Goal: Task Accomplishment & Management: Manage account settings

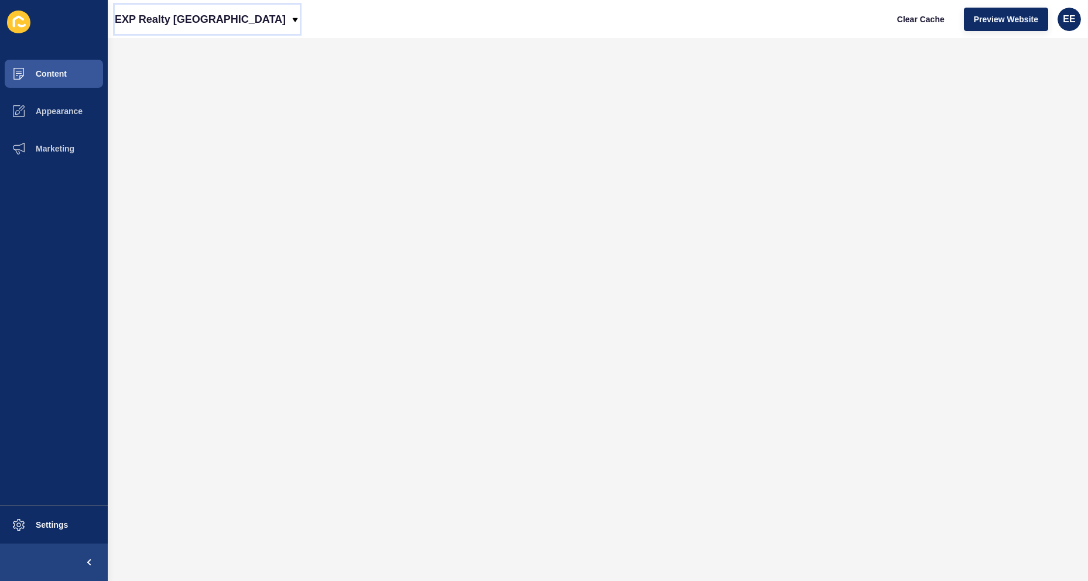
click at [232, 18] on p "EXP Realty [GEOGRAPHIC_DATA]" at bounding box center [200, 19] width 171 height 29
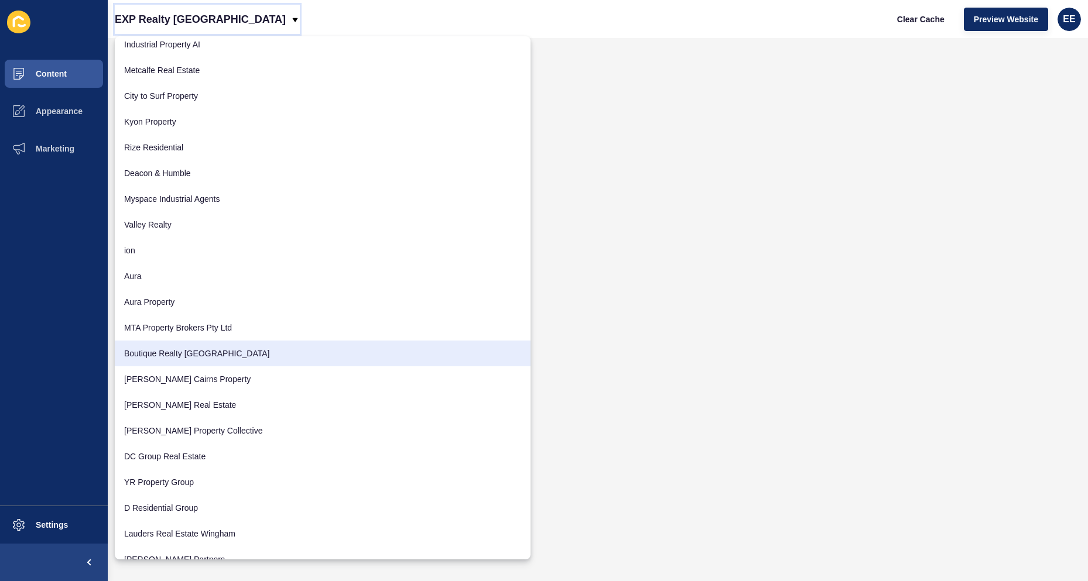
scroll to position [516, 0]
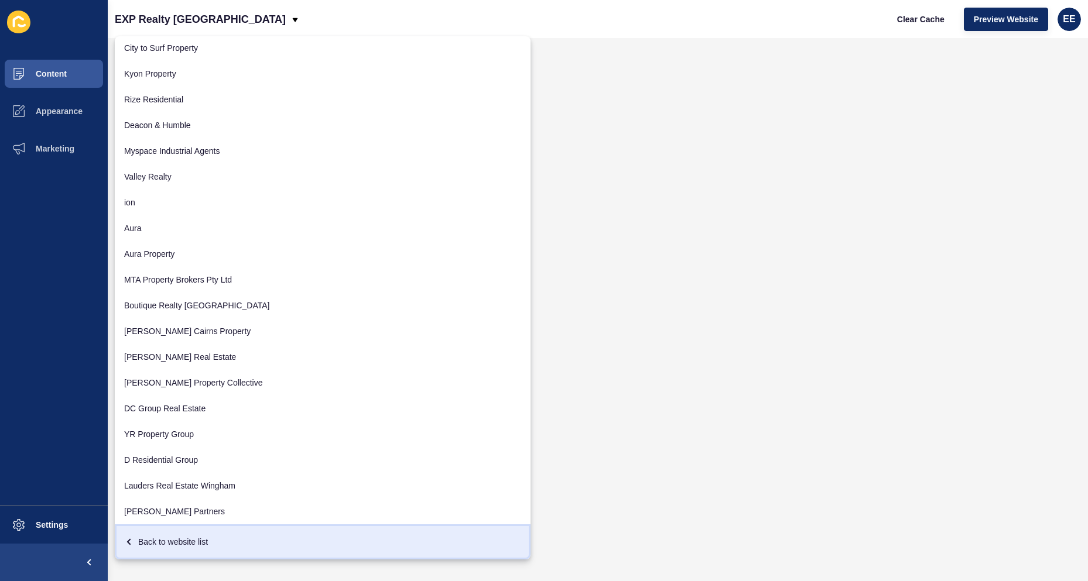
click at [165, 541] on div "Back to website list" at bounding box center [322, 542] width 397 height 21
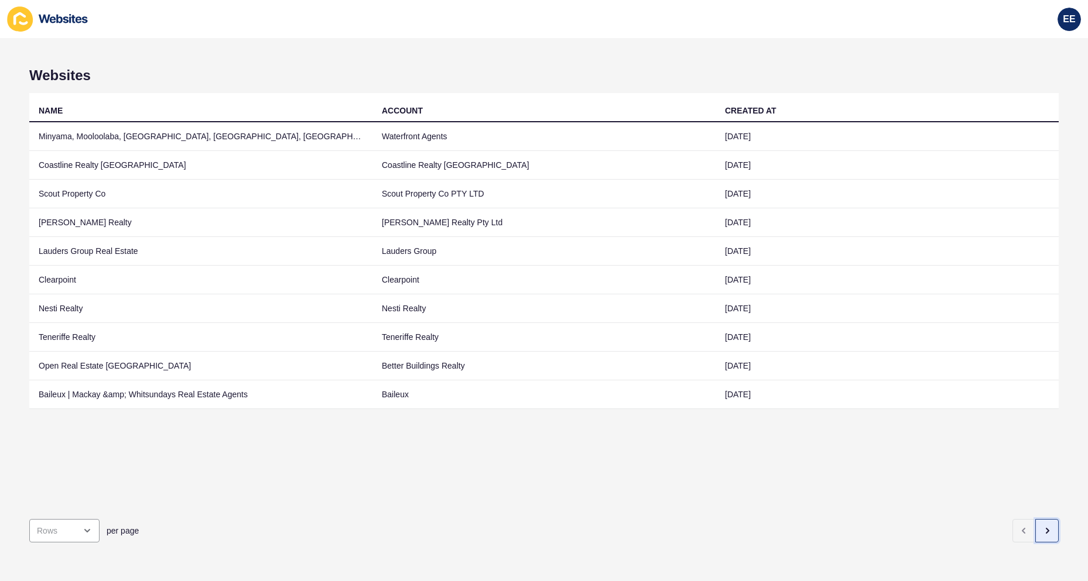
click at [1044, 520] on button "button" at bounding box center [1046, 530] width 23 height 23
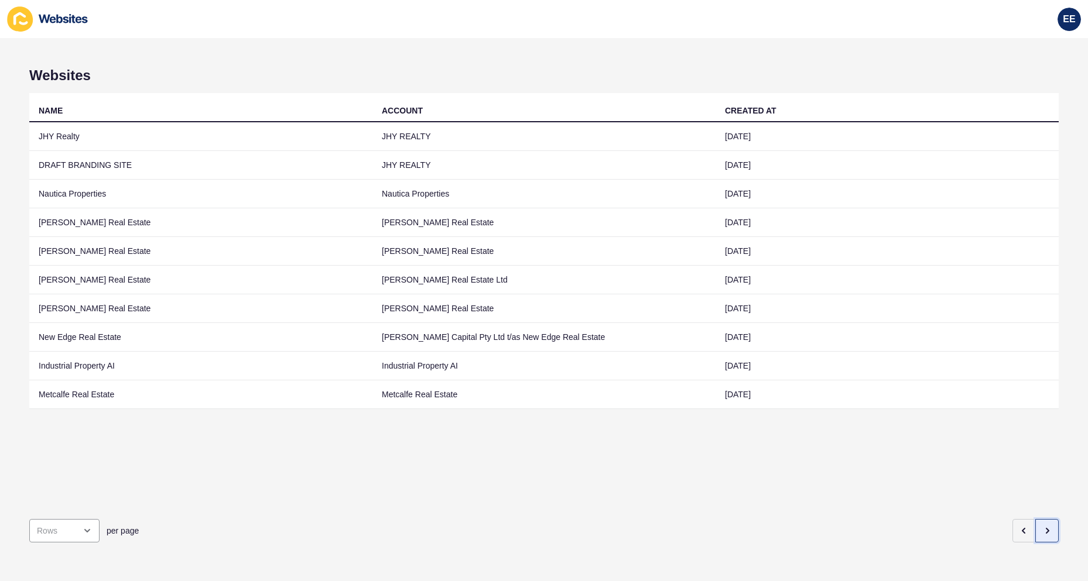
click at [1044, 520] on button "button" at bounding box center [1046, 530] width 23 height 23
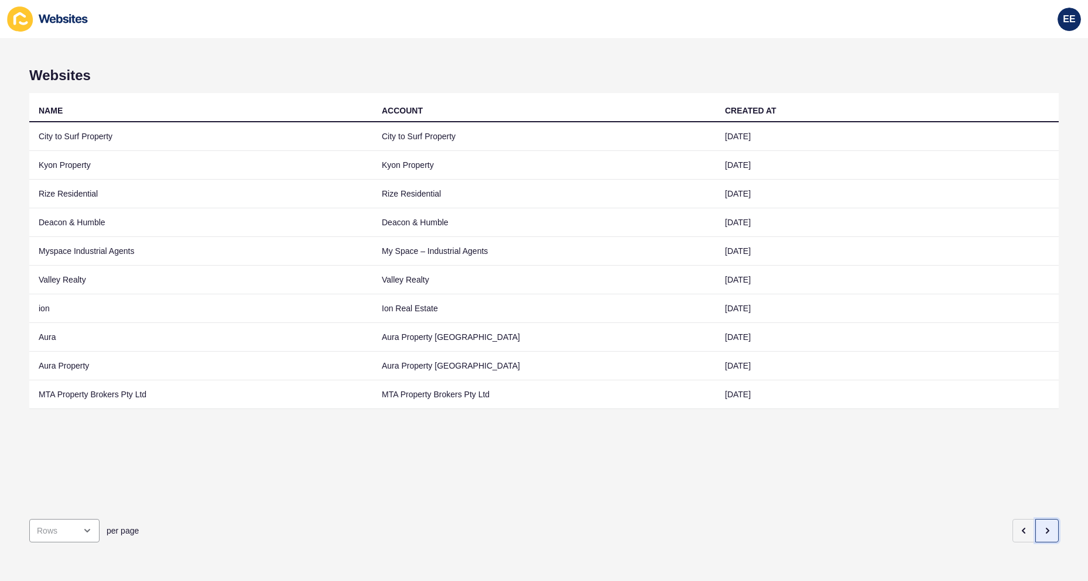
click at [1044, 520] on button "button" at bounding box center [1046, 530] width 23 height 23
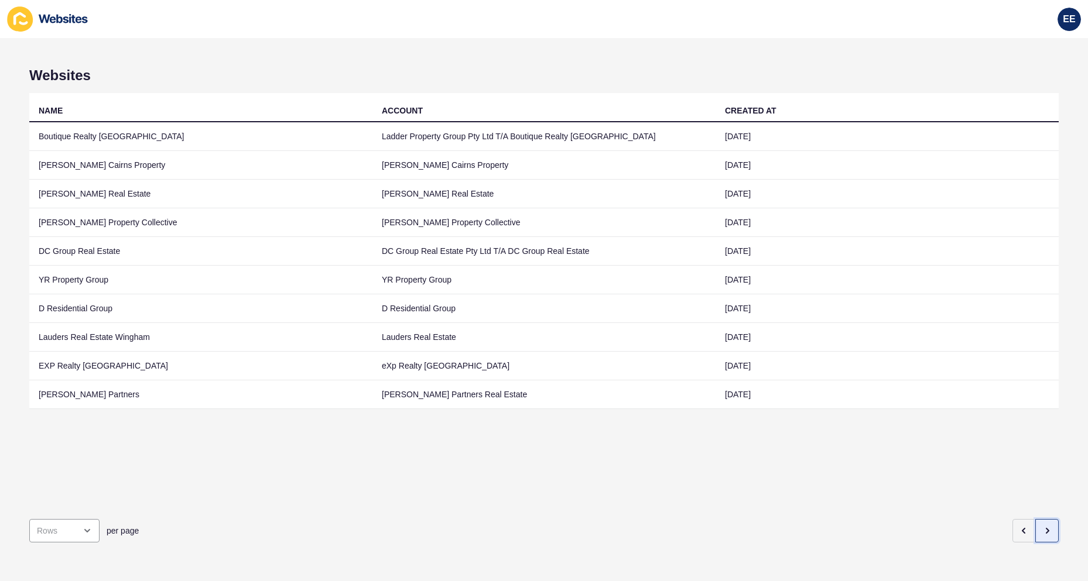
click at [1044, 520] on button "button" at bounding box center [1046, 530] width 23 height 23
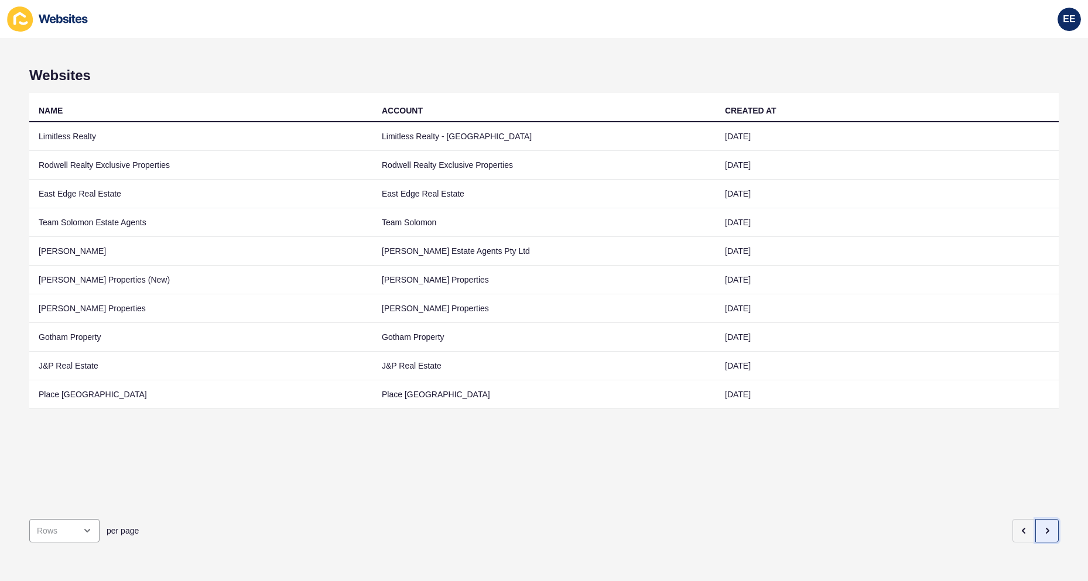
click at [1042, 526] on icon "button" at bounding box center [1046, 530] width 9 height 9
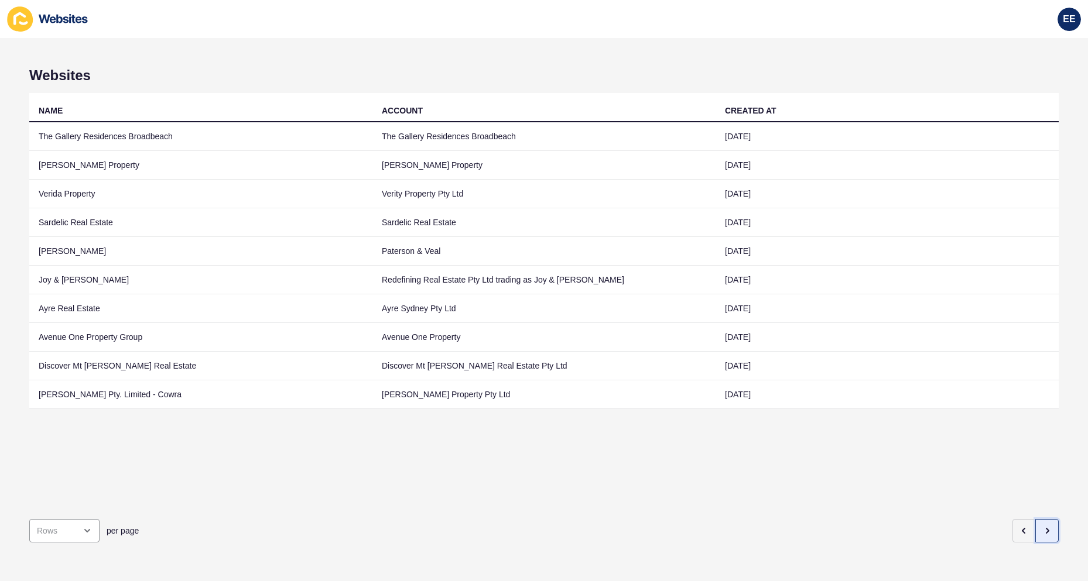
click at [1042, 526] on icon "button" at bounding box center [1046, 530] width 9 height 9
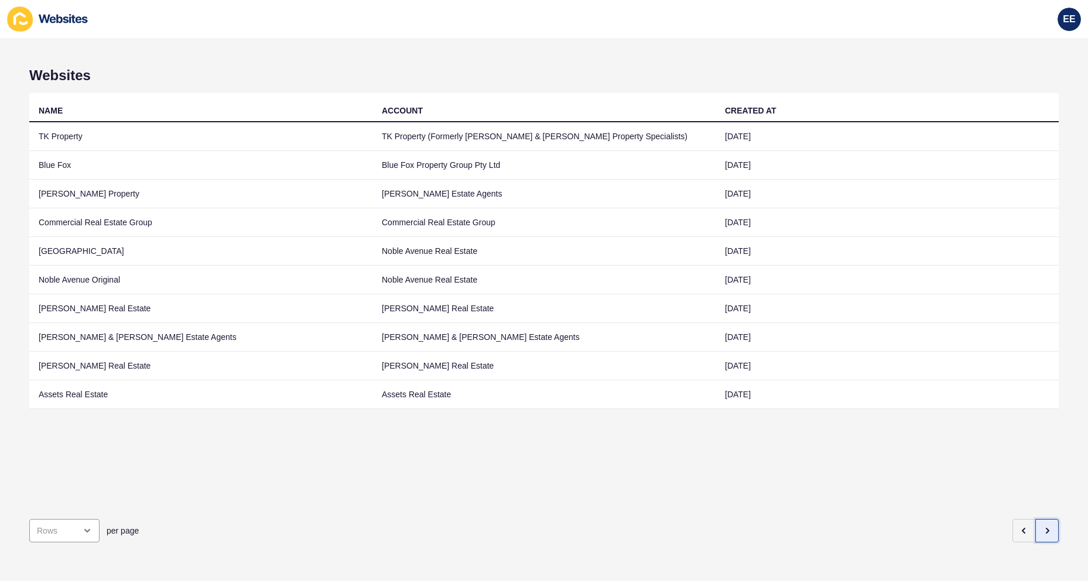
click at [1042, 526] on icon "button" at bounding box center [1046, 530] width 9 height 9
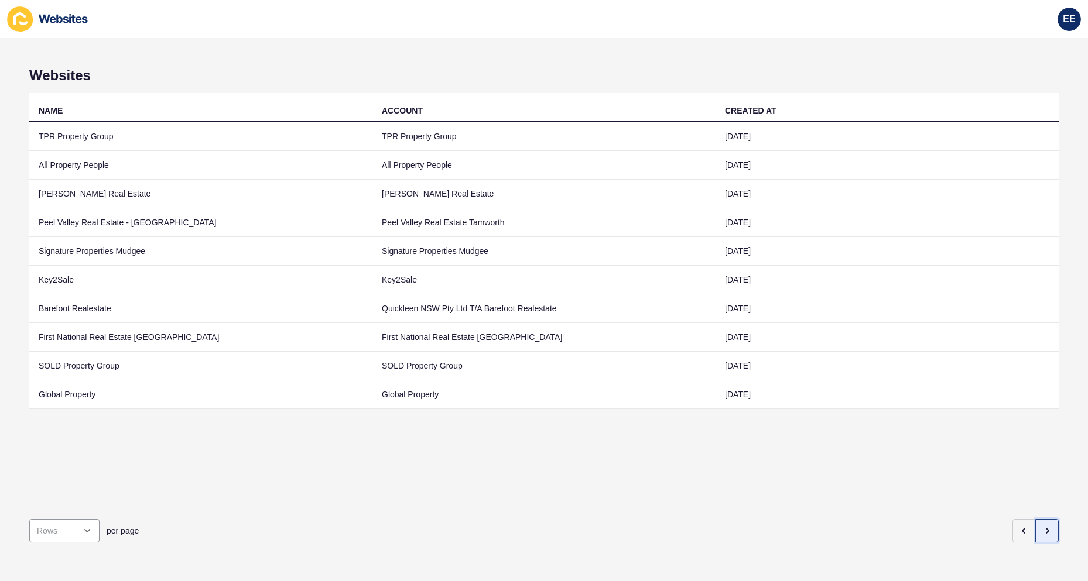
click at [1042, 519] on button "button" at bounding box center [1046, 530] width 23 height 23
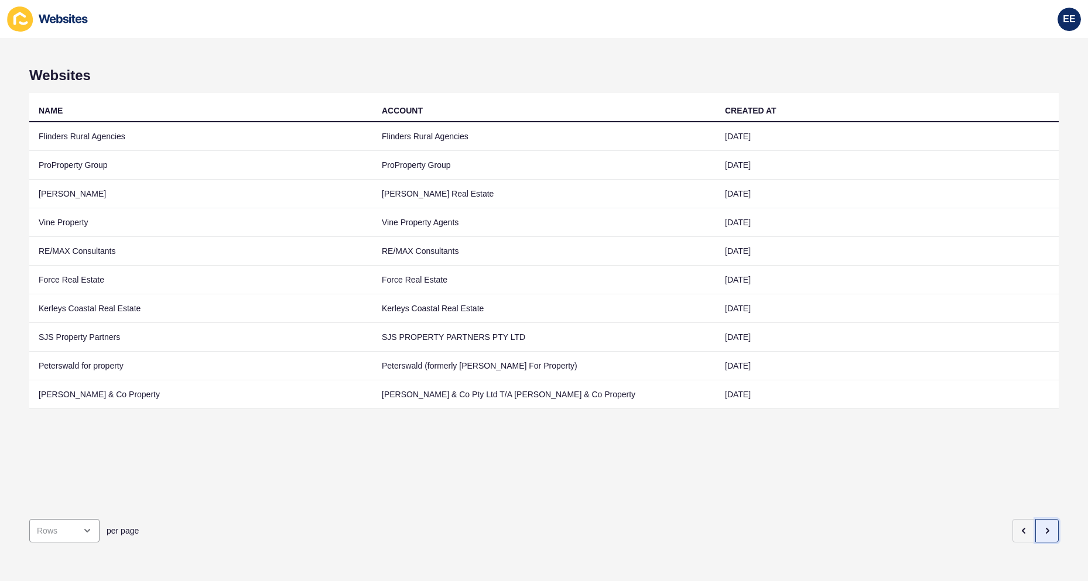
click at [1042, 519] on button "button" at bounding box center [1046, 530] width 23 height 23
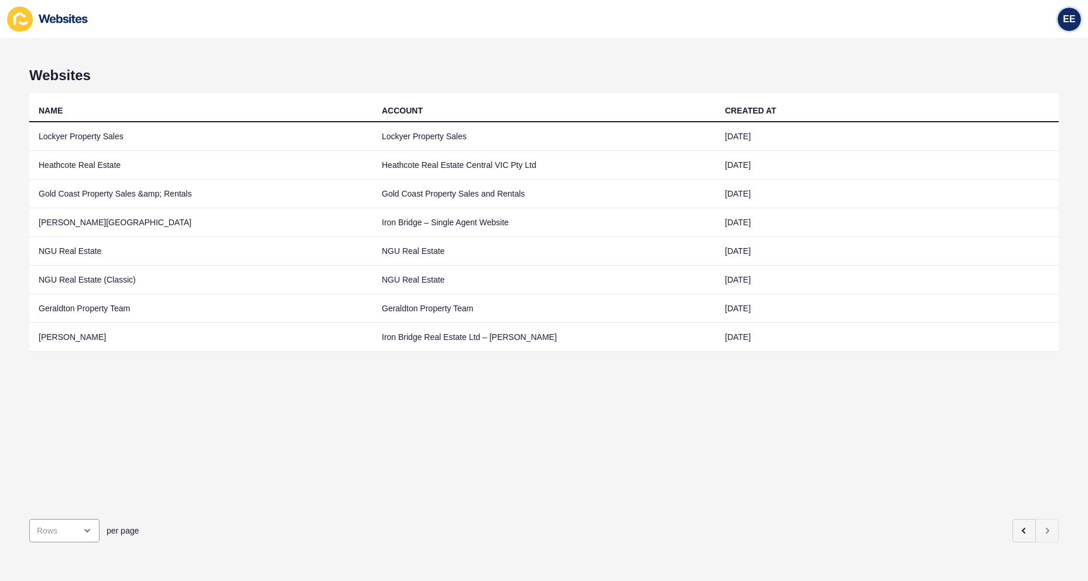
click at [1070, 14] on span "EE" at bounding box center [1069, 19] width 12 height 12
click at [1008, 94] on link "Logout" at bounding box center [1040, 98] width 86 height 26
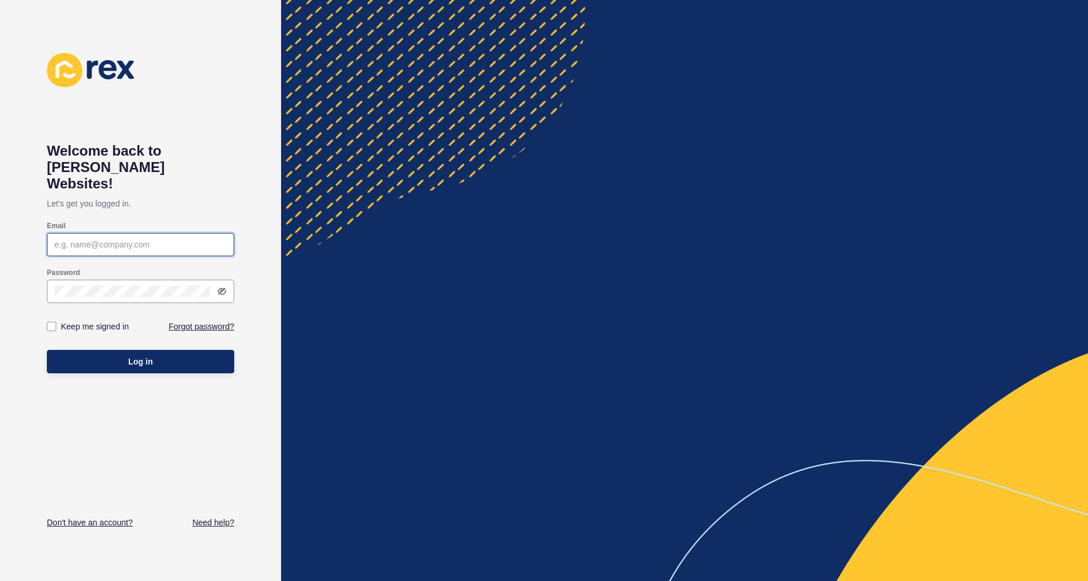
type input "[PERSON_NAME][EMAIL_ADDRESS][PERSON_NAME][DOMAIN_NAME]"
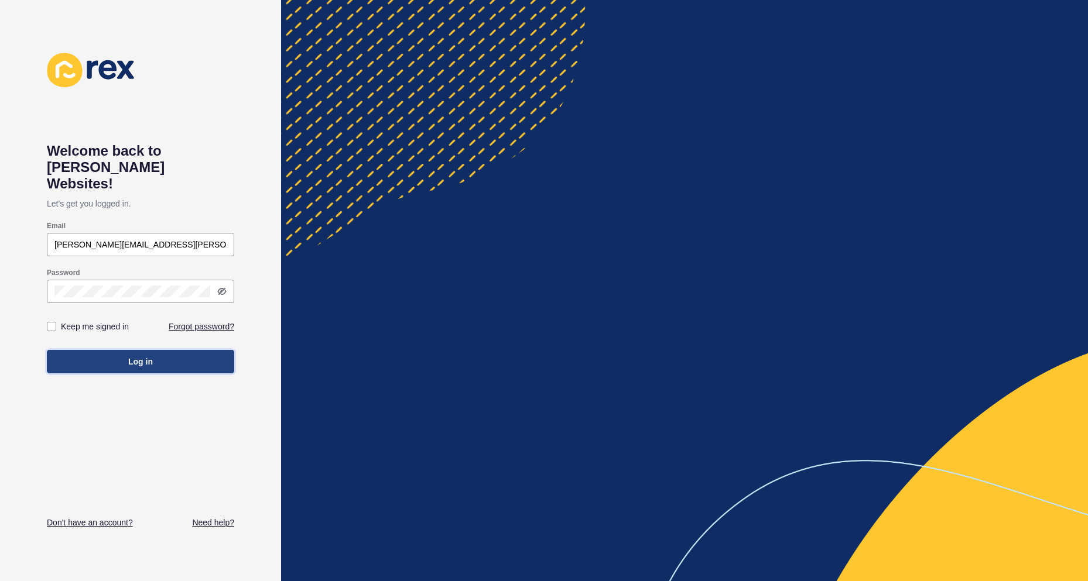
click at [124, 350] on button "Log in" at bounding box center [140, 361] width 187 height 23
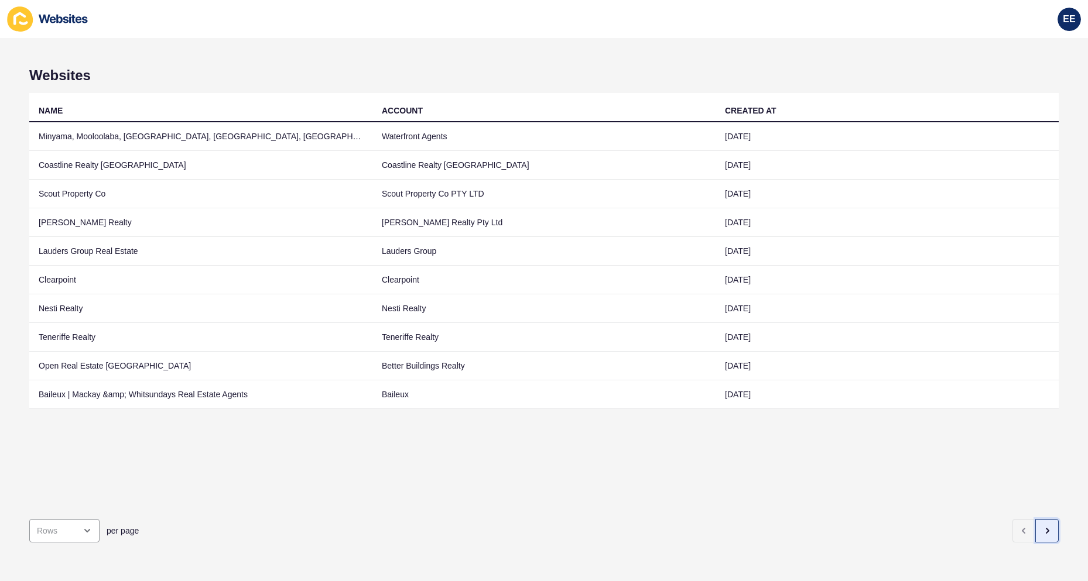
click at [1044, 520] on button "button" at bounding box center [1046, 530] width 23 height 23
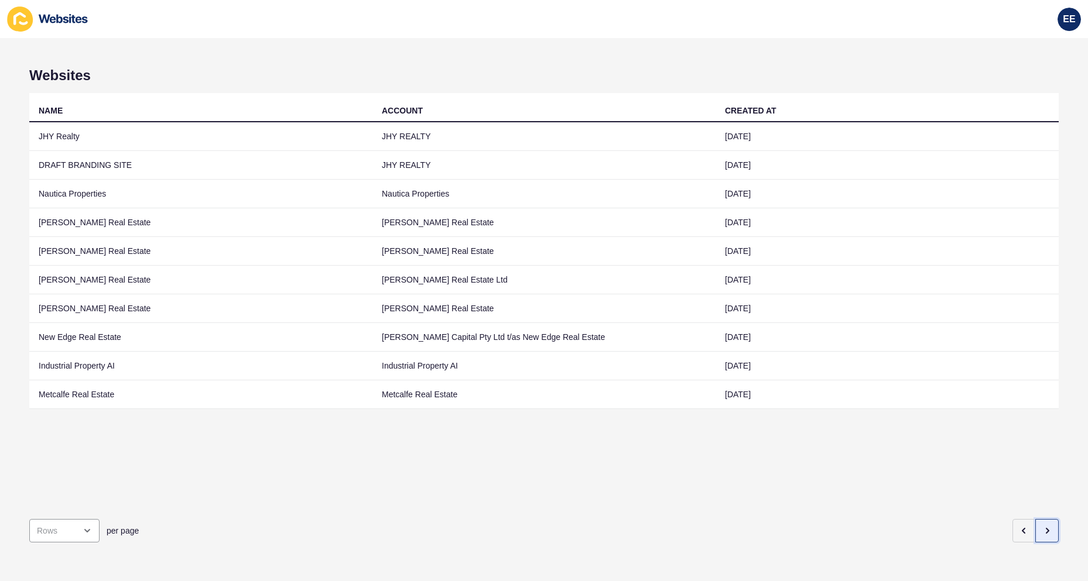
click at [1042, 526] on icon "button" at bounding box center [1046, 530] width 9 height 9
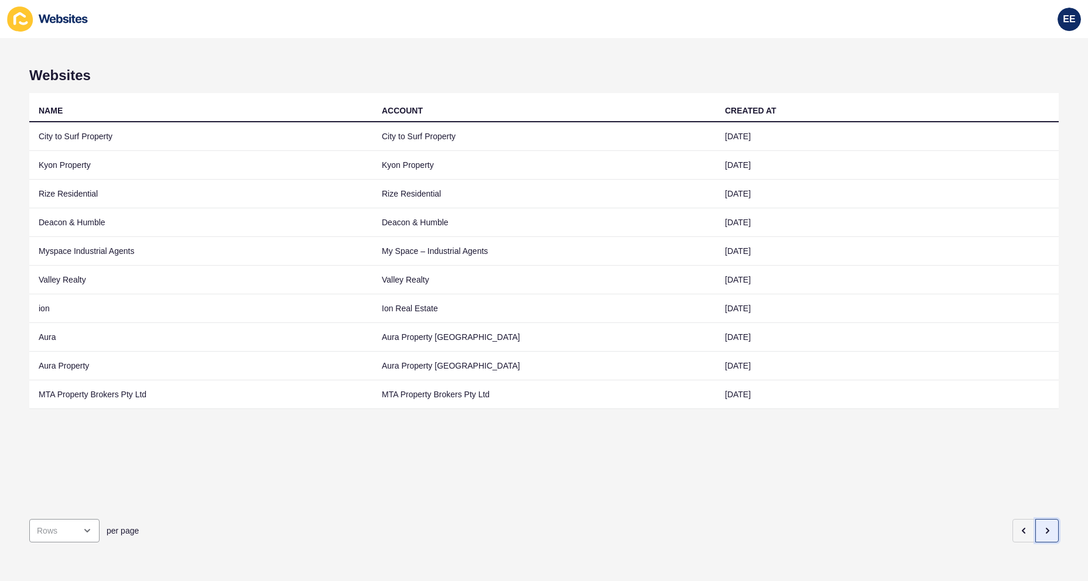
click at [1042, 526] on icon "button" at bounding box center [1046, 530] width 9 height 9
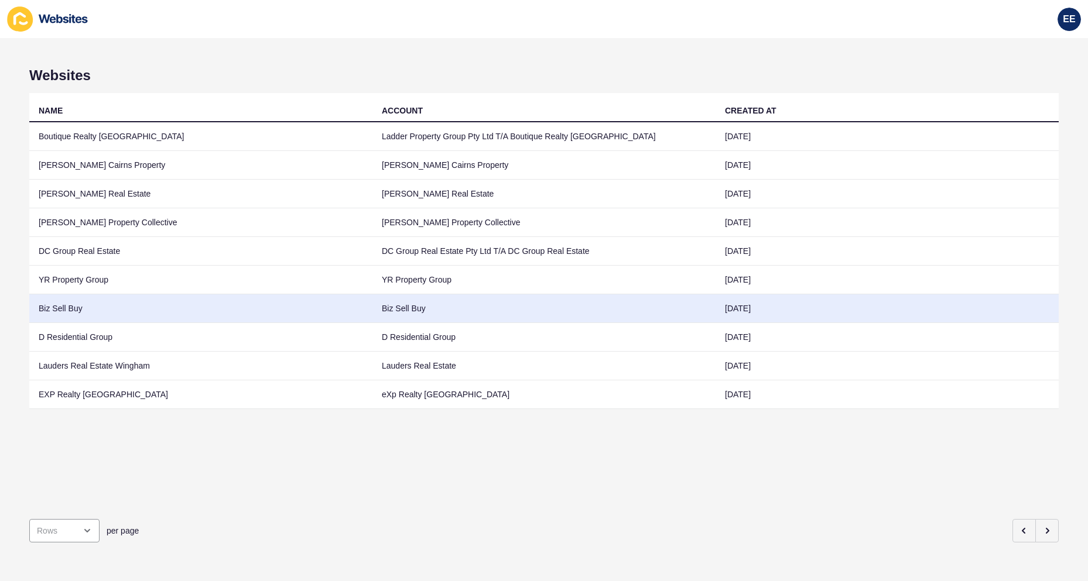
click at [62, 317] on td "Biz Sell Buy" at bounding box center [200, 308] width 343 height 29
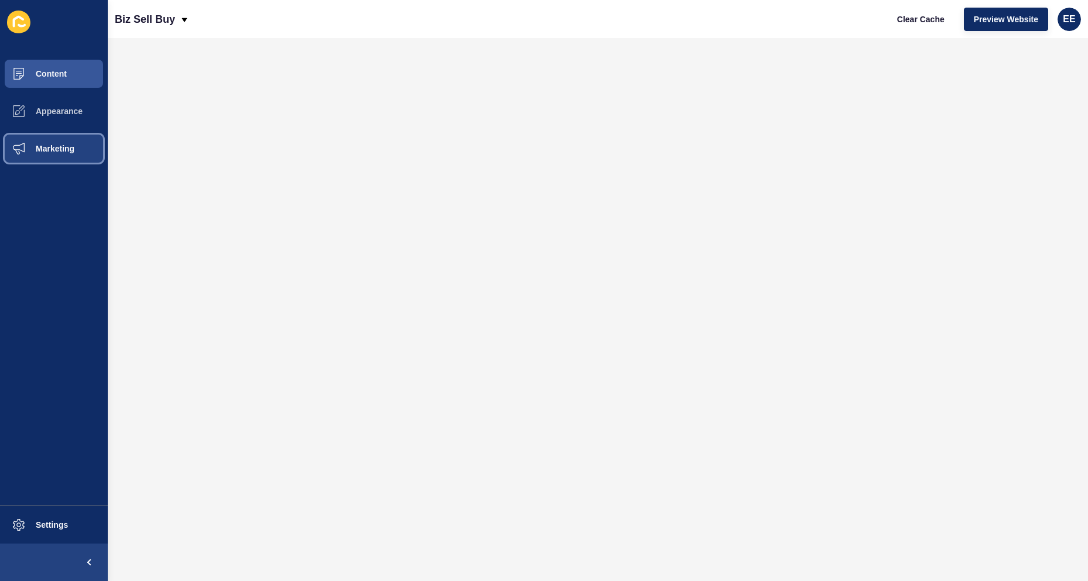
click at [44, 147] on span "Marketing" at bounding box center [36, 148] width 76 height 9
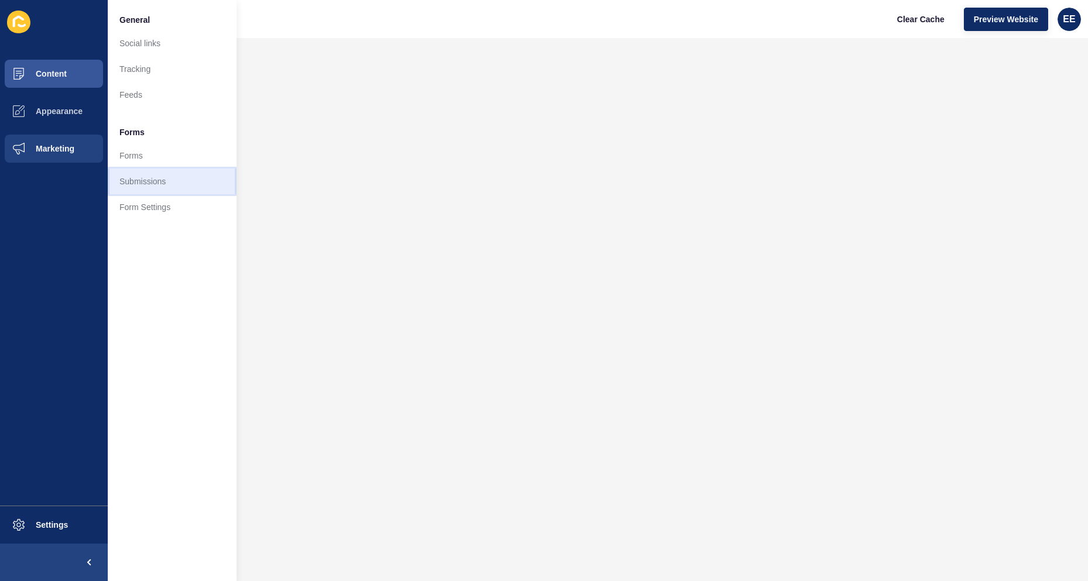
click at [152, 193] on link "Submissions" at bounding box center [172, 182] width 129 height 26
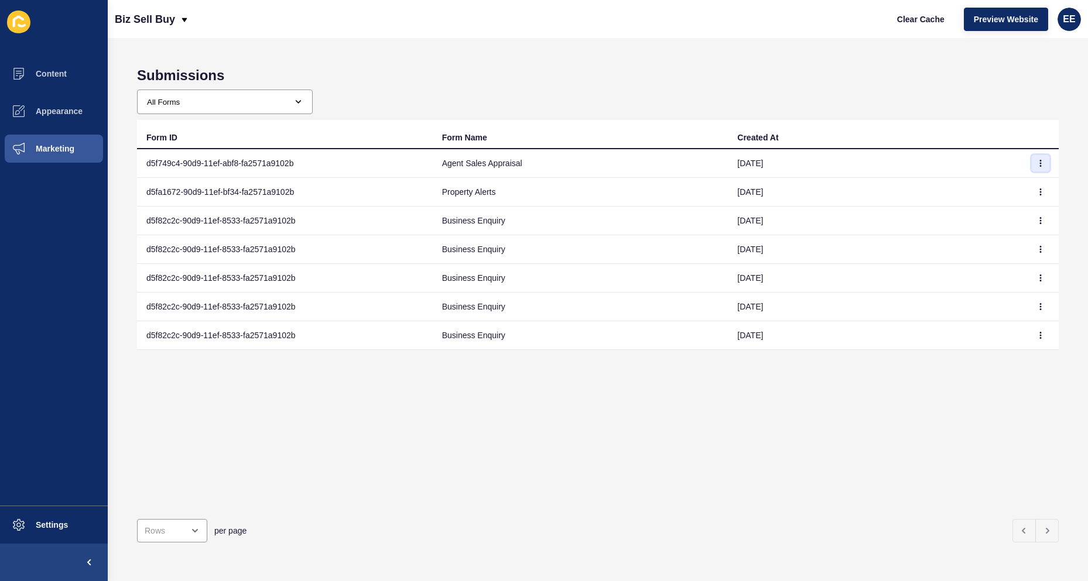
click at [1040, 160] on icon "button" at bounding box center [1040, 163] width 1 height 6
click at [983, 188] on link "View" at bounding box center [999, 187] width 82 height 26
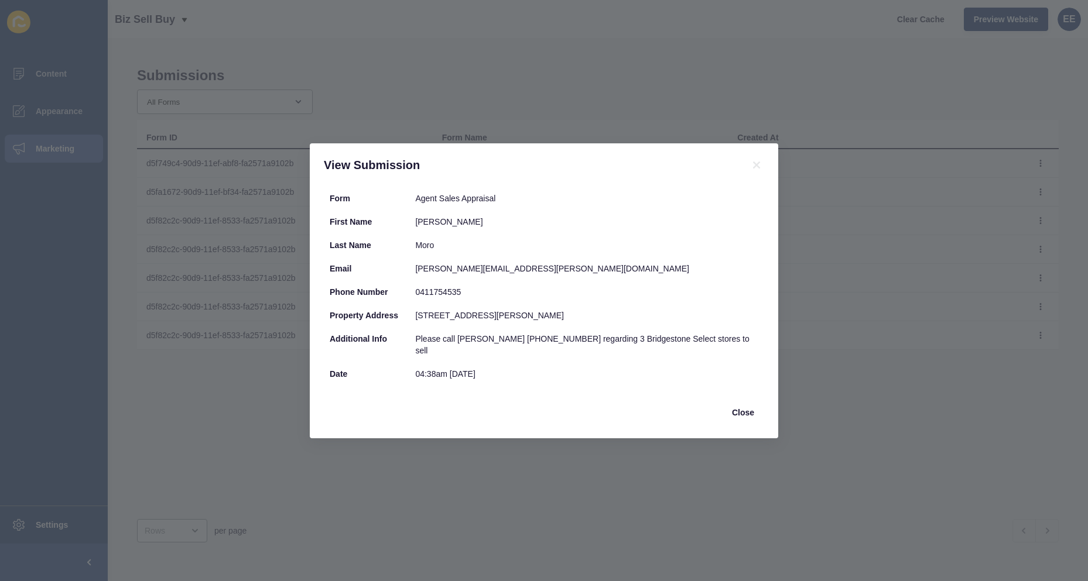
click at [839, 223] on div "View Submission Form Agent Sales Appraisal First Name [PERSON_NAME] Last Name […" at bounding box center [544, 290] width 1088 height 581
click at [738, 407] on span "Close" at bounding box center [743, 413] width 22 height 12
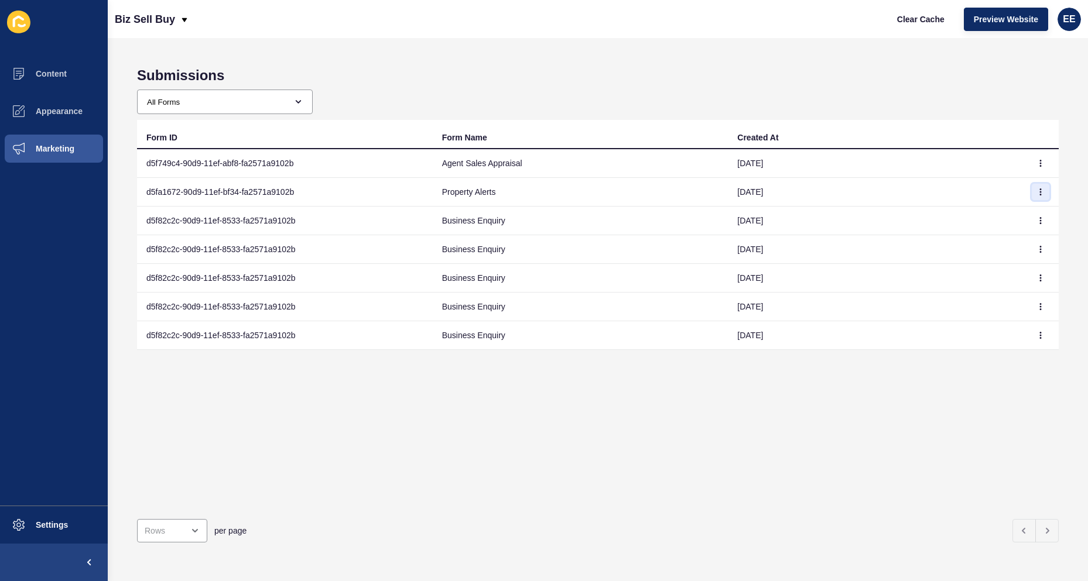
click at [1037, 193] on icon "button" at bounding box center [1040, 192] width 7 height 7
click at [982, 215] on link "View" at bounding box center [999, 216] width 82 height 26
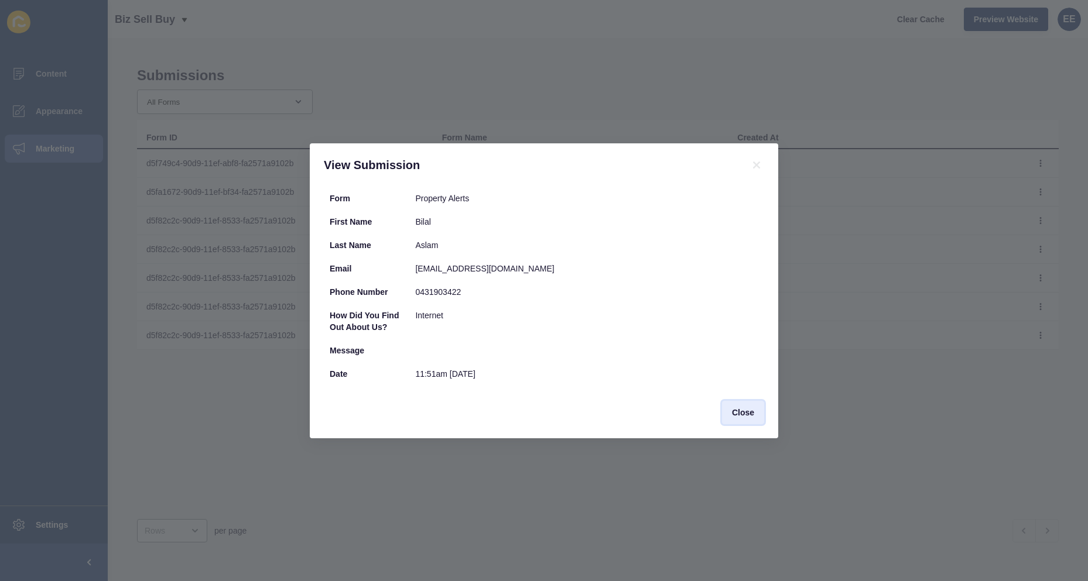
drag, startPoint x: 741, startPoint y: 417, endPoint x: 545, endPoint y: 204, distance: 289.2
click at [744, 417] on span "Close" at bounding box center [743, 413] width 22 height 12
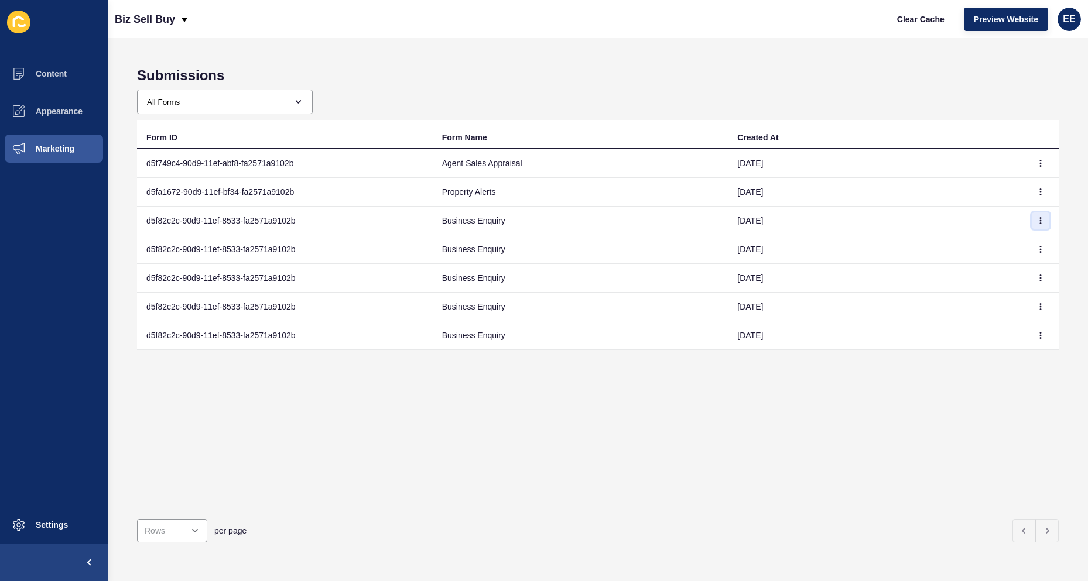
click at [1032, 218] on button "button" at bounding box center [1041, 221] width 18 height 16
click at [977, 242] on link "View" at bounding box center [999, 244] width 82 height 26
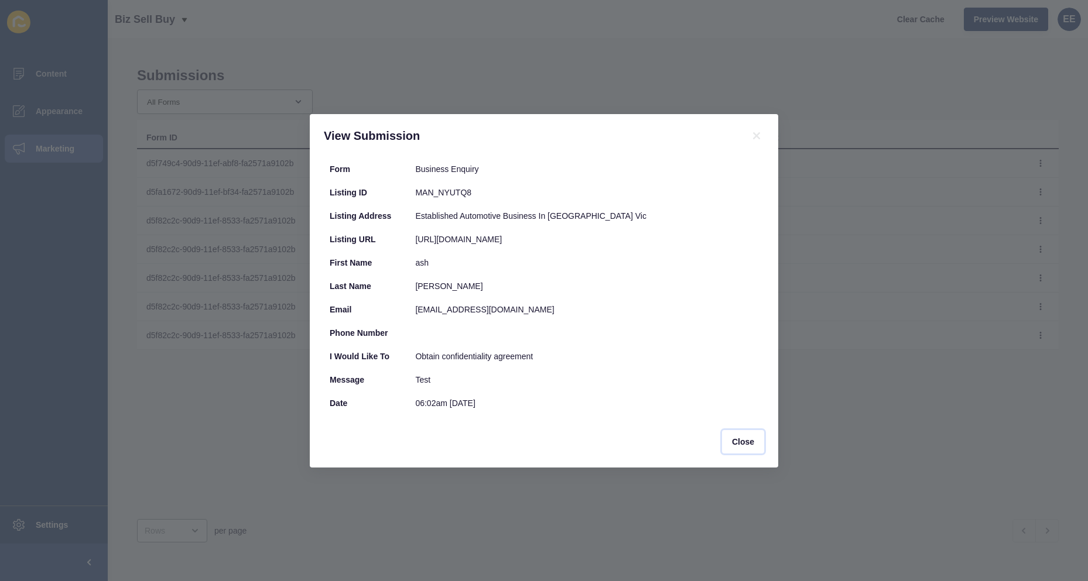
drag, startPoint x: 745, startPoint y: 451, endPoint x: 799, endPoint y: 304, distance: 157.3
click at [753, 448] on span "Close" at bounding box center [743, 442] width 22 height 12
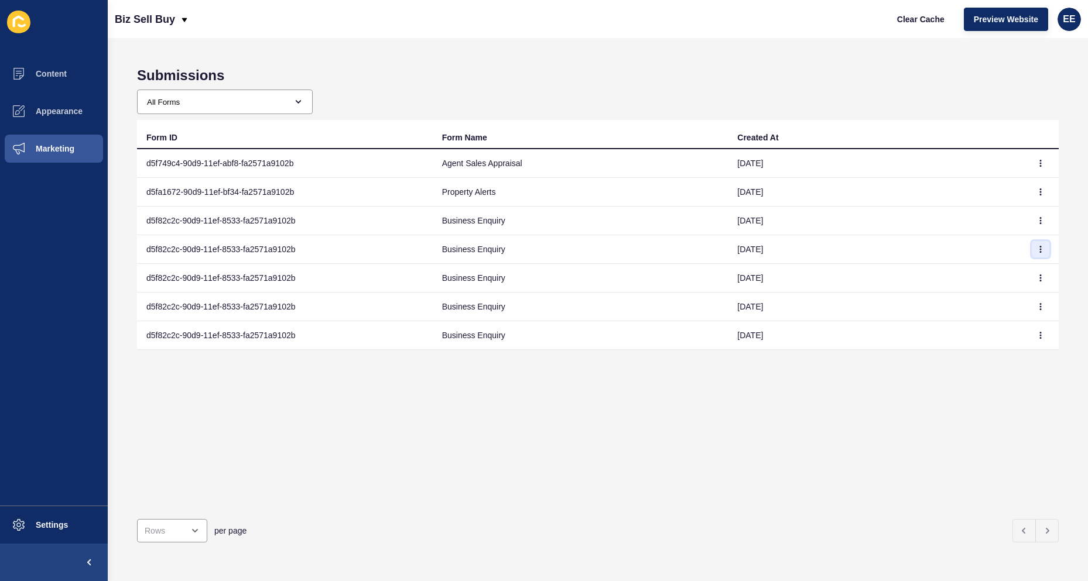
click at [1037, 246] on icon "button" at bounding box center [1040, 249] width 7 height 7
click at [977, 272] on link "View" at bounding box center [999, 273] width 82 height 26
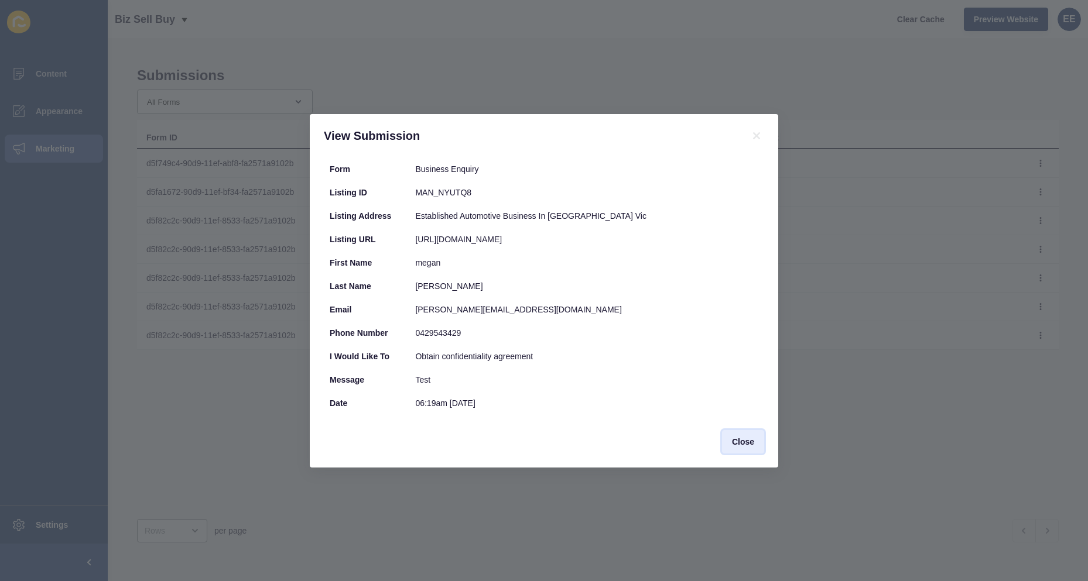
click at [746, 448] on span "Close" at bounding box center [743, 442] width 22 height 12
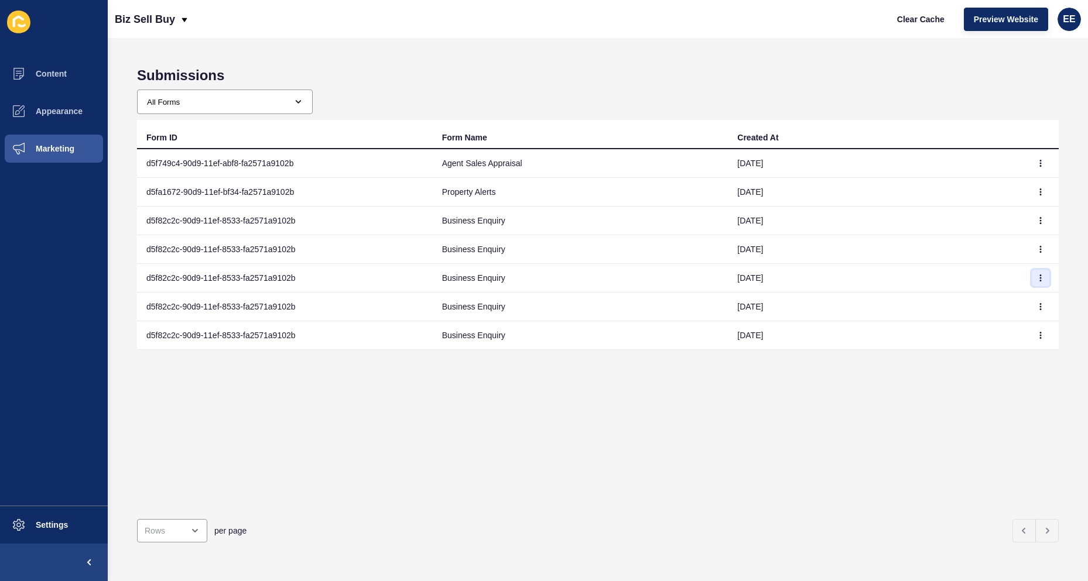
click at [1032, 276] on button "button" at bounding box center [1041, 278] width 18 height 16
click at [978, 303] on link "View" at bounding box center [999, 302] width 82 height 26
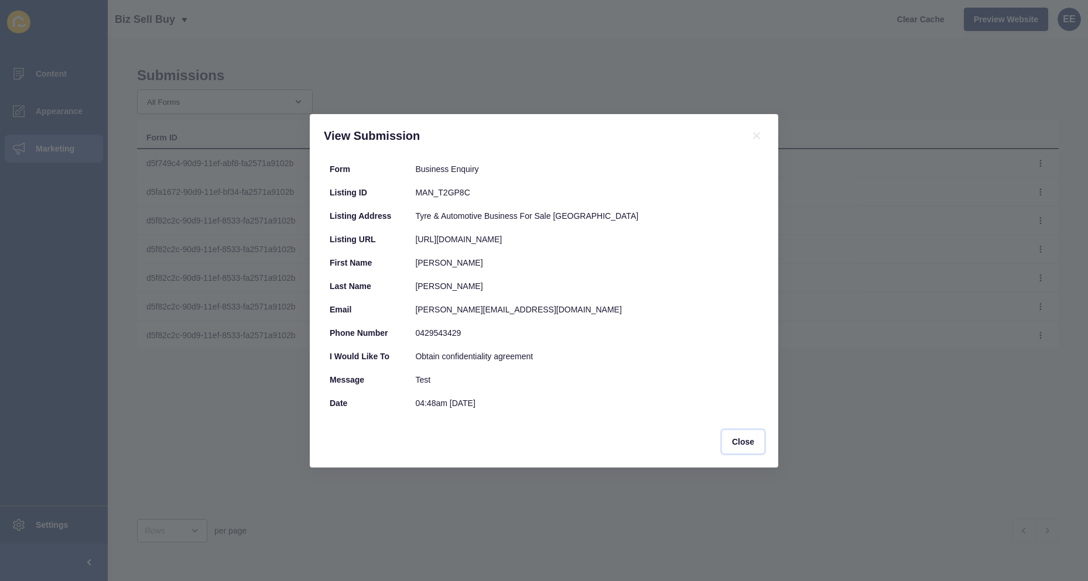
drag, startPoint x: 759, startPoint y: 443, endPoint x: 766, endPoint y: 443, distance: 7.6
click at [762, 443] on button "Close" at bounding box center [743, 441] width 42 height 23
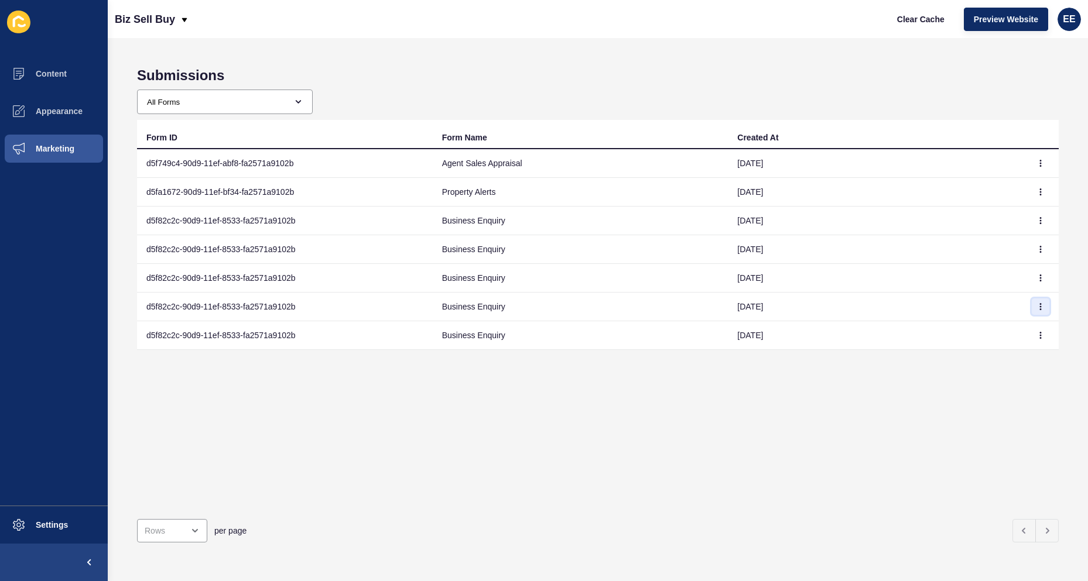
click at [1037, 305] on icon "button" at bounding box center [1040, 306] width 7 height 7
click at [986, 327] on link "View" at bounding box center [999, 330] width 82 height 26
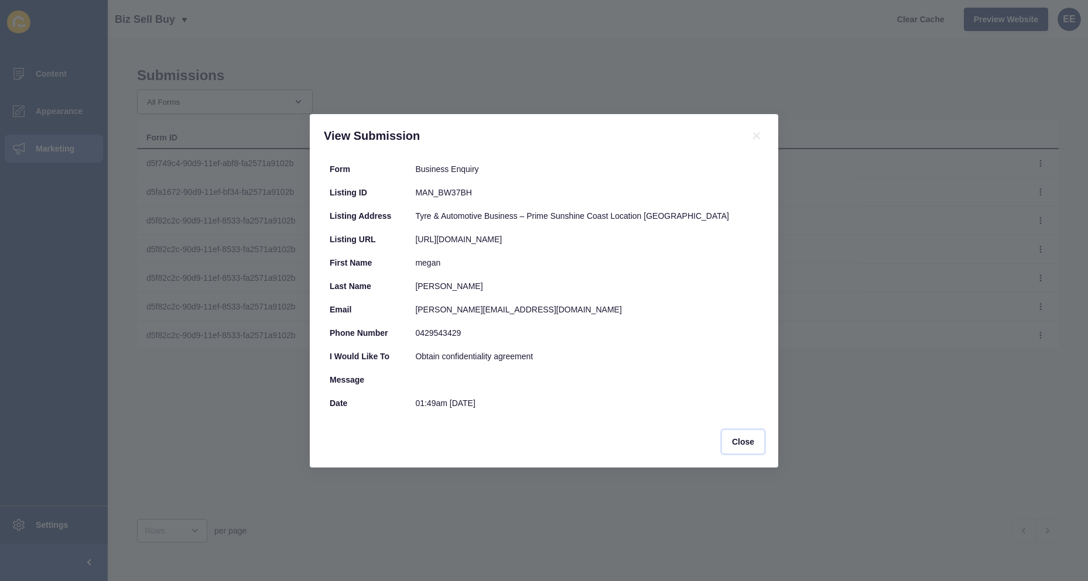
drag, startPoint x: 754, startPoint y: 448, endPoint x: 753, endPoint y: 416, distance: 32.2
click at [755, 448] on button "Close" at bounding box center [743, 441] width 42 height 23
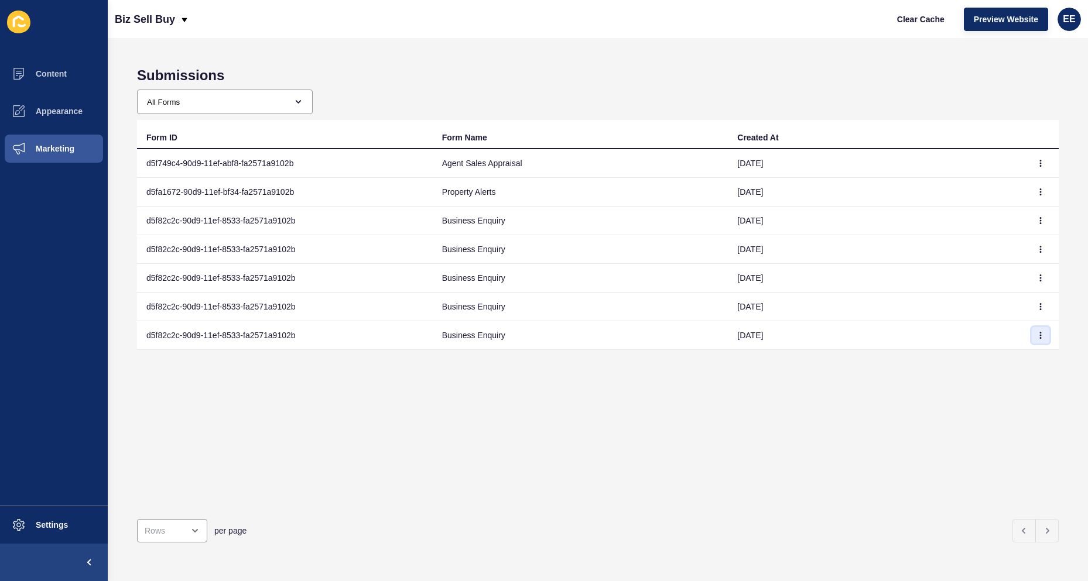
click at [1032, 335] on button "button" at bounding box center [1041, 335] width 18 height 16
click at [988, 358] on link "View" at bounding box center [999, 359] width 82 height 26
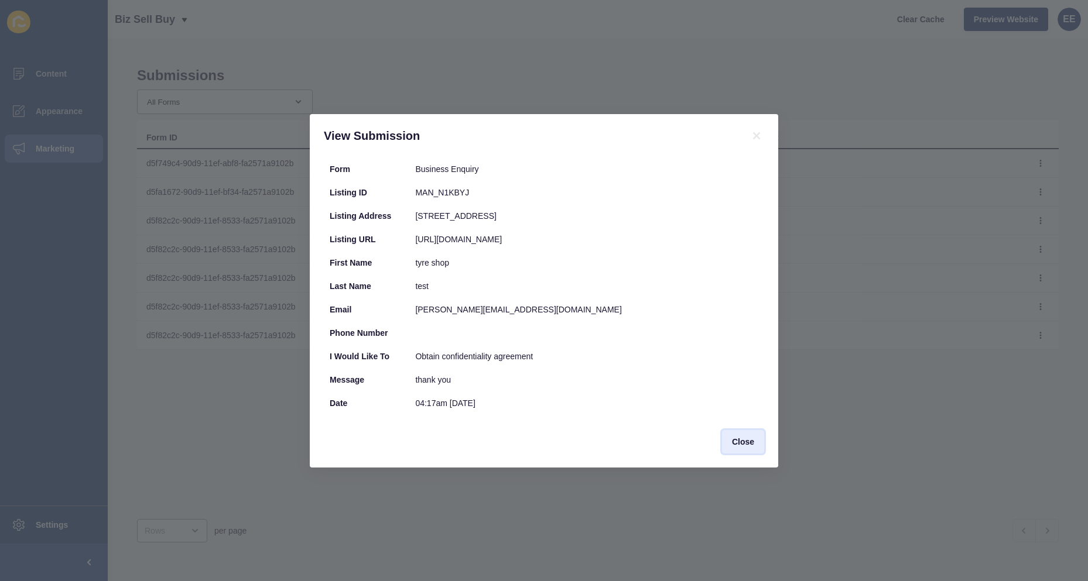
click at [737, 438] on span "Close" at bounding box center [743, 442] width 22 height 12
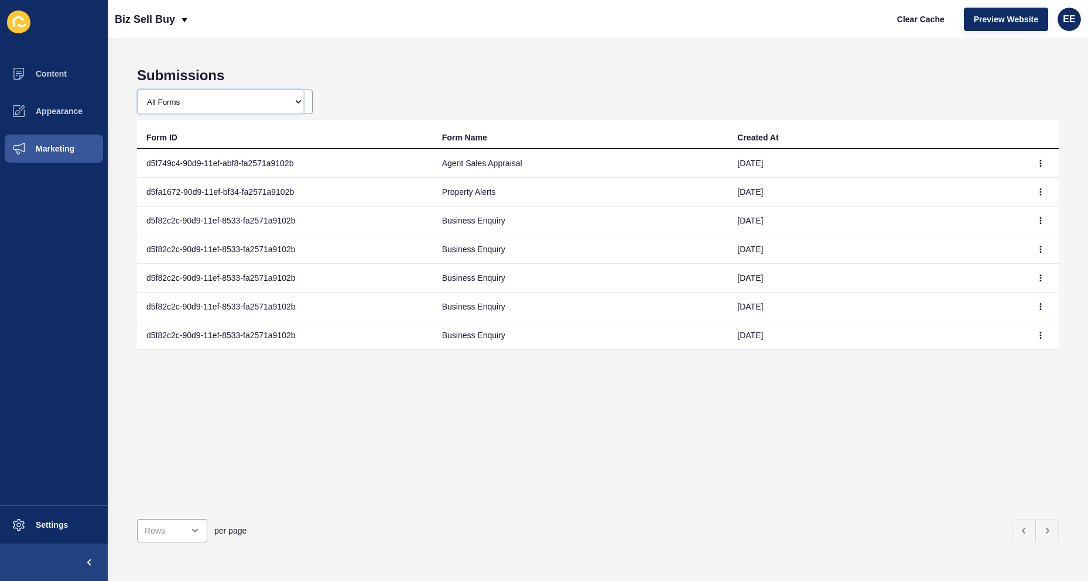
click at [199, 100] on select "All Forms Generic Contact Form Agency Contact Form Agent Contact Form Sales App…" at bounding box center [221, 101] width 166 height 23
click at [999, 15] on span "Preview Website" at bounding box center [1006, 19] width 64 height 12
click at [52, 141] on button "Marketing" at bounding box center [54, 148] width 108 height 37
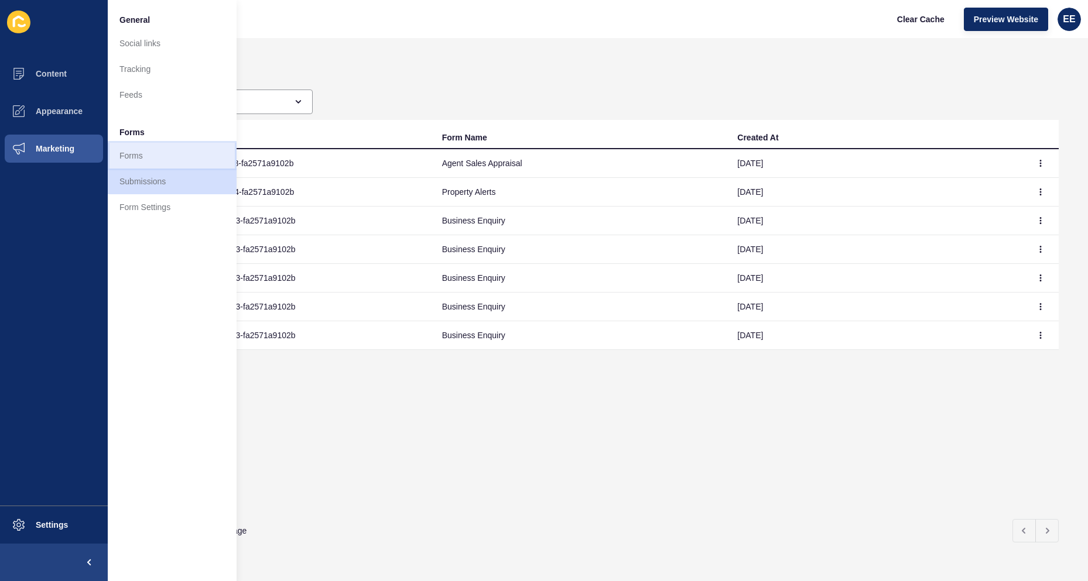
click at [142, 155] on link "Forms" at bounding box center [172, 156] width 129 height 26
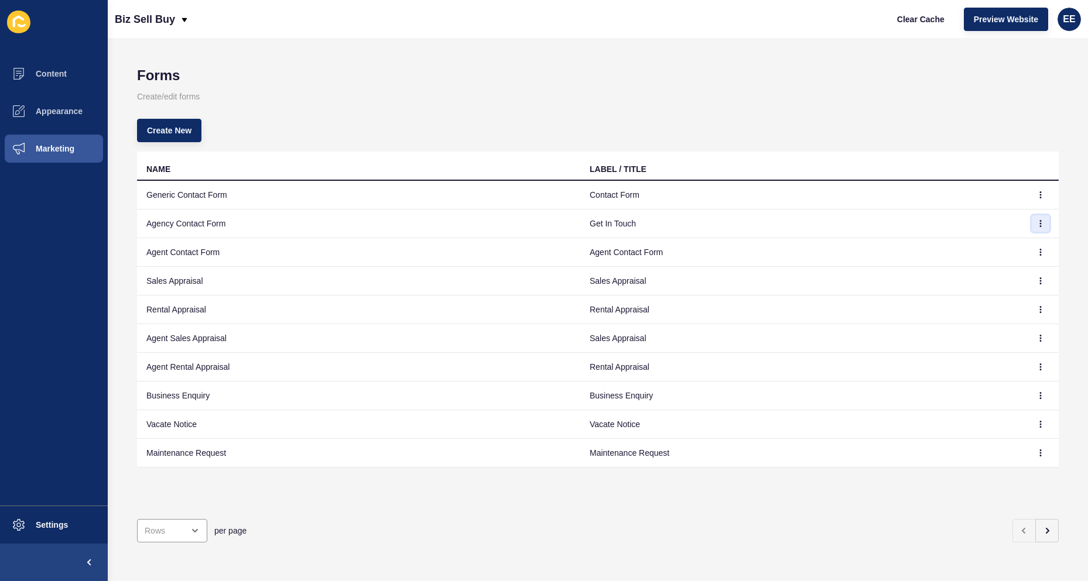
click at [1037, 223] on icon "button" at bounding box center [1040, 223] width 7 height 7
click at [977, 246] on link "Edit" at bounding box center [999, 247] width 82 height 26
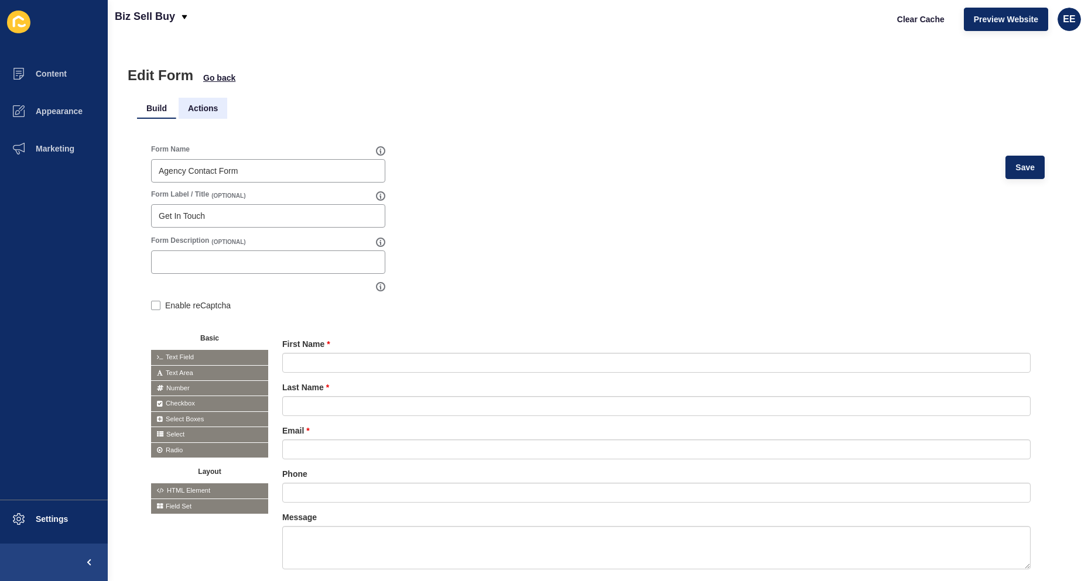
drag, startPoint x: 211, startPoint y: 111, endPoint x: 196, endPoint y: 115, distance: 15.8
click at [208, 111] on li "Actions" at bounding box center [203, 108] width 49 height 21
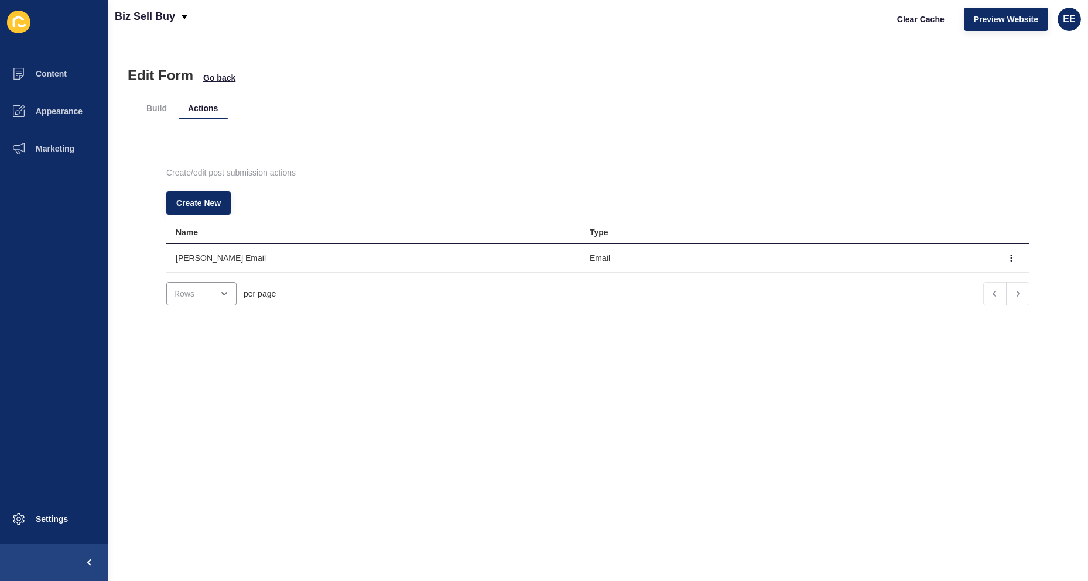
drag, startPoint x: 313, startPoint y: 416, endPoint x: 188, endPoint y: 262, distance: 198.5
click at [314, 412] on div "Edit Form Go back Build Actions Create/edit post submission actions Create New …" at bounding box center [598, 309] width 980 height 543
click at [1008, 256] on icon "button" at bounding box center [1011, 258] width 7 height 7
click at [938, 283] on link "Edit" at bounding box center [961, 282] width 82 height 26
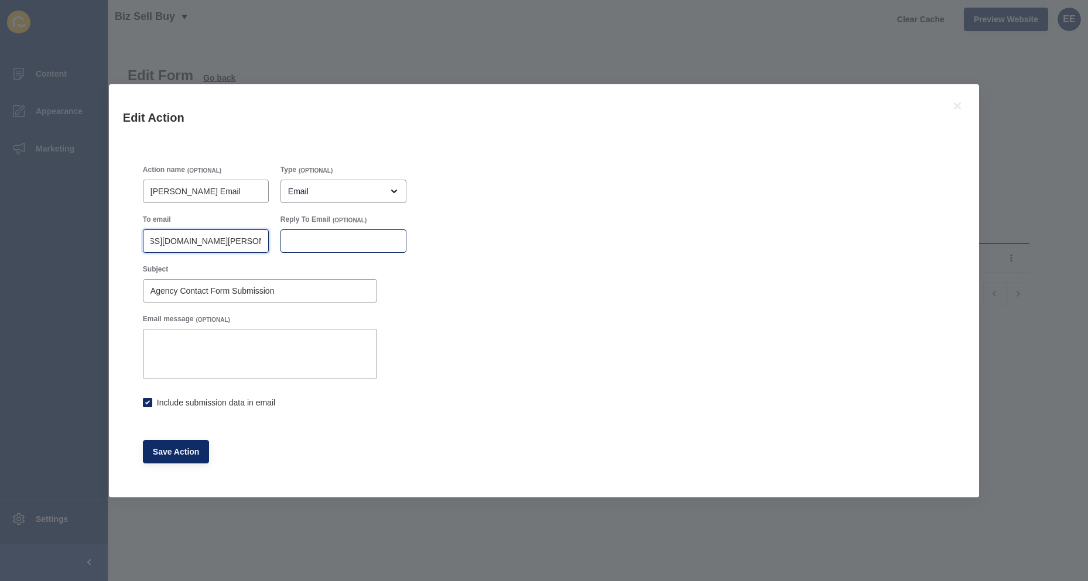
scroll to position [0, 118]
drag, startPoint x: 155, startPoint y: 243, endPoint x: 286, endPoint y: 235, distance: 131.4
click at [286, 235] on div "To email [EMAIL_ADDRESS][DOMAIN_NAME][PERSON_NAME] Reply To Email (OPTIONAL)" at bounding box center [274, 234] width 275 height 50
checkbox input "true"
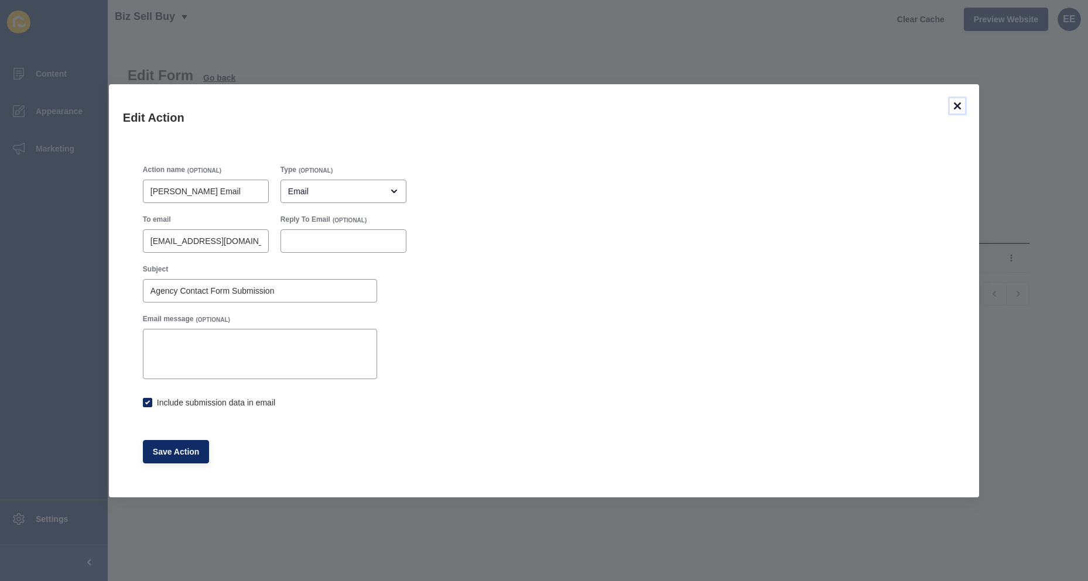
click at [964, 101] on icon at bounding box center [957, 106] width 14 height 14
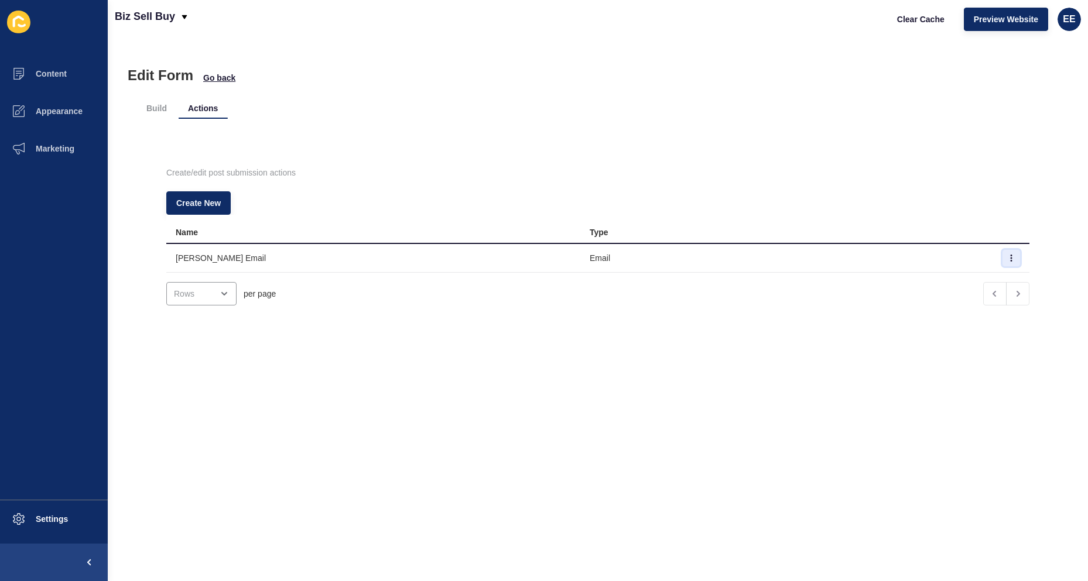
click at [1002, 254] on button "button" at bounding box center [1011, 258] width 18 height 16
click at [944, 282] on link "Edit" at bounding box center [961, 282] width 82 height 26
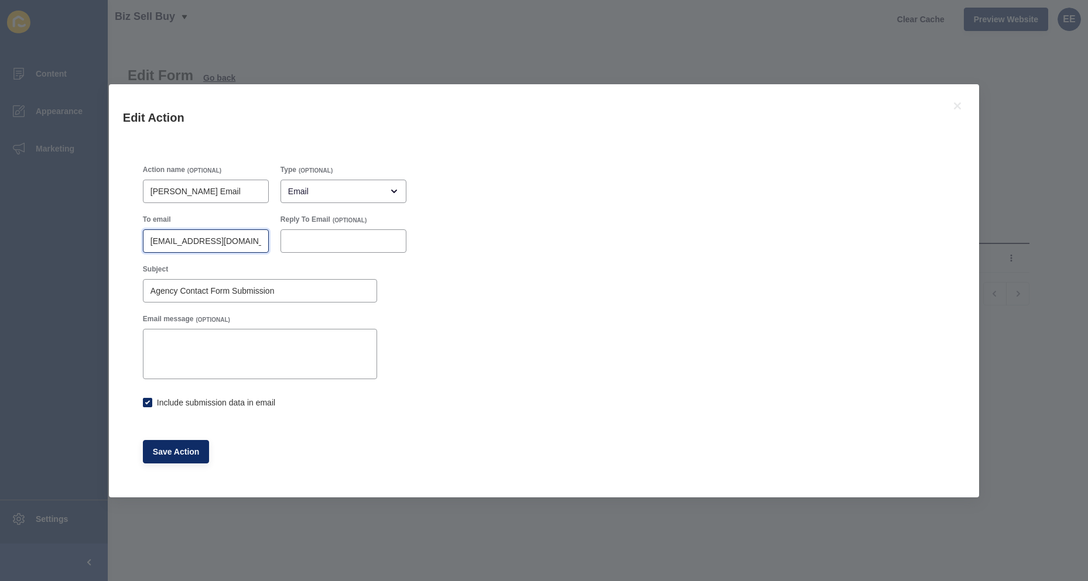
click at [186, 239] on input "[EMAIL_ADDRESS][DOMAIN_NAME][PERSON_NAME]" at bounding box center [205, 241] width 111 height 12
checkbox input "true"
click at [954, 103] on icon at bounding box center [957, 105] width 7 height 7
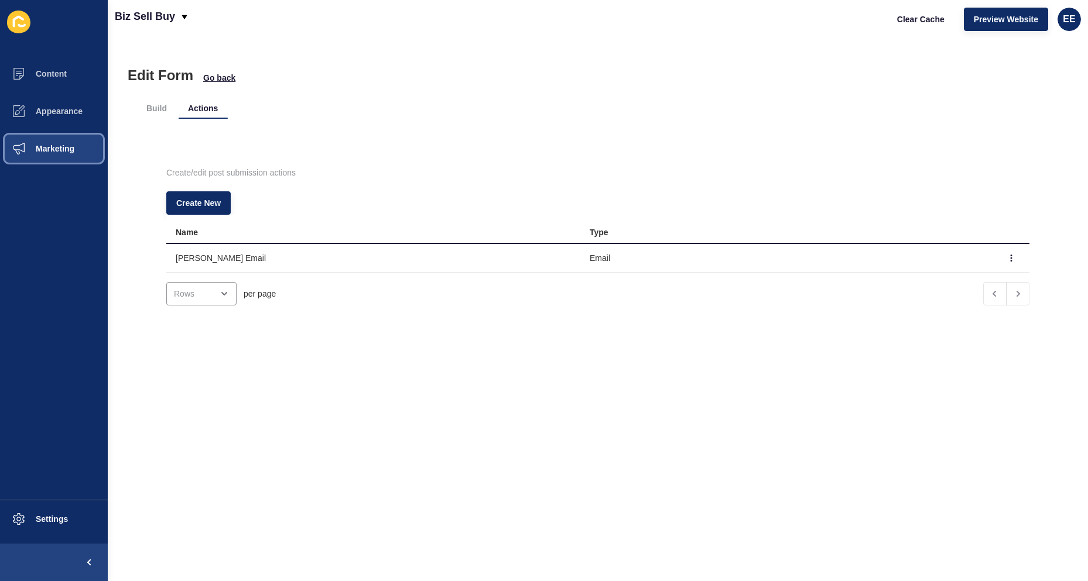
click at [56, 146] on span "Marketing" at bounding box center [36, 148] width 76 height 9
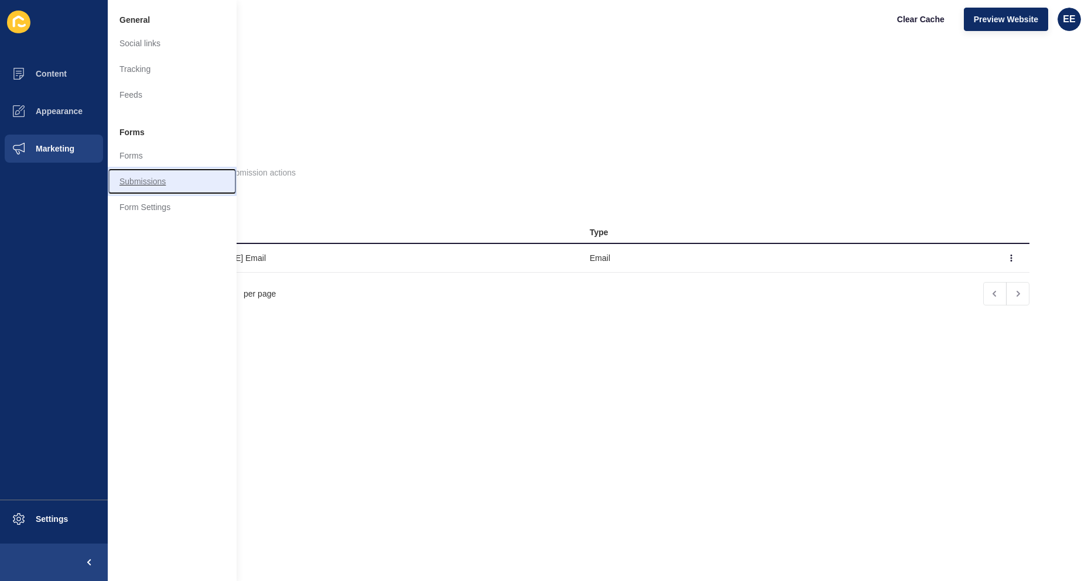
click at [129, 177] on link "Submissions" at bounding box center [172, 182] width 129 height 26
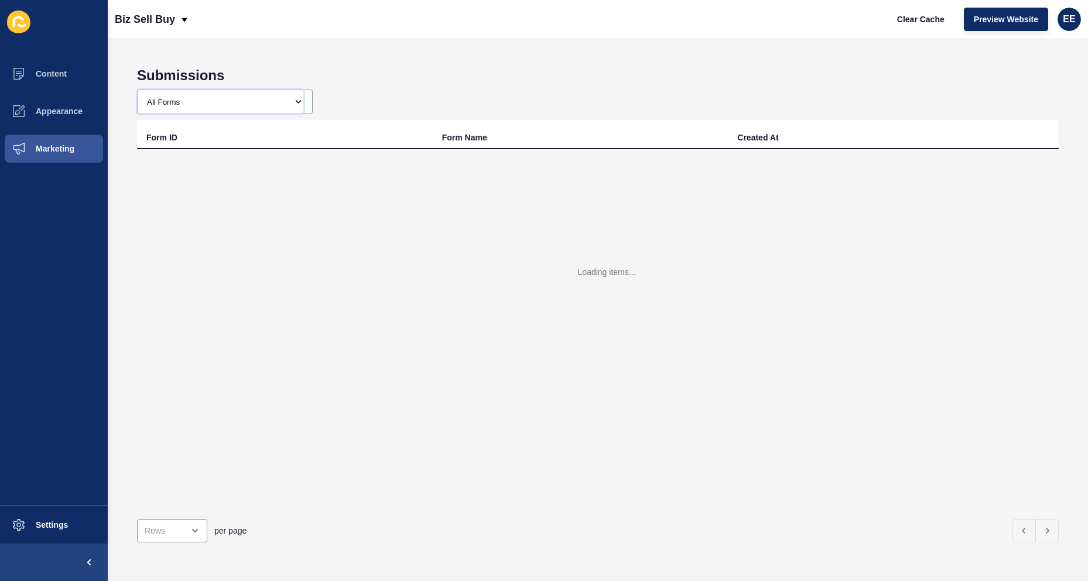
click at [271, 109] on select "All Forms Generic Contact Form Agency Contact Form Agent Contact Form Sales App…" at bounding box center [221, 101] width 166 height 23
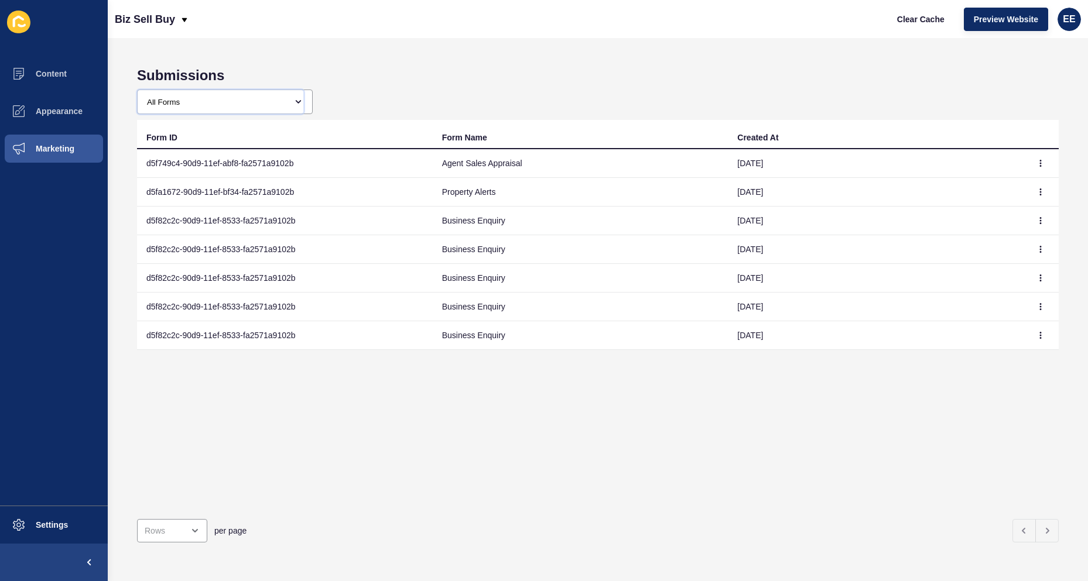
select select "d5f5403e-90d9-11ef-8ef6-fa2571a9102b"
click at [138, 90] on select "All Forms Generic Contact Form Agency Contact Form Agent Contact Form Sales App…" at bounding box center [221, 101] width 166 height 23
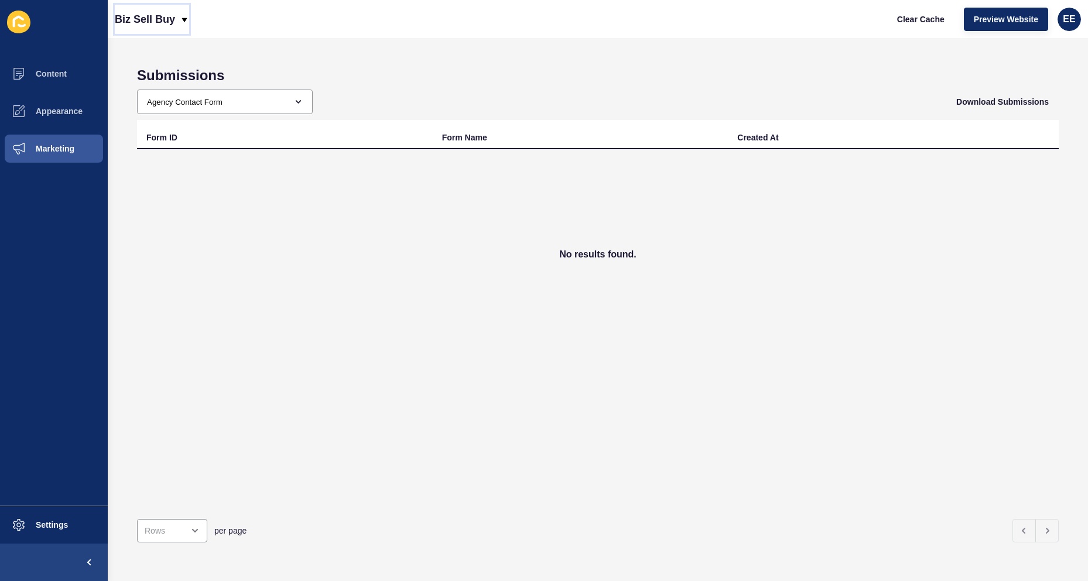
click at [175, 33] on div "Biz Sell Buy" at bounding box center [152, 19] width 74 height 29
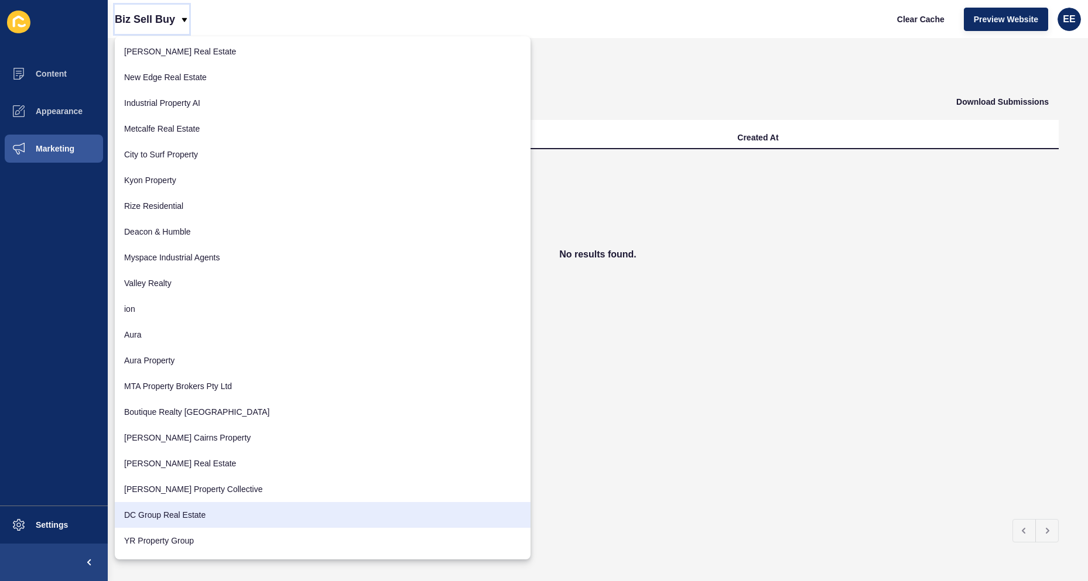
scroll to position [516, 0]
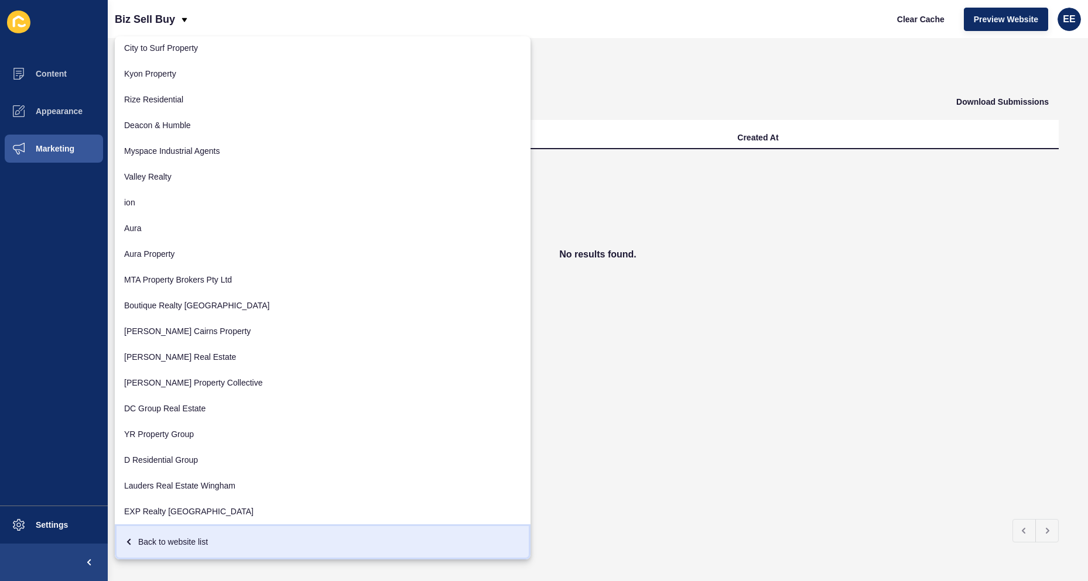
click at [167, 539] on div "Back to website list" at bounding box center [322, 542] width 397 height 21
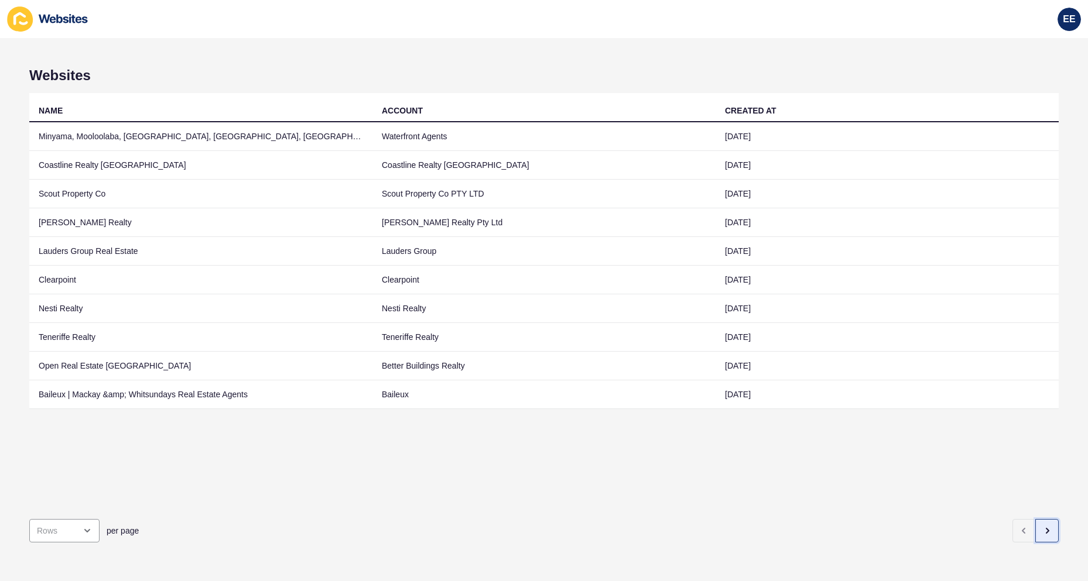
click at [1037, 519] on button "button" at bounding box center [1046, 530] width 23 height 23
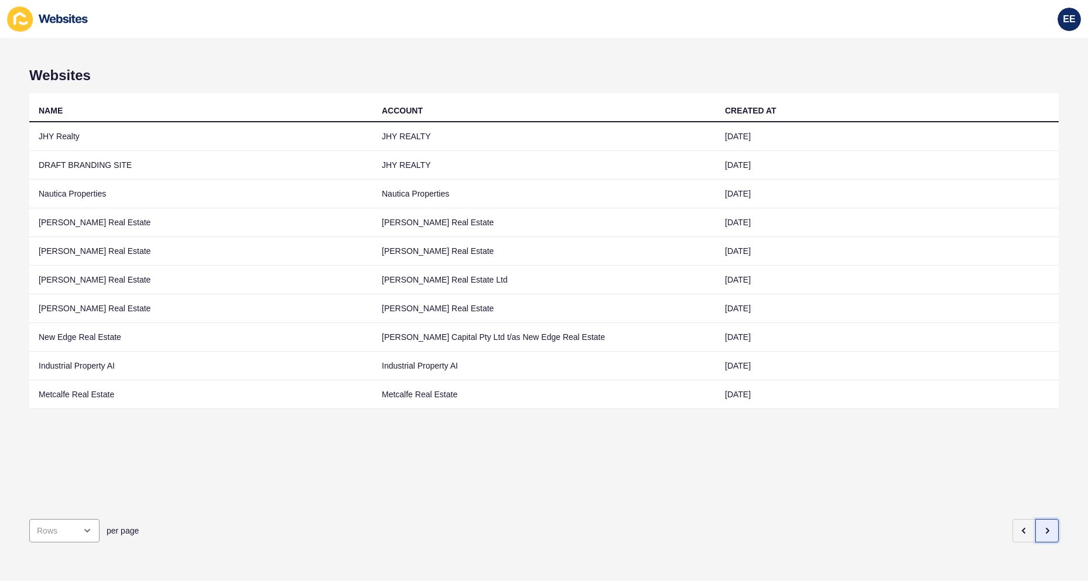
click at [1042, 526] on icon "button" at bounding box center [1046, 530] width 9 height 9
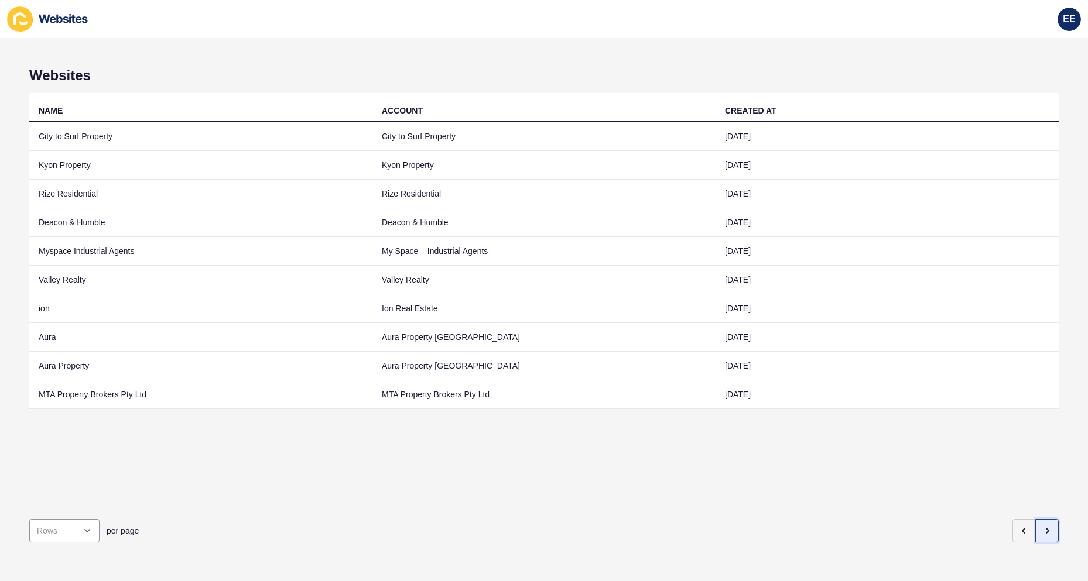
click at [1042, 526] on icon "button" at bounding box center [1046, 530] width 9 height 9
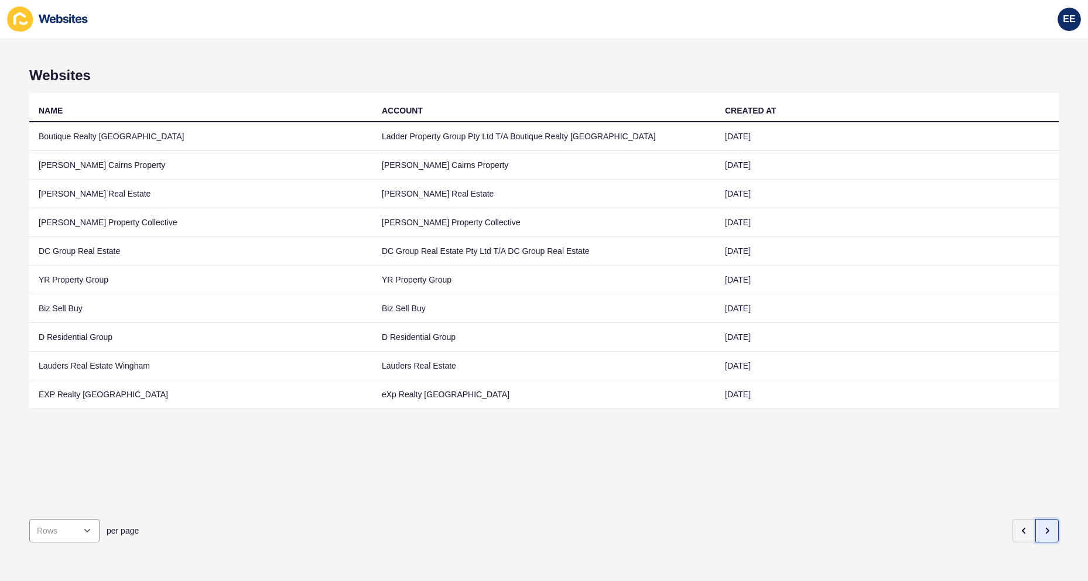
click at [1042, 526] on icon "button" at bounding box center [1046, 530] width 9 height 9
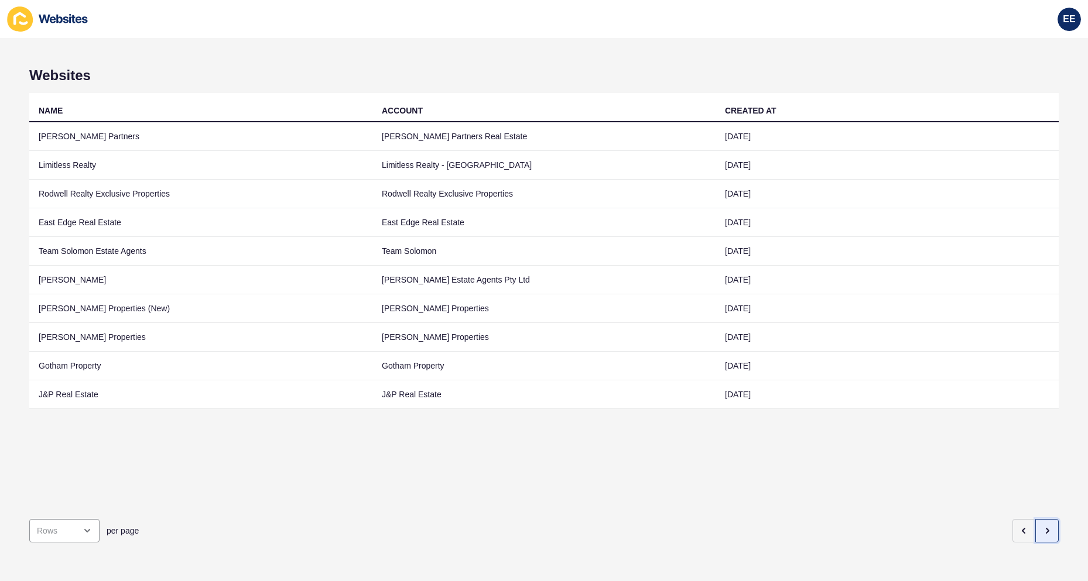
click at [1042, 526] on icon "button" at bounding box center [1046, 530] width 9 height 9
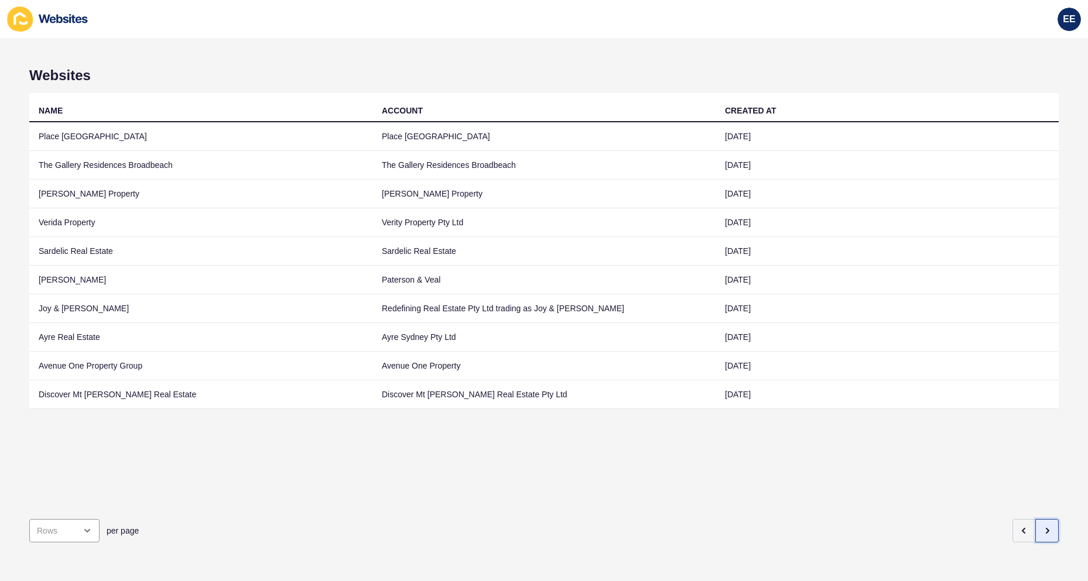
click at [1042, 526] on icon "button" at bounding box center [1046, 530] width 9 height 9
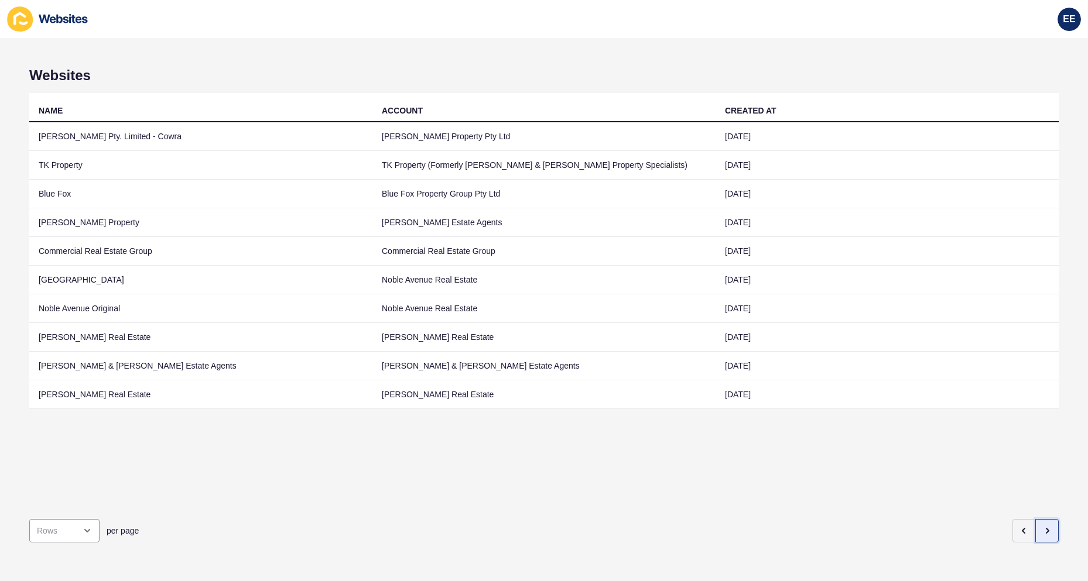
click at [1042, 526] on icon "button" at bounding box center [1046, 530] width 9 height 9
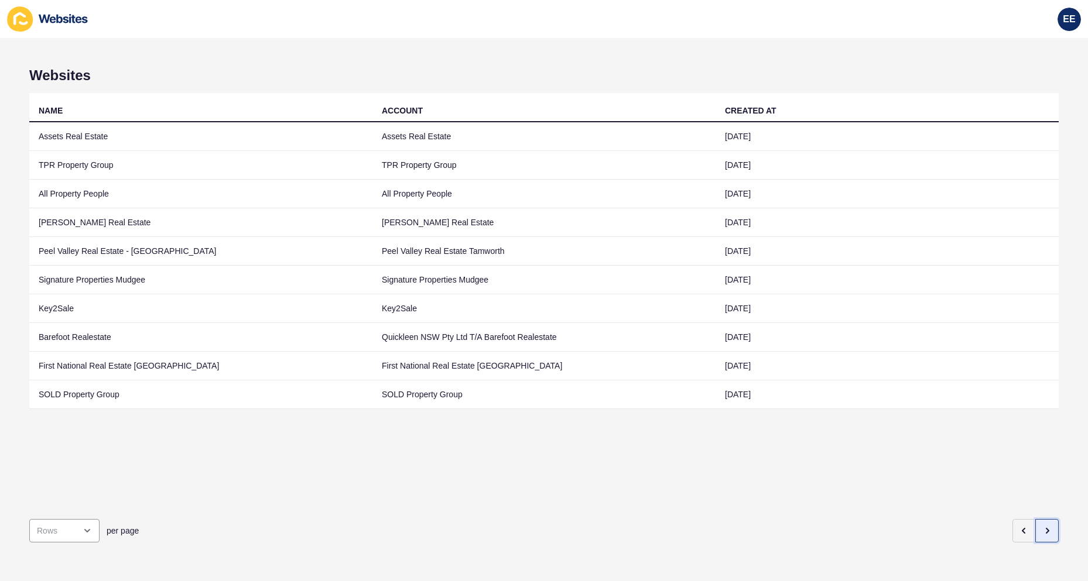
click at [1042, 526] on icon "button" at bounding box center [1046, 530] width 9 height 9
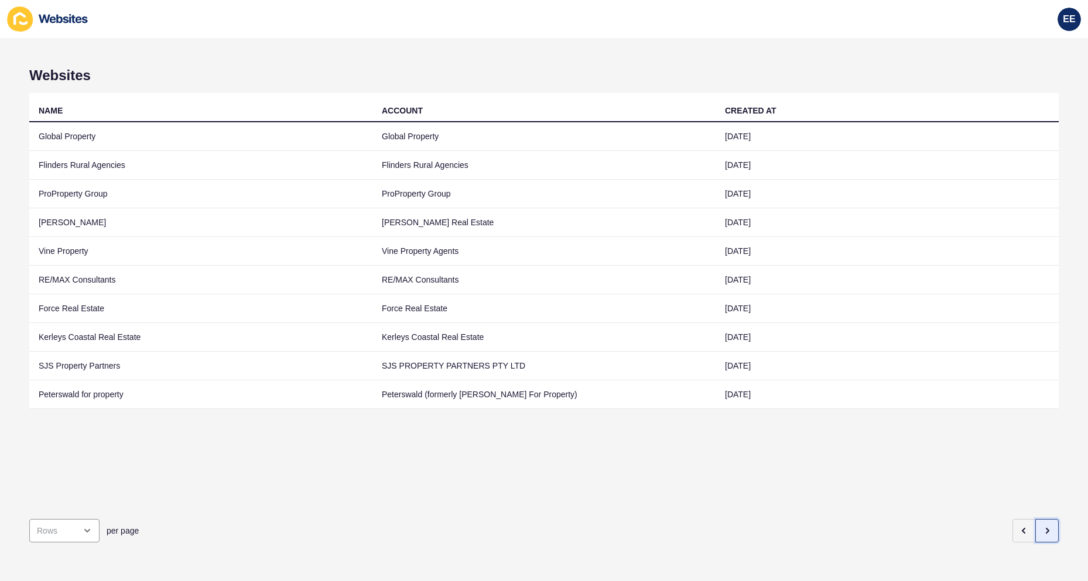
click at [1042, 526] on icon "button" at bounding box center [1046, 530] width 9 height 9
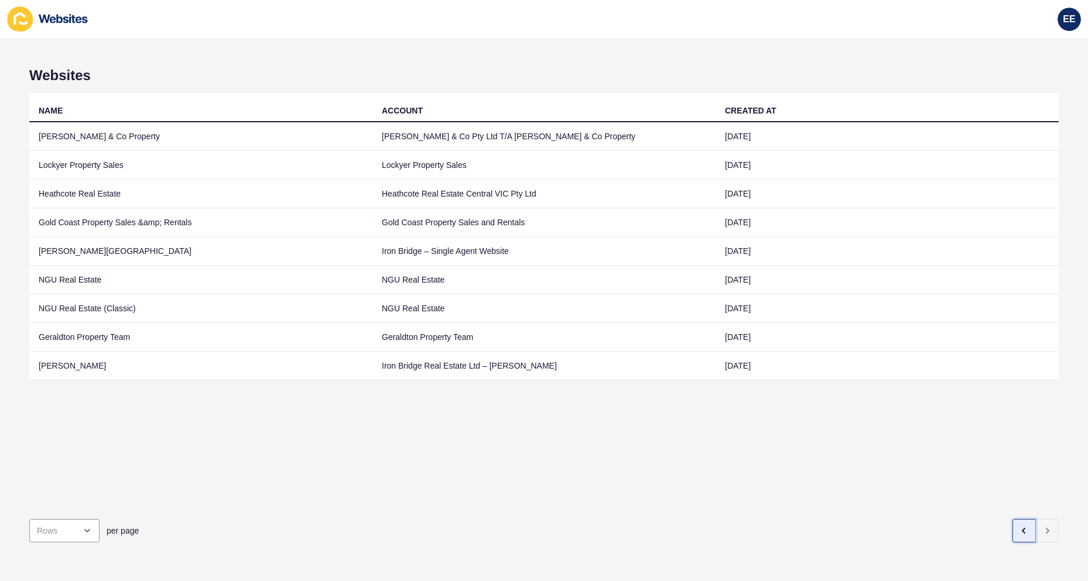
click at [1019, 526] on icon "button" at bounding box center [1023, 530] width 9 height 9
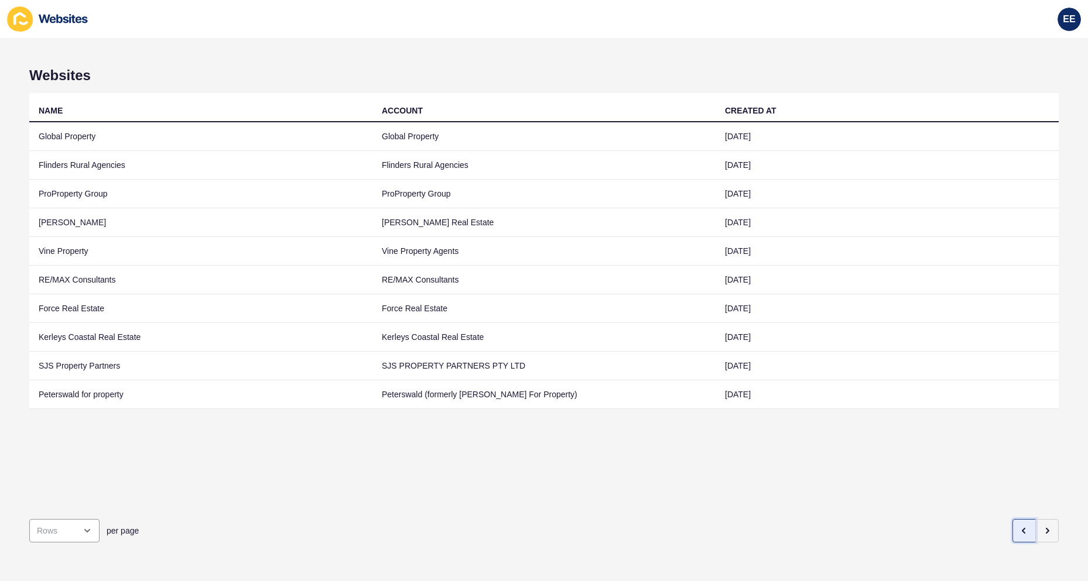
click at [1019, 526] on icon "button" at bounding box center [1023, 530] width 9 height 9
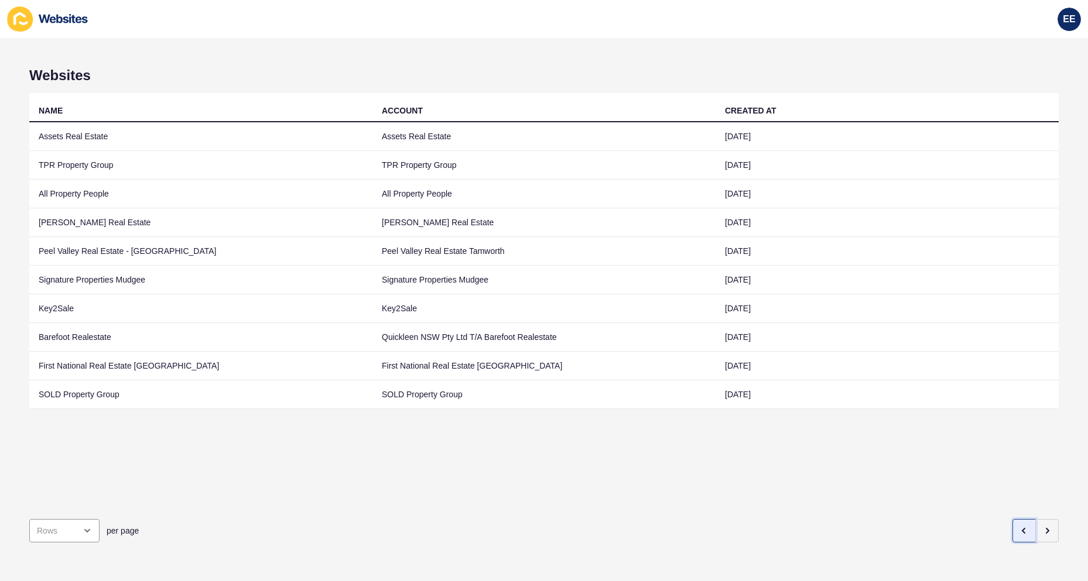
click at [1019, 526] on icon "button" at bounding box center [1023, 530] width 9 height 9
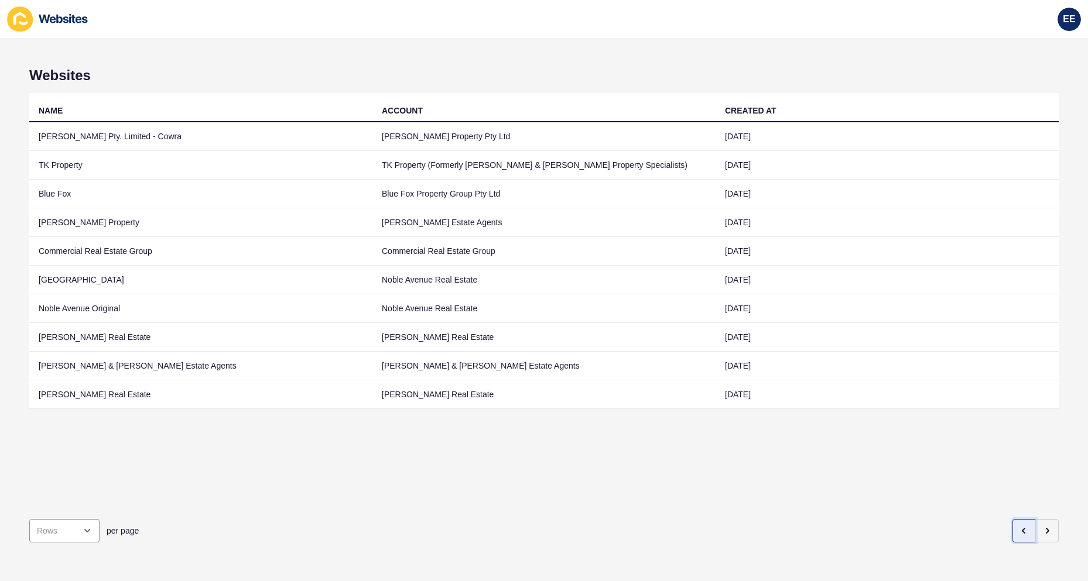
click at [1019, 526] on icon "button" at bounding box center [1023, 530] width 9 height 9
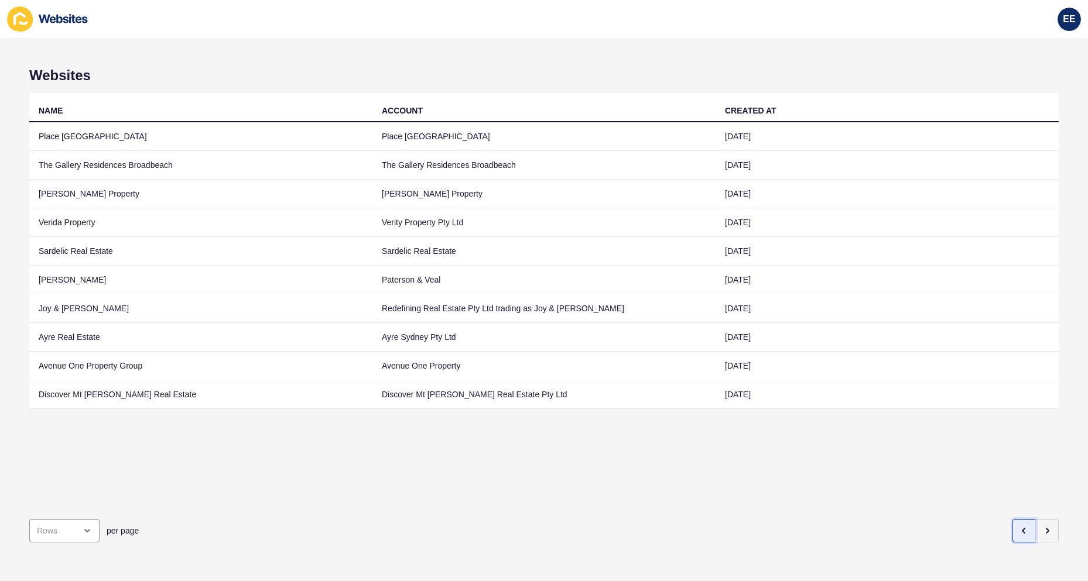
click at [1019, 526] on icon "button" at bounding box center [1023, 530] width 9 height 9
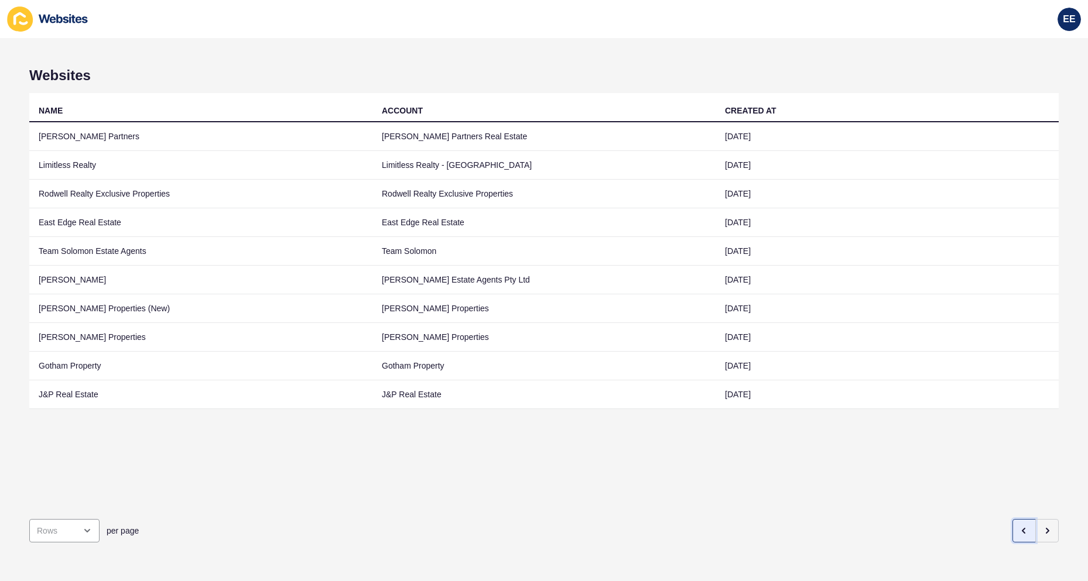
click at [1019, 526] on icon "button" at bounding box center [1023, 530] width 9 height 9
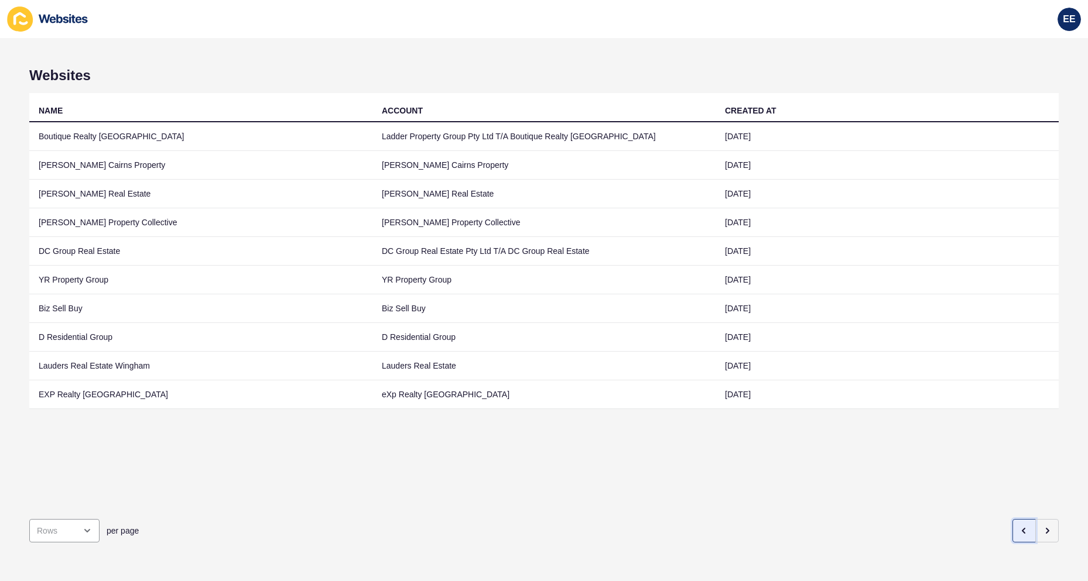
click at [1019, 526] on icon "button" at bounding box center [1023, 530] width 9 height 9
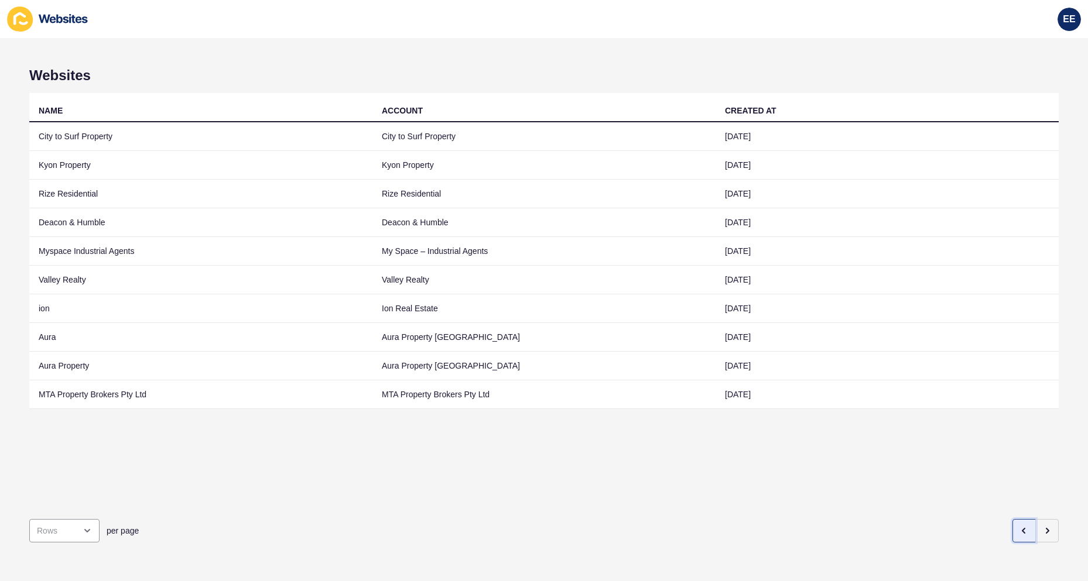
click at [1019, 526] on icon "button" at bounding box center [1023, 530] width 9 height 9
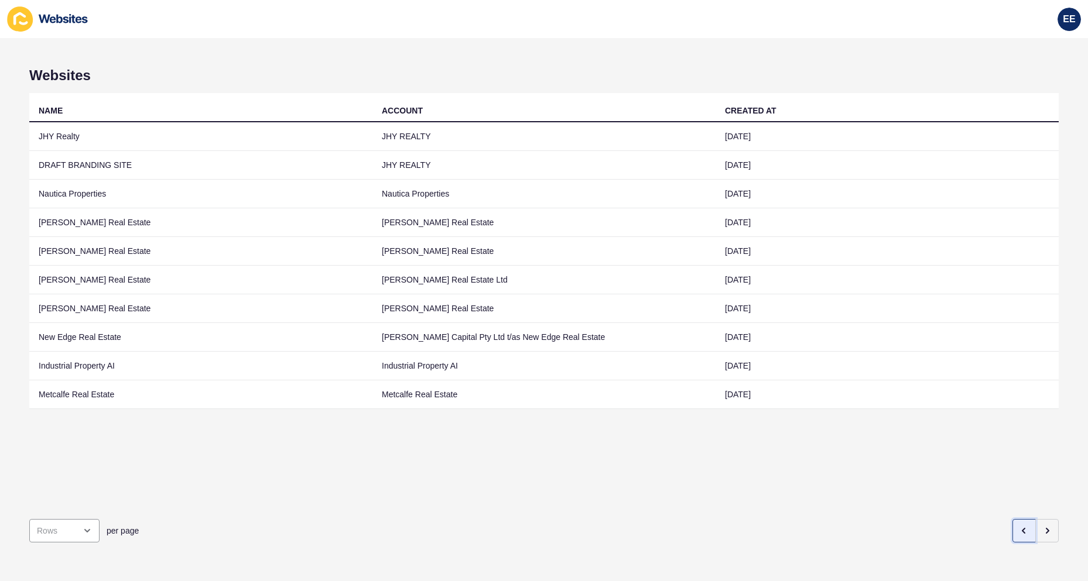
click at [1019, 526] on icon "button" at bounding box center [1023, 530] width 9 height 9
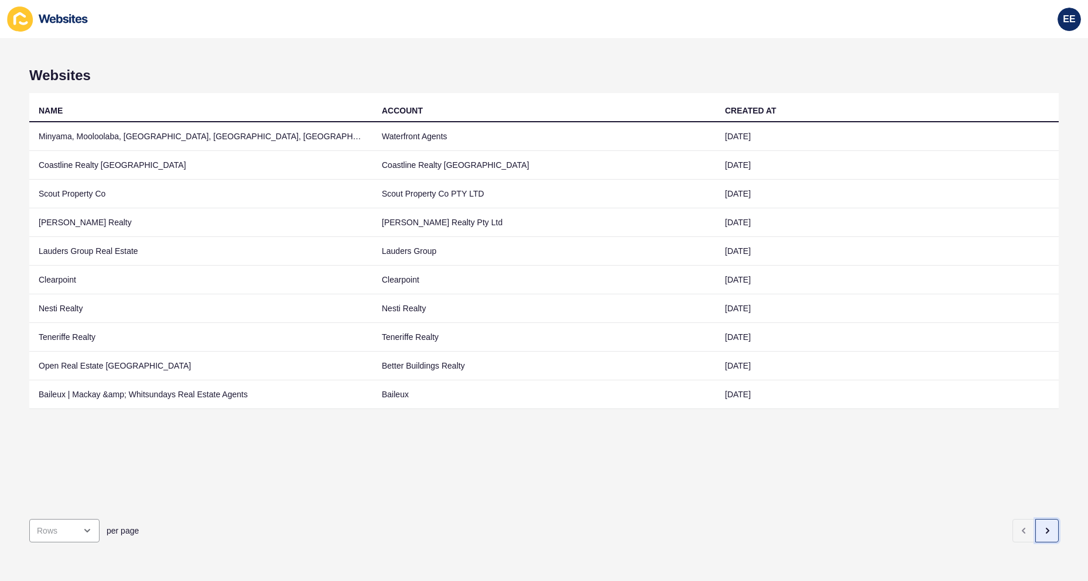
click at [1042, 526] on icon "button" at bounding box center [1046, 530] width 9 height 9
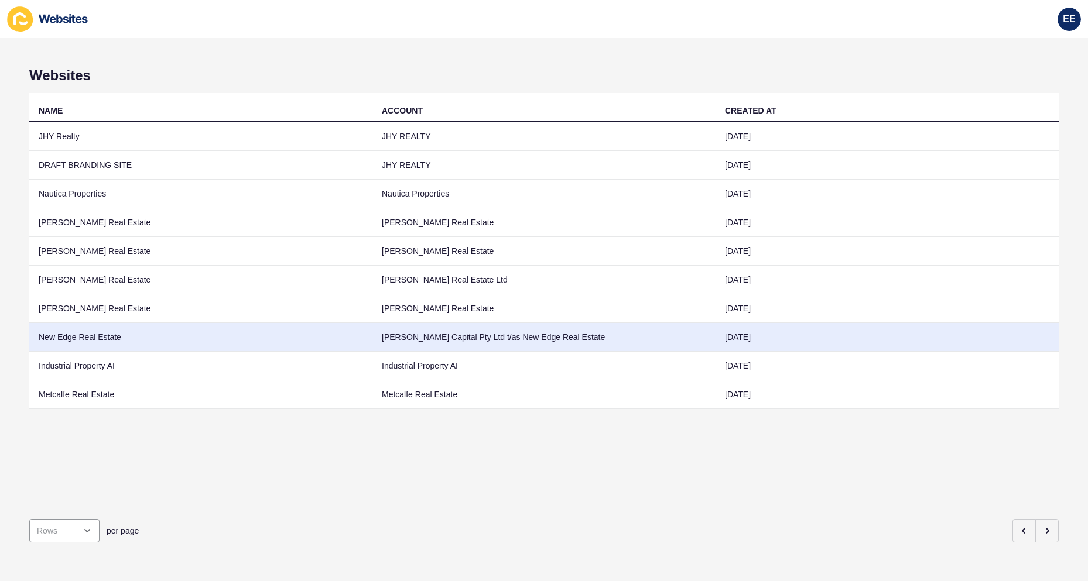
click at [86, 334] on td "New Edge Real Estate" at bounding box center [200, 337] width 343 height 29
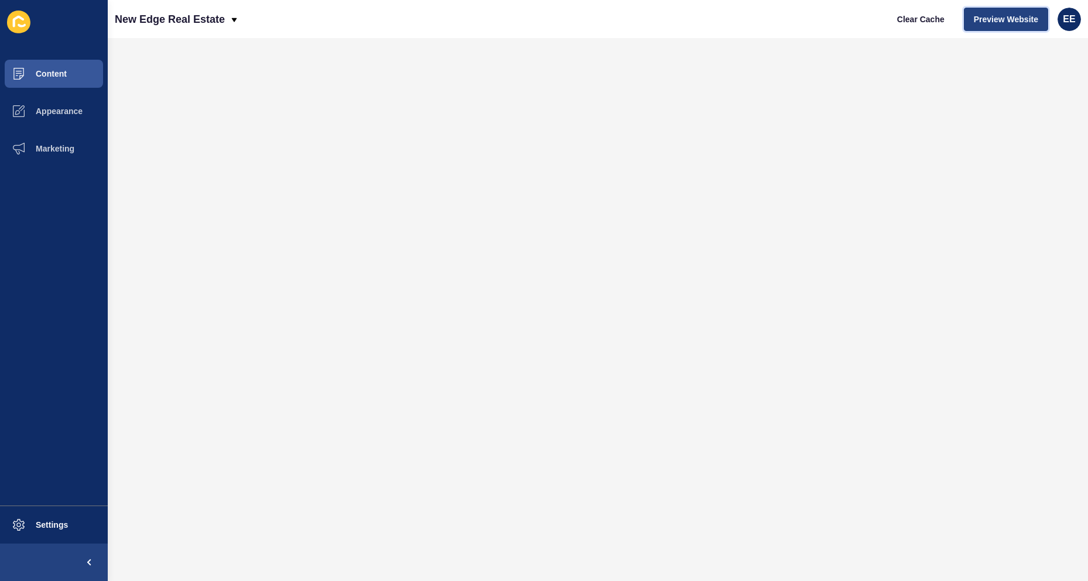
click at [990, 18] on span "Preview Website" at bounding box center [1006, 19] width 64 height 12
click at [60, 114] on span "Appearance" at bounding box center [40, 111] width 84 height 9
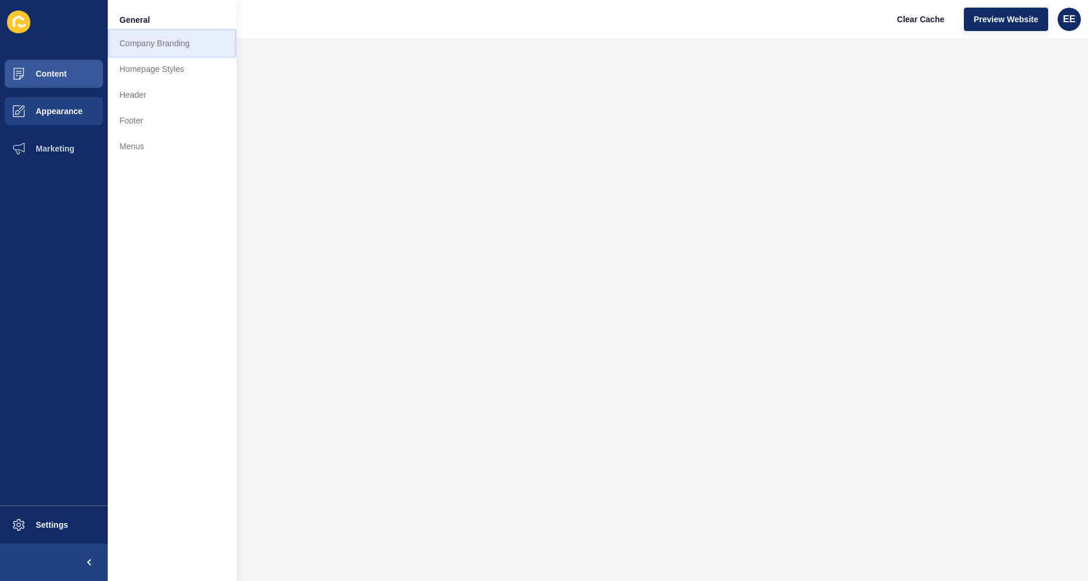
click at [153, 40] on link "Company Branding" at bounding box center [172, 43] width 129 height 26
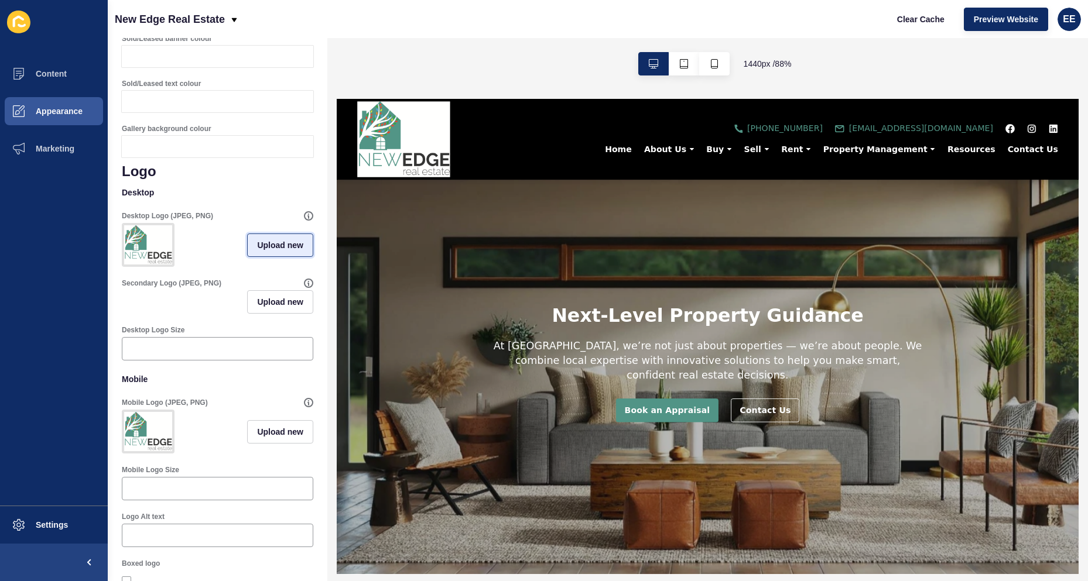
click at [263, 251] on span "Upload new" at bounding box center [280, 245] width 46 height 12
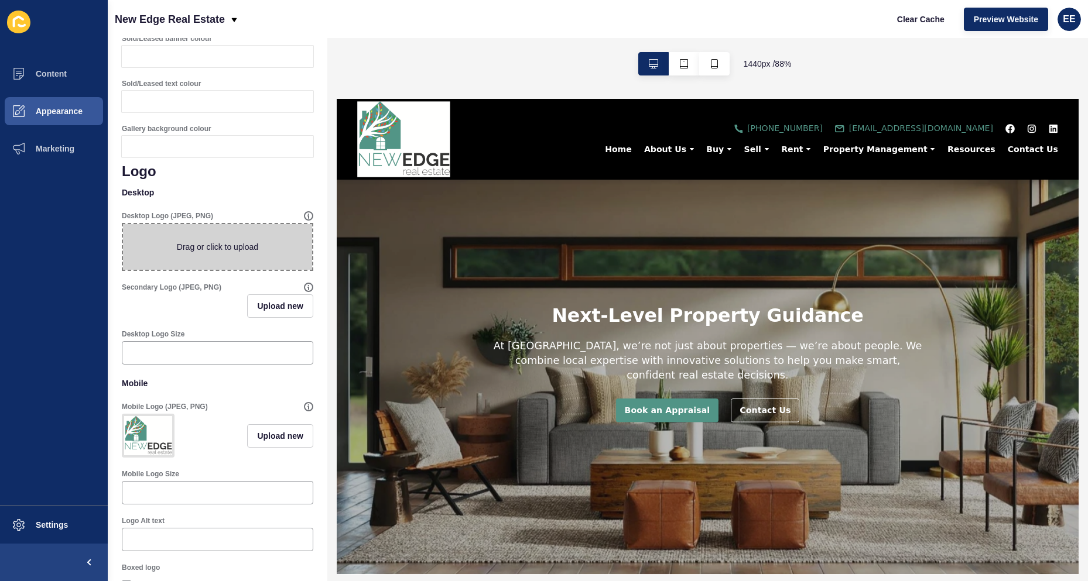
click at [207, 256] on span at bounding box center [217, 247] width 189 height 46
click at [123, 224] on input "Drag or click to upload" at bounding box center [123, 224] width 0 height 0
click at [244, 262] on span at bounding box center [217, 247] width 189 height 46
click at [123, 224] on input "Drag or click to upload" at bounding box center [123, 224] width 0 height 0
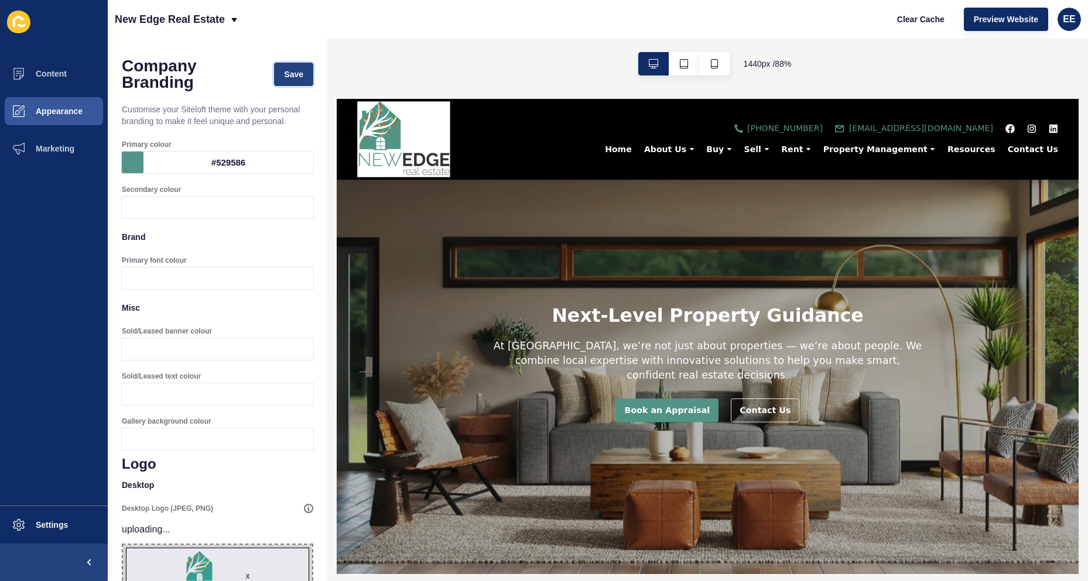
click at [289, 77] on span "Save" at bounding box center [293, 74] width 19 height 12
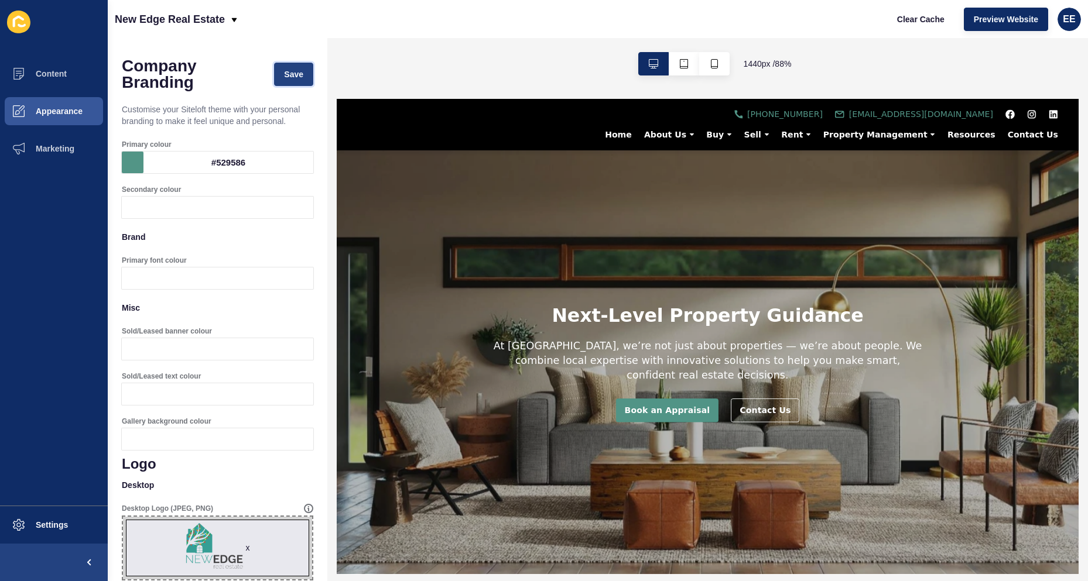
click at [284, 71] on span "Save" at bounding box center [293, 74] width 19 height 12
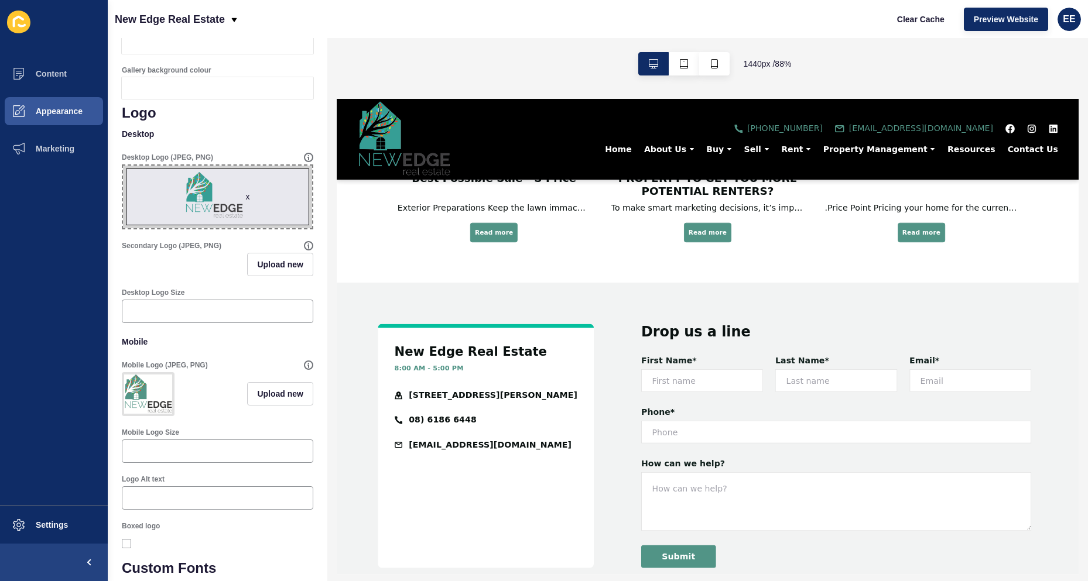
scroll to position [1894, 0]
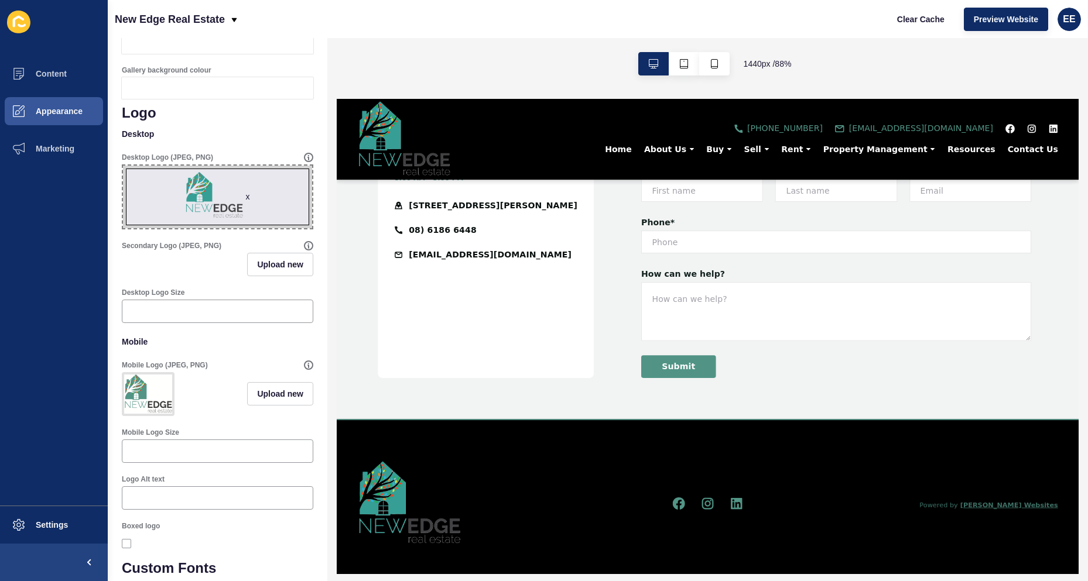
drag, startPoint x: 958, startPoint y: 434, endPoint x: 899, endPoint y: 441, distance: 58.9
click at [958, 434] on div "New Edge Real Estate 8:00 AM - 5:00 PM [STREET_ADDRESS][PERSON_NAME] 08) 6186 6…" at bounding box center [758, 278] width 843 height 372
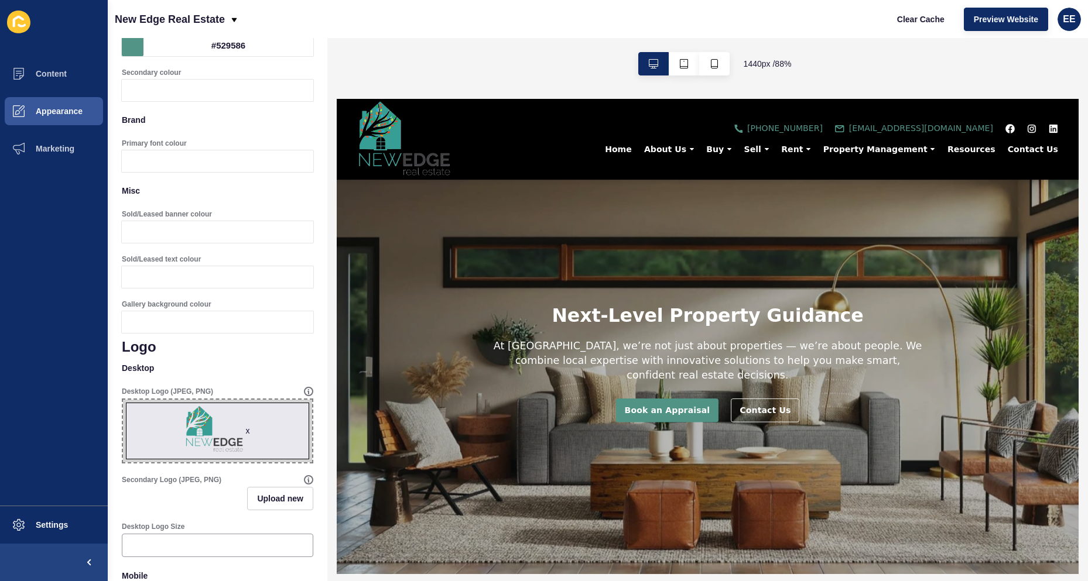
scroll to position [0, 0]
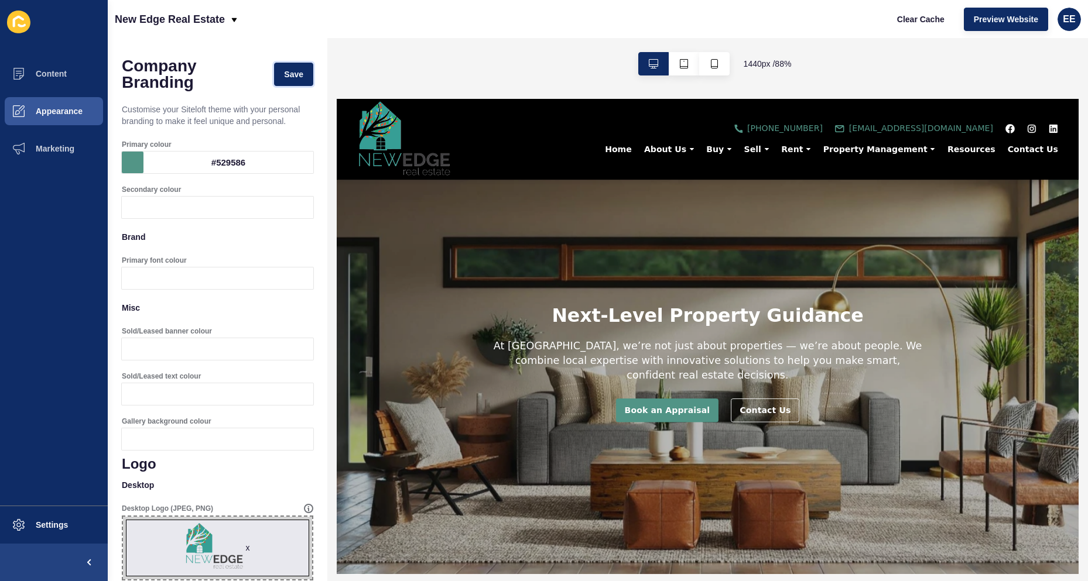
drag, startPoint x: 281, startPoint y: 71, endPoint x: 311, endPoint y: 97, distance: 39.4
click at [284, 70] on span "Save" at bounding box center [293, 74] width 19 height 12
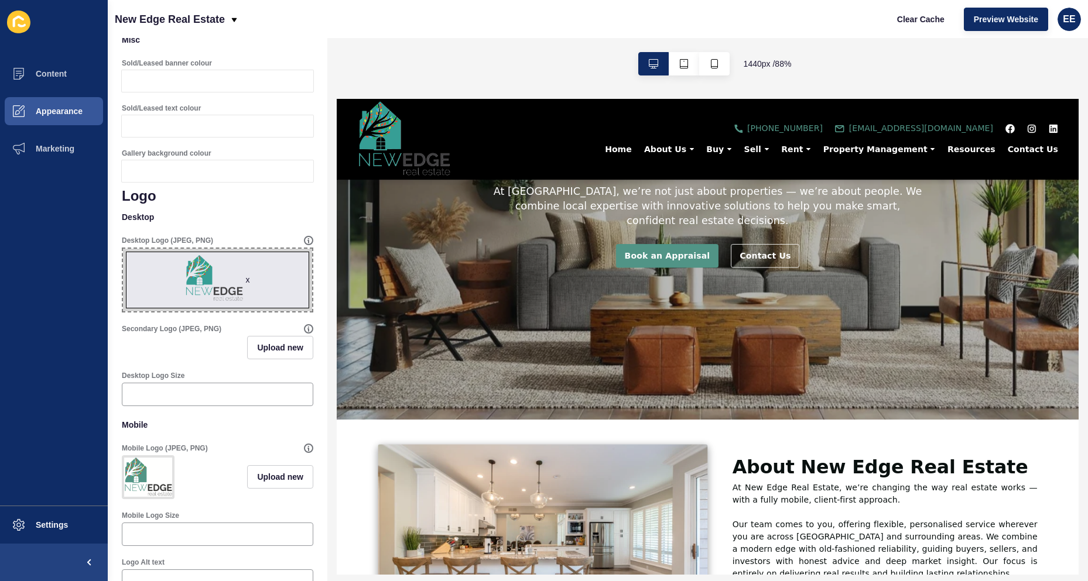
scroll to position [293, 0]
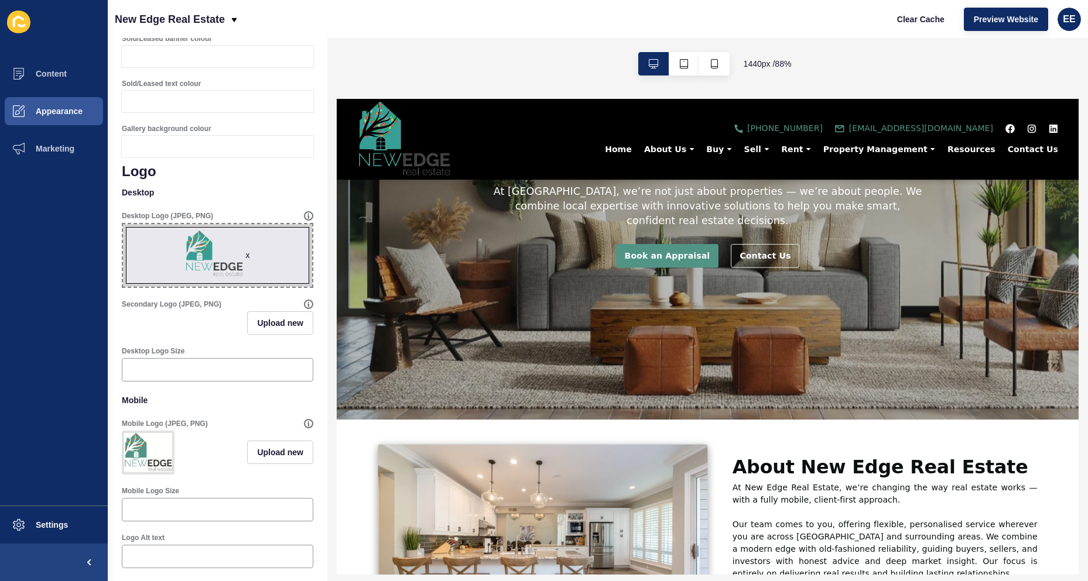
click at [213, 270] on span "x" at bounding box center [217, 255] width 189 height 63
click at [123, 224] on input "x Drag or click to upload" at bounding box center [123, 224] width 0 height 0
type input "C:\fakepath\NewEdgeRealEstate-Logo-1.png"
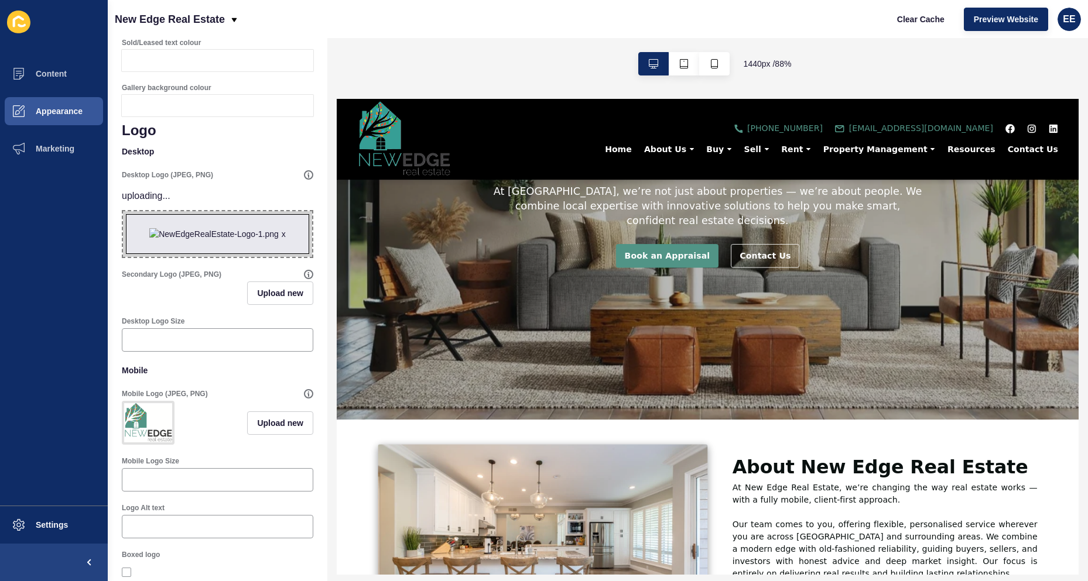
scroll to position [351, 0]
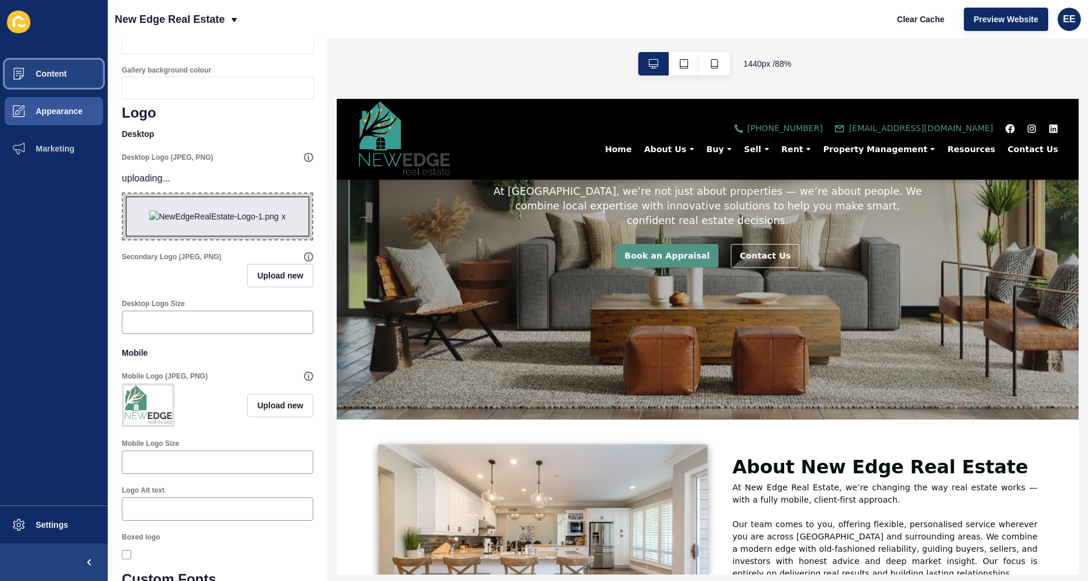
click at [63, 85] on button "Content" at bounding box center [54, 73] width 108 height 37
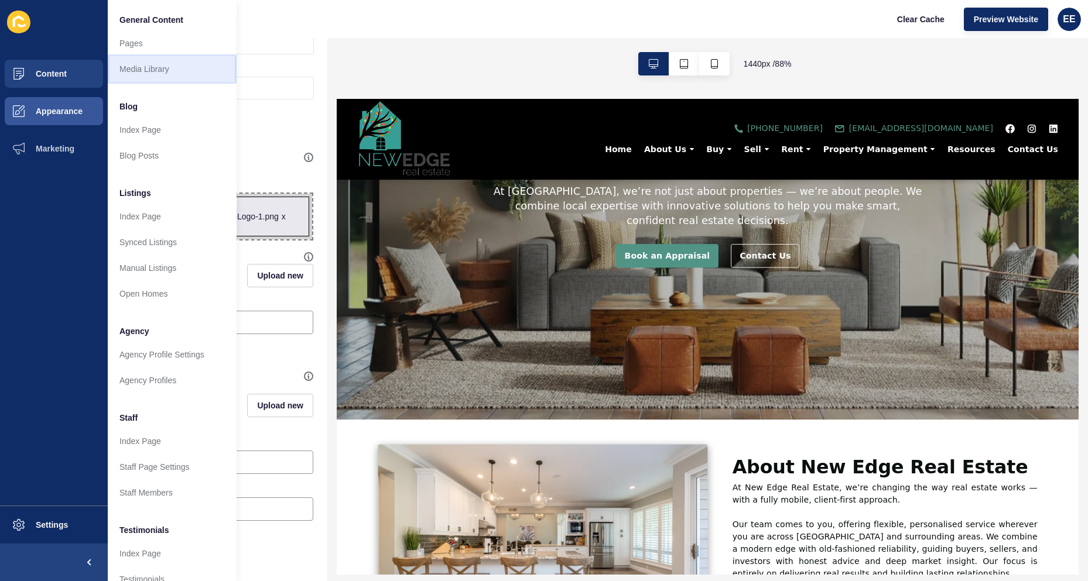
click at [143, 72] on link "Media Library" at bounding box center [172, 69] width 129 height 26
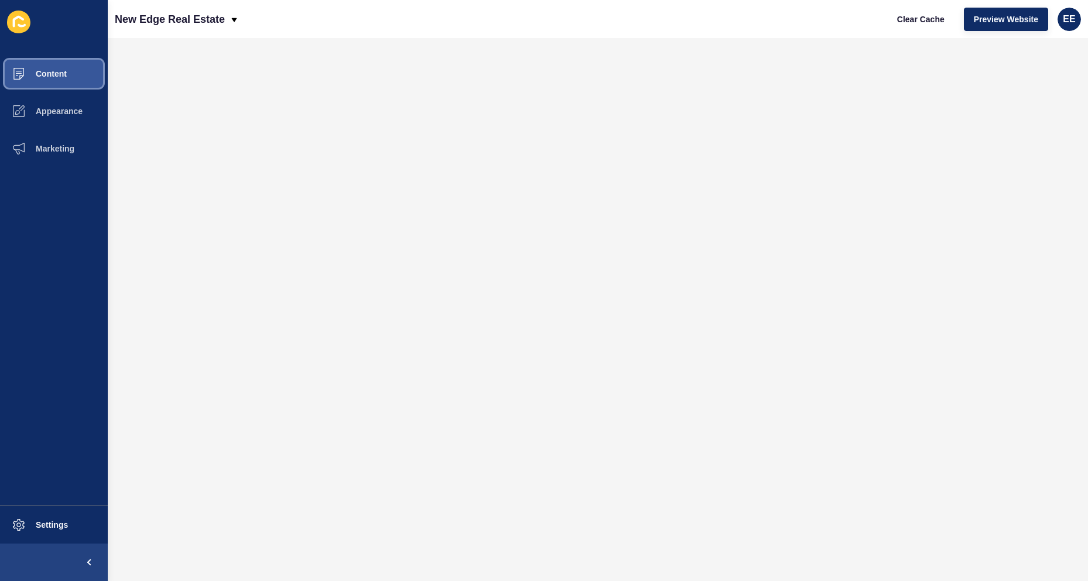
click at [38, 77] on span "Content" at bounding box center [32, 73] width 68 height 9
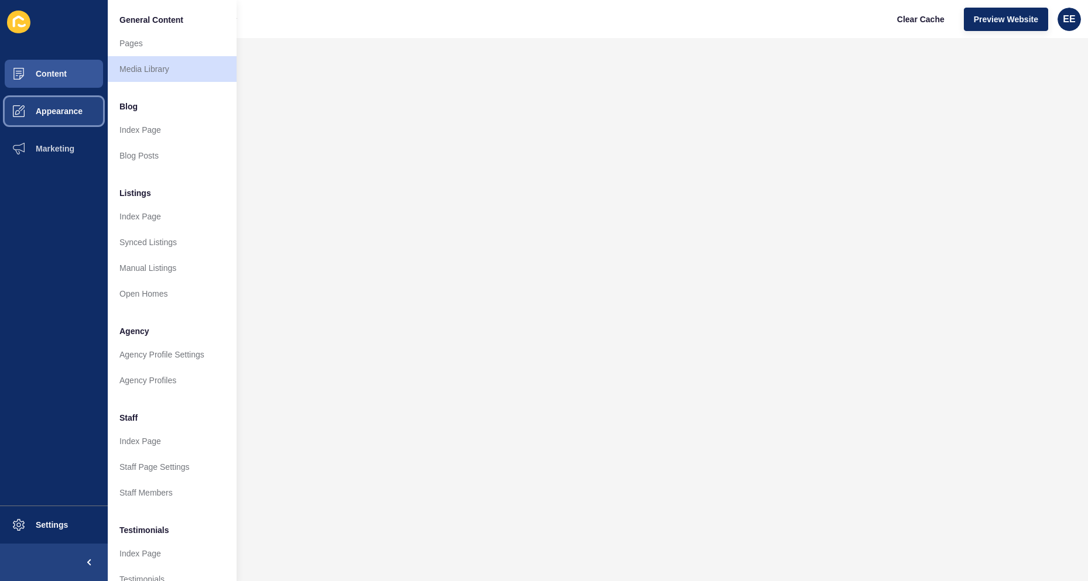
drag, startPoint x: 63, startPoint y: 109, endPoint x: 94, endPoint y: 109, distance: 31.6
click at [64, 109] on span "Appearance" at bounding box center [40, 111] width 84 height 9
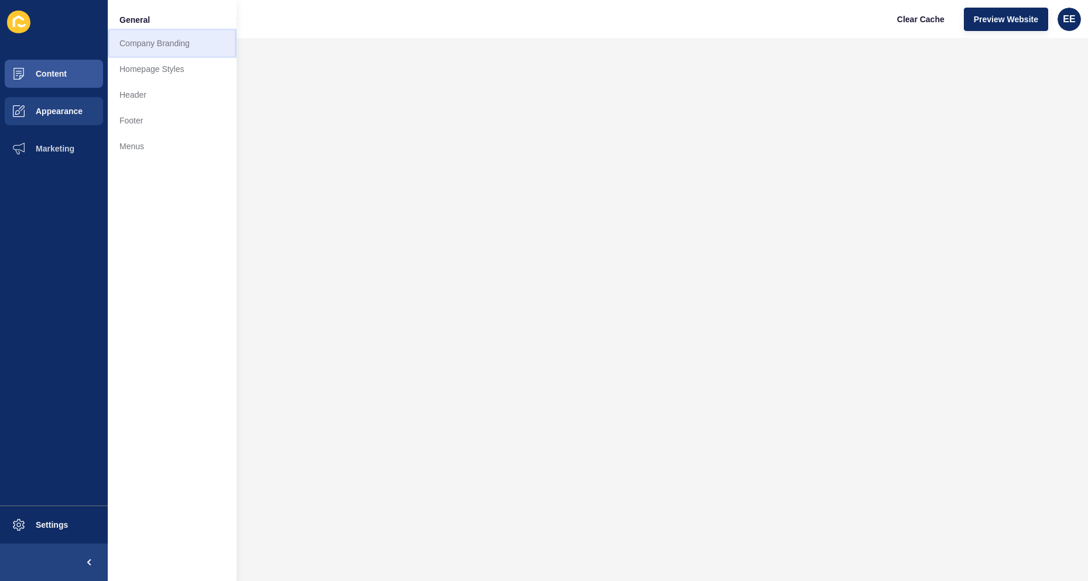
click at [152, 44] on link "Company Branding" at bounding box center [172, 43] width 129 height 26
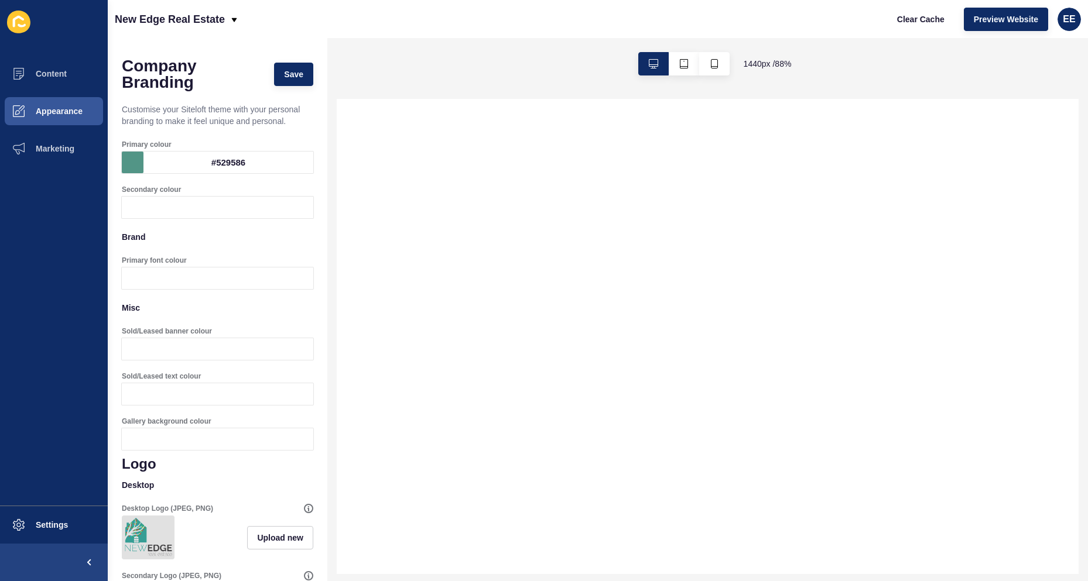
scroll to position [234, 0]
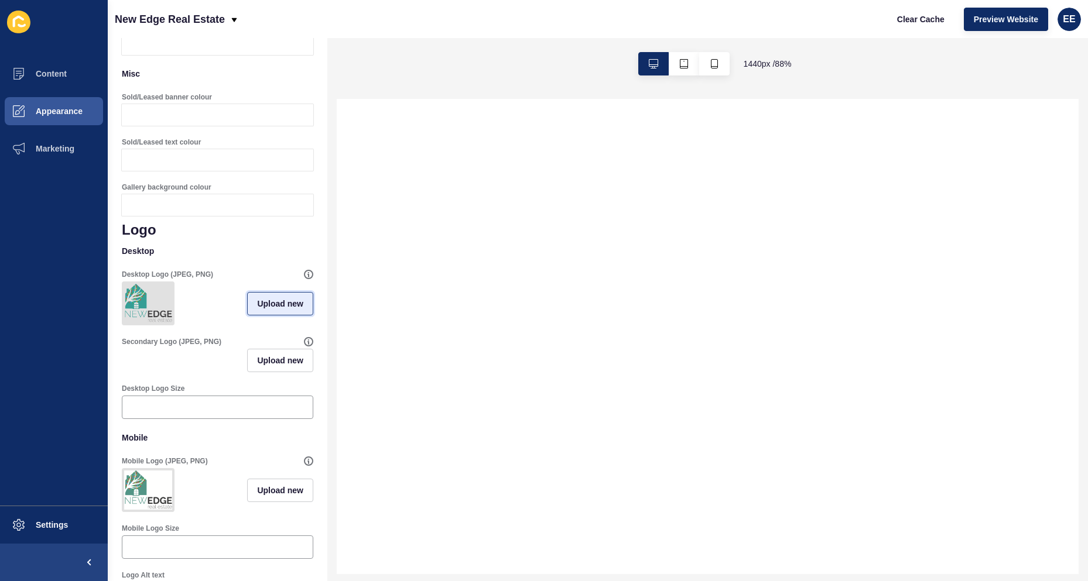
click at [257, 310] on span "Upload new" at bounding box center [280, 304] width 46 height 12
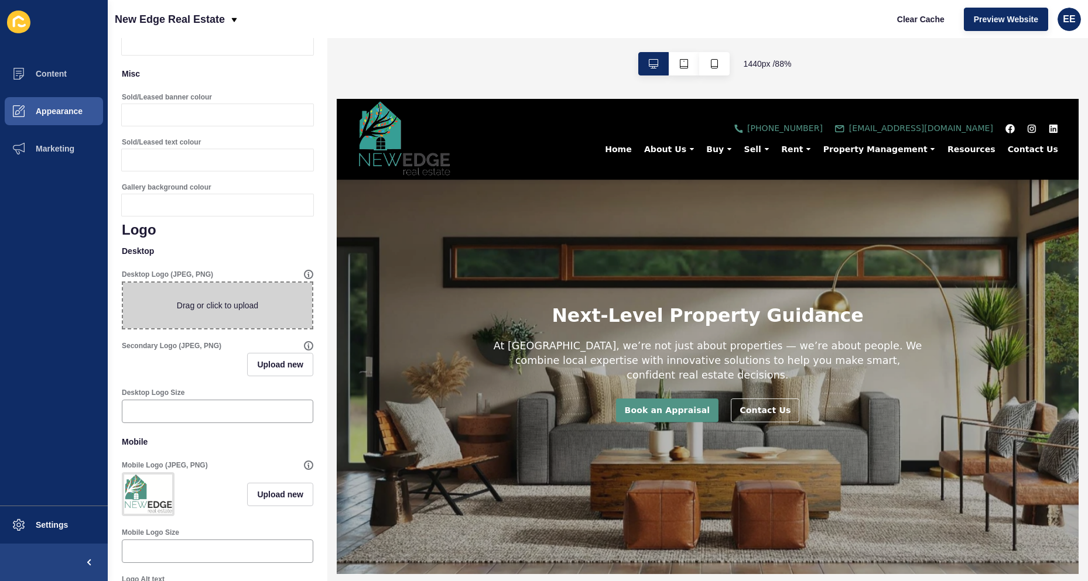
scroll to position [0, 0]
click at [186, 310] on span at bounding box center [217, 306] width 189 height 46
click at [123, 283] on input "Drag or click to upload" at bounding box center [123, 283] width 0 height 0
type input "C:\fakepath\NewEdgeRealEstatelogo.png"
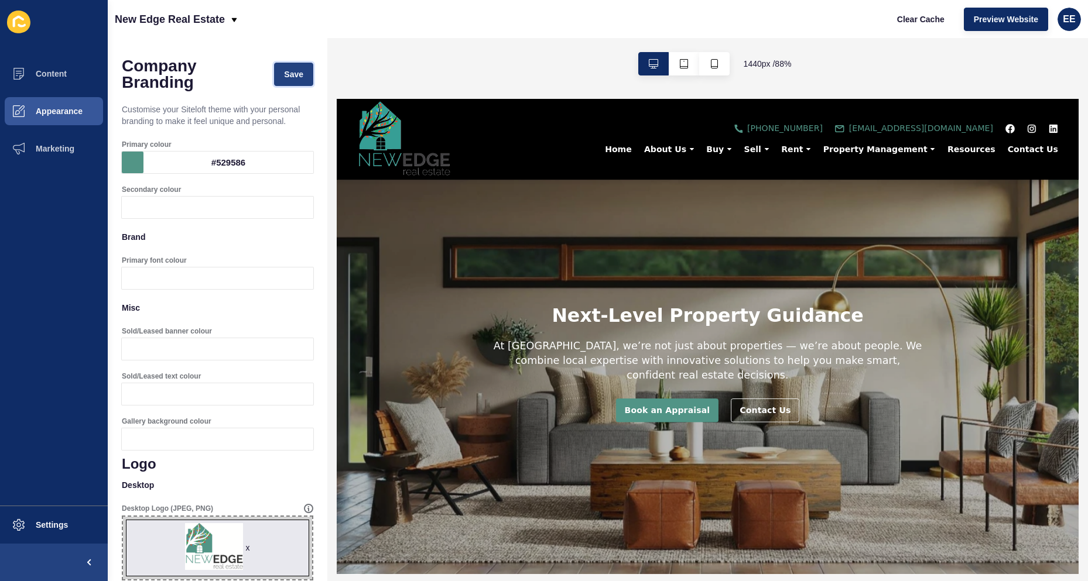
click at [292, 65] on button "Save" at bounding box center [293, 74] width 39 height 23
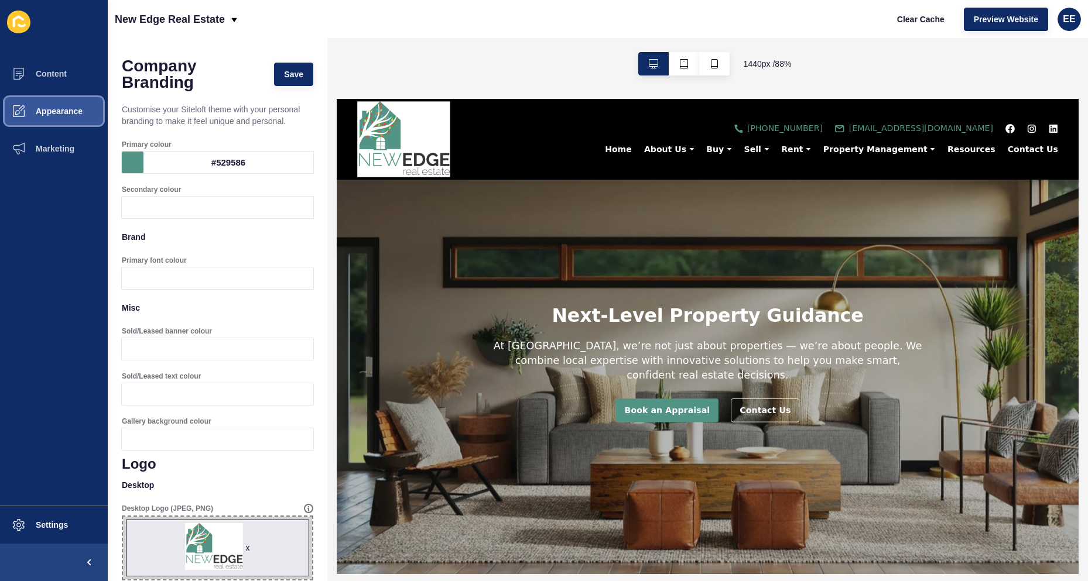
click at [50, 112] on span "Appearance" at bounding box center [40, 111] width 84 height 9
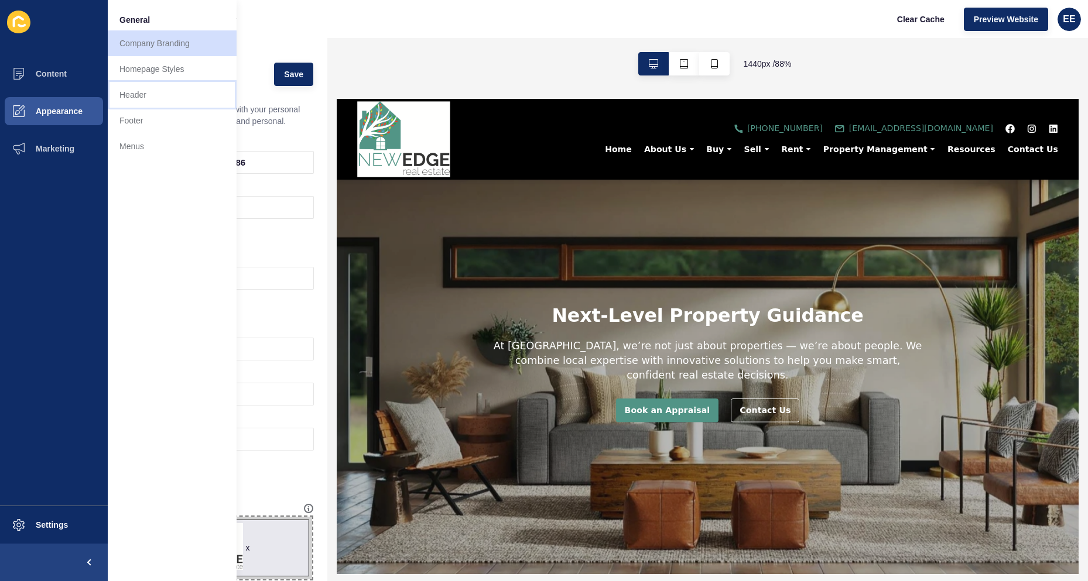
drag, startPoint x: 125, startPoint y: 91, endPoint x: 222, endPoint y: 111, distance: 99.8
click at [126, 92] on link "Header" at bounding box center [172, 95] width 129 height 26
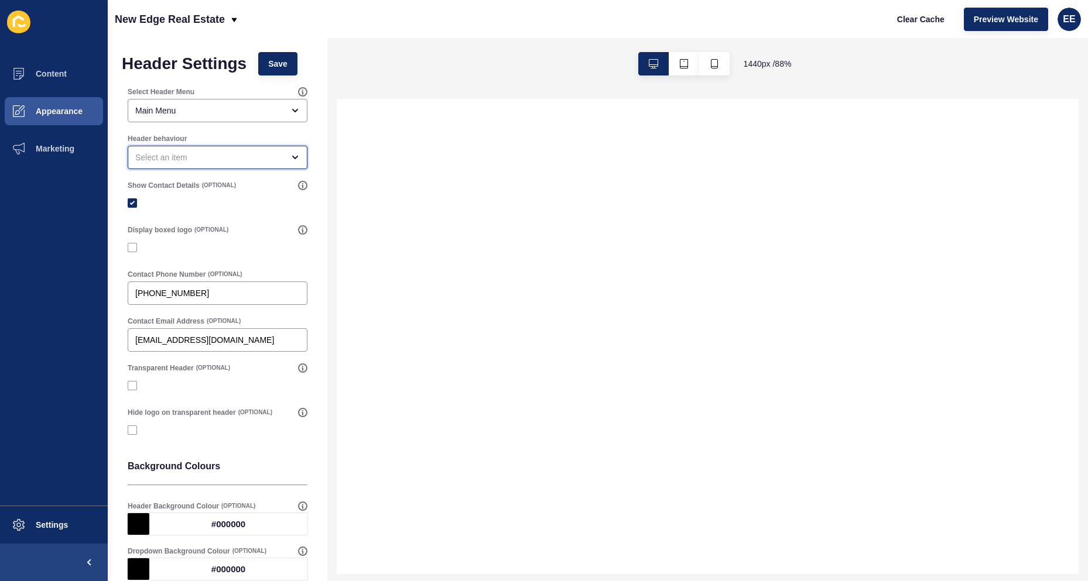
click at [267, 163] on div "open menu" at bounding box center [218, 157] width 180 height 23
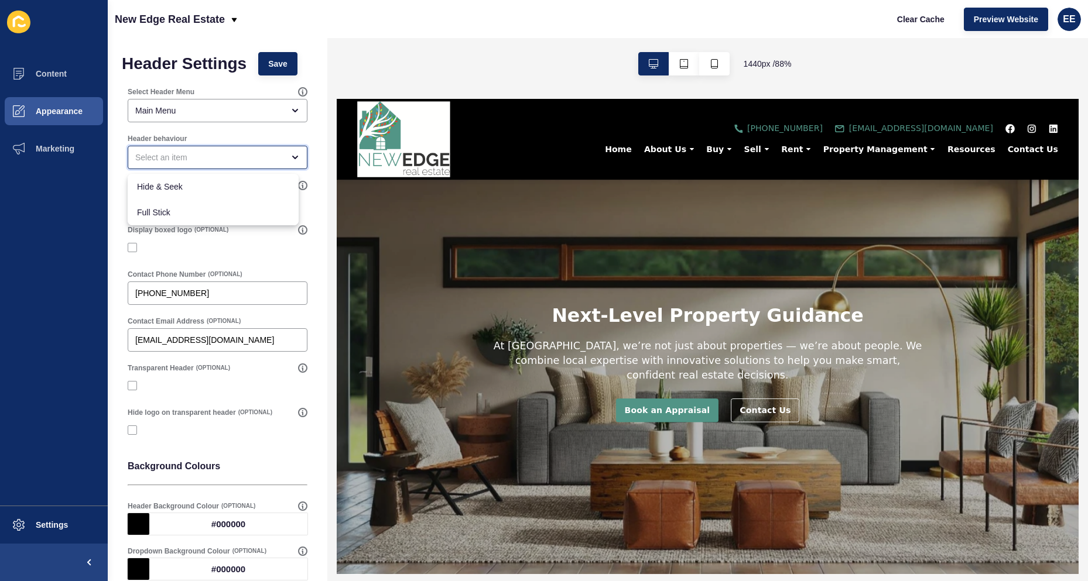
click at [267, 163] on div "close menu" at bounding box center [218, 157] width 180 height 23
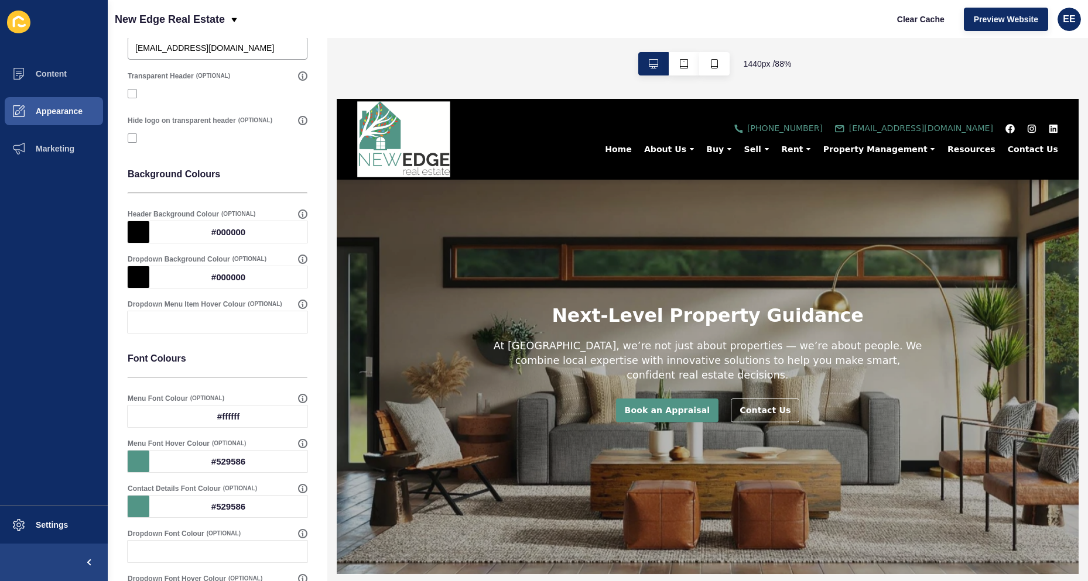
scroll to position [293, 0]
click at [142, 233] on div at bounding box center [139, 232] width 22 height 22
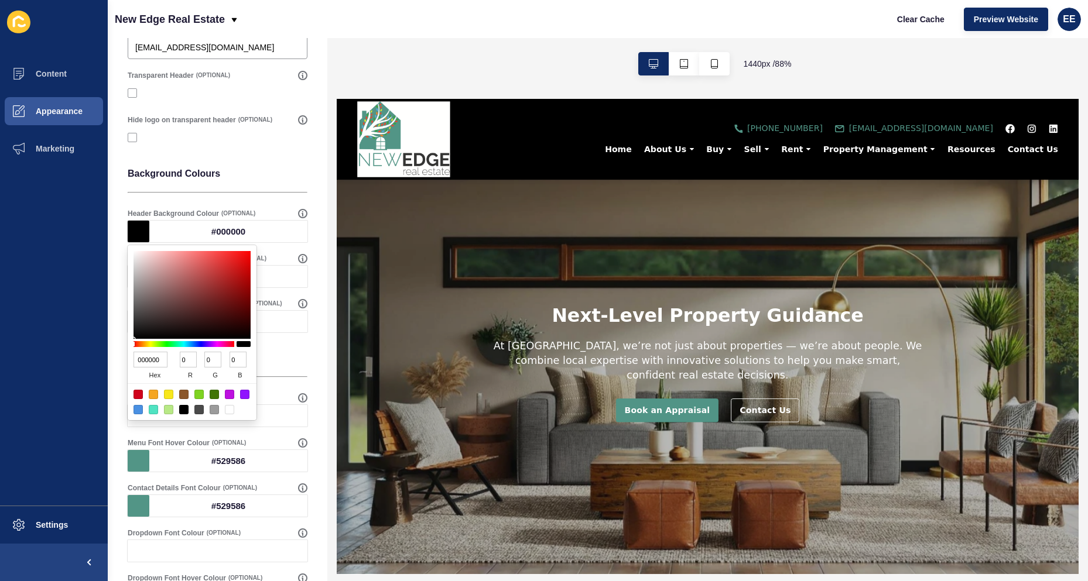
click at [191, 361] on input "0" at bounding box center [188, 360] width 17 height 16
click at [152, 361] on input "000000" at bounding box center [150, 360] width 34 height 16
type input "fff"
type input "255"
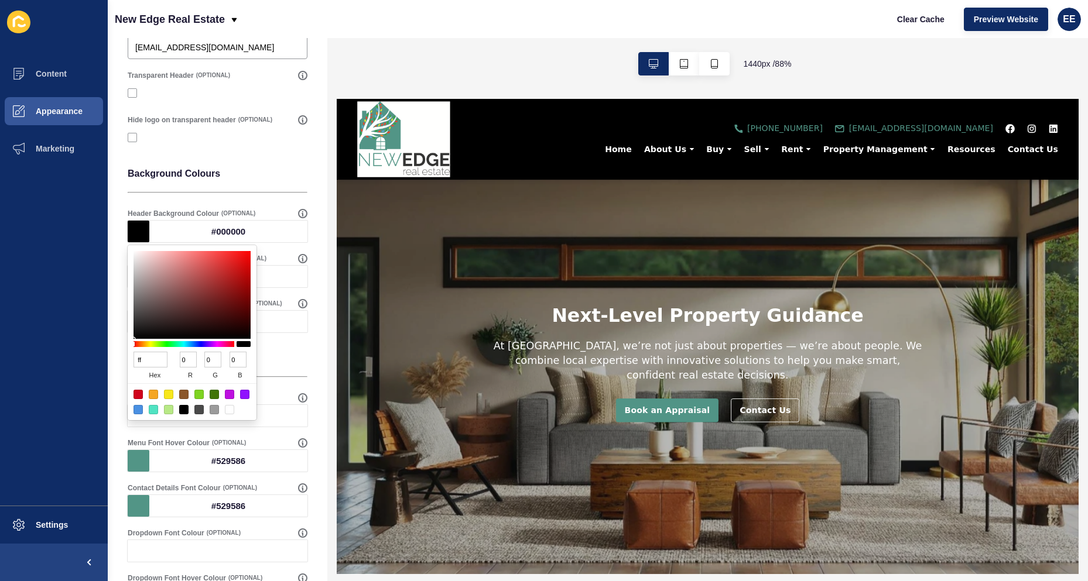
type input "255"
click at [310, 244] on div "Header Settings Save Select Header Menu Main Menu Header behaviour Show Contact…" at bounding box center [218, 237] width 220 height 985
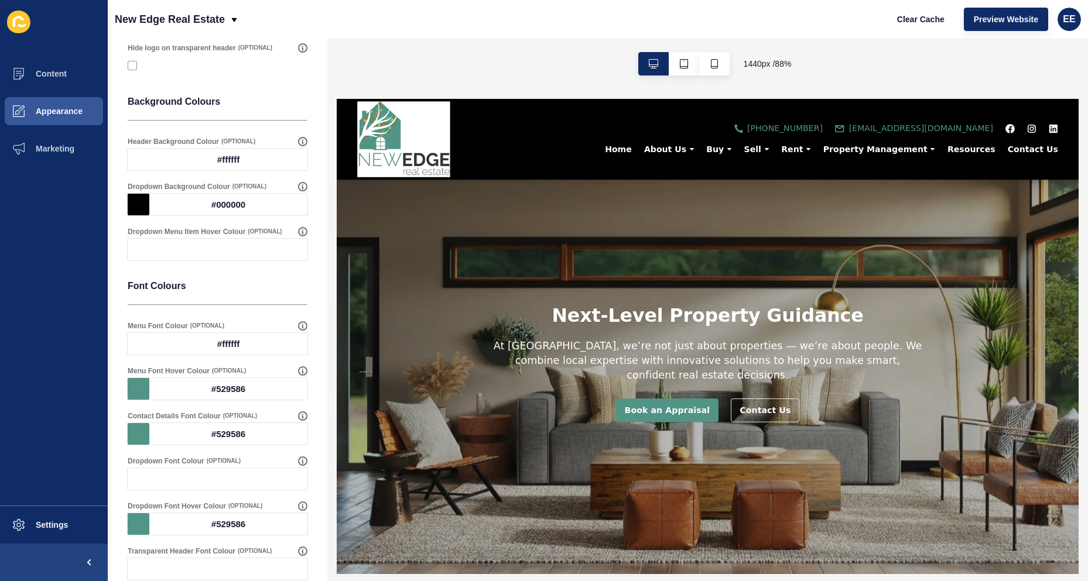
scroll to position [351, 0]
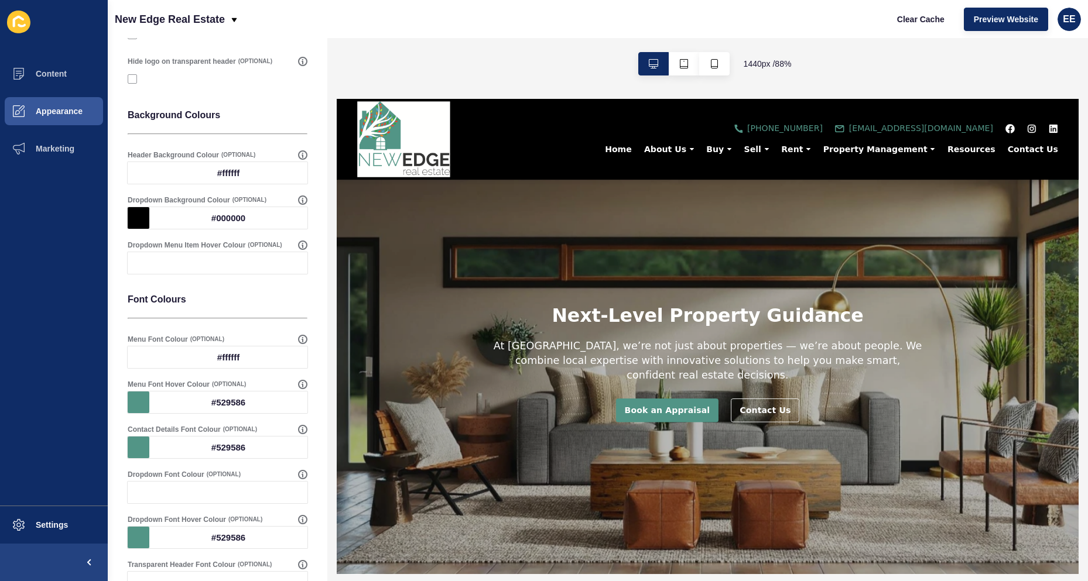
click at [215, 352] on div "#ffffff" at bounding box center [228, 358] width 158 height 22
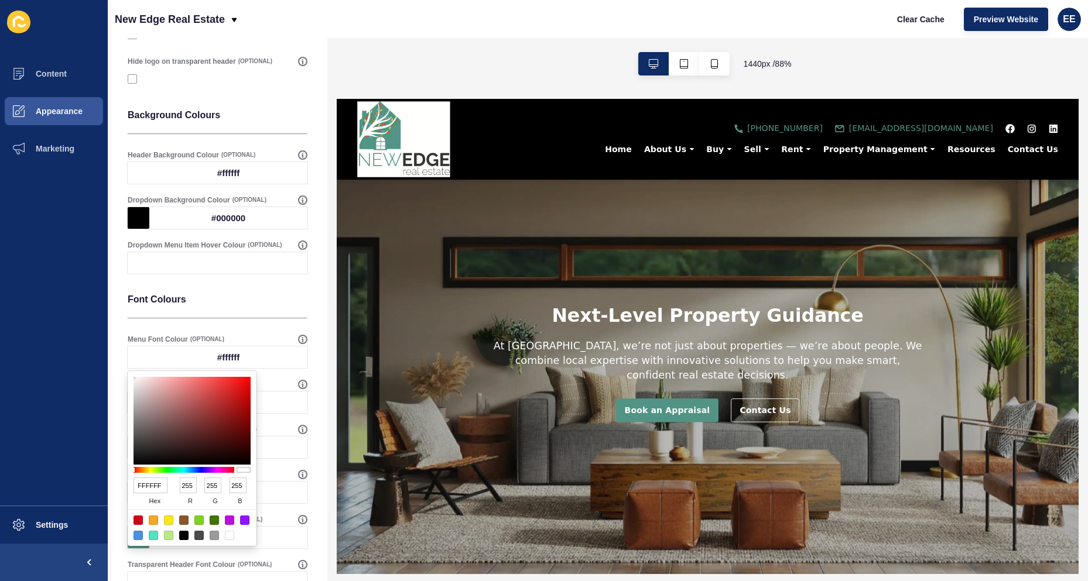
click at [148, 486] on input "FFFFFF" at bounding box center [150, 486] width 34 height 16
type input "000"
type input "0"
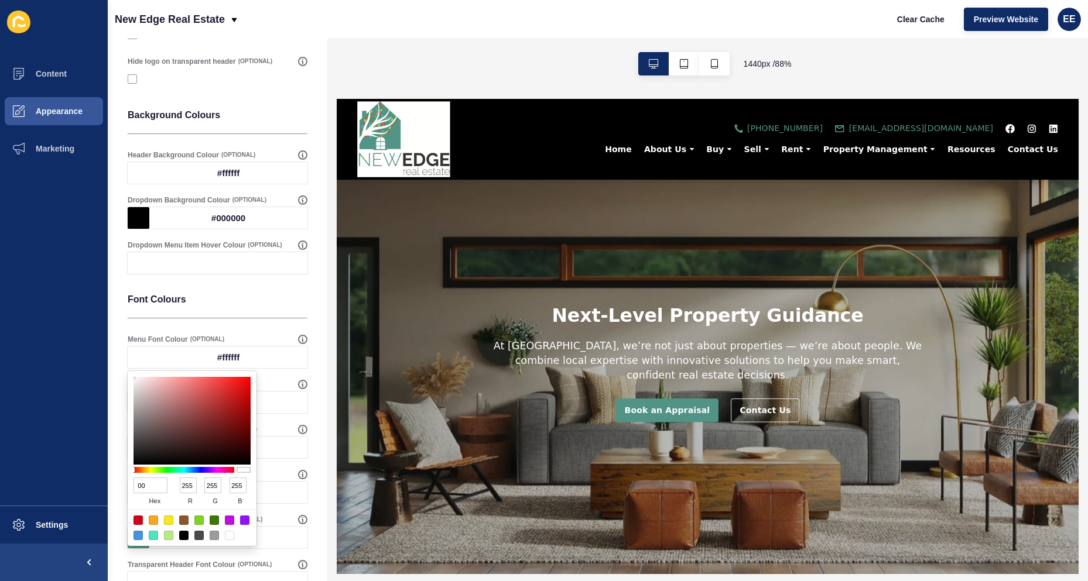
type input "0"
click at [306, 380] on div "Header Settings Save Select Header Menu Main Menu Header behaviour Show Contact…" at bounding box center [218, 179] width 220 height 985
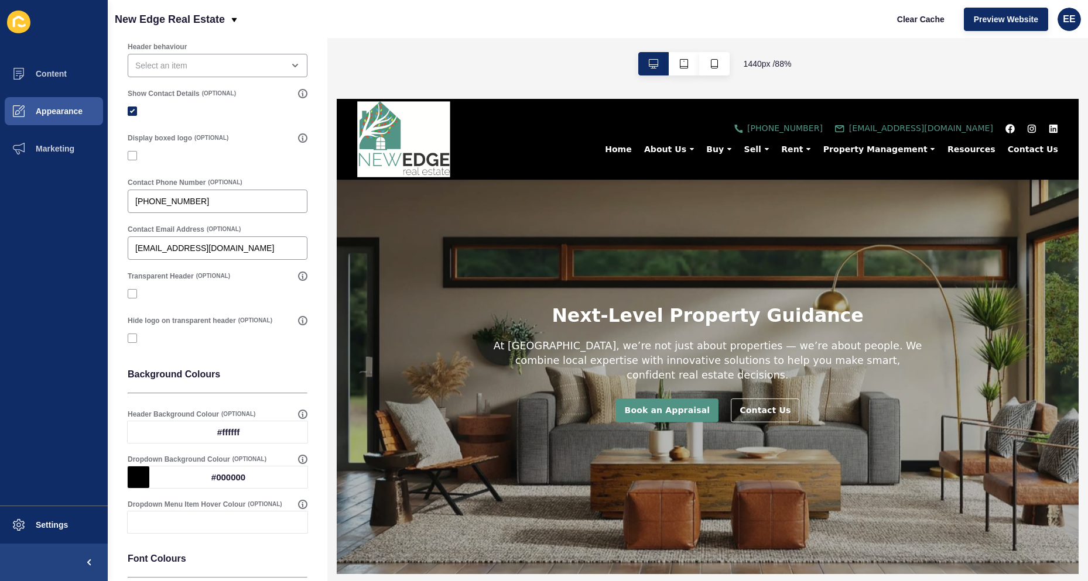
scroll to position [0, 0]
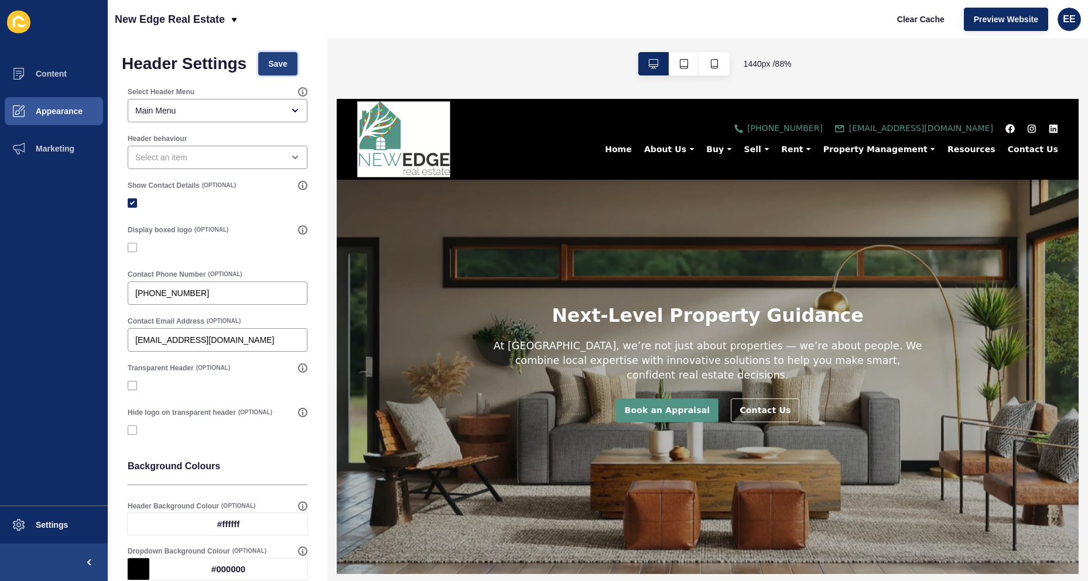
click at [287, 61] on span "Save" at bounding box center [277, 64] width 19 height 12
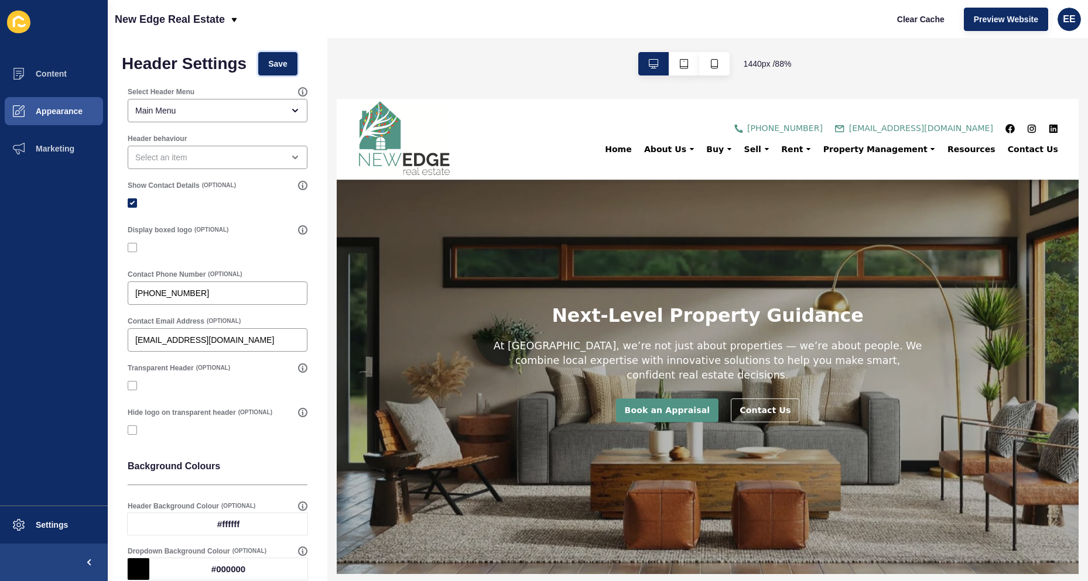
drag, startPoint x: 279, startPoint y: 65, endPoint x: 312, endPoint y: 63, distance: 33.4
click at [279, 65] on span "Save" at bounding box center [277, 64] width 19 height 12
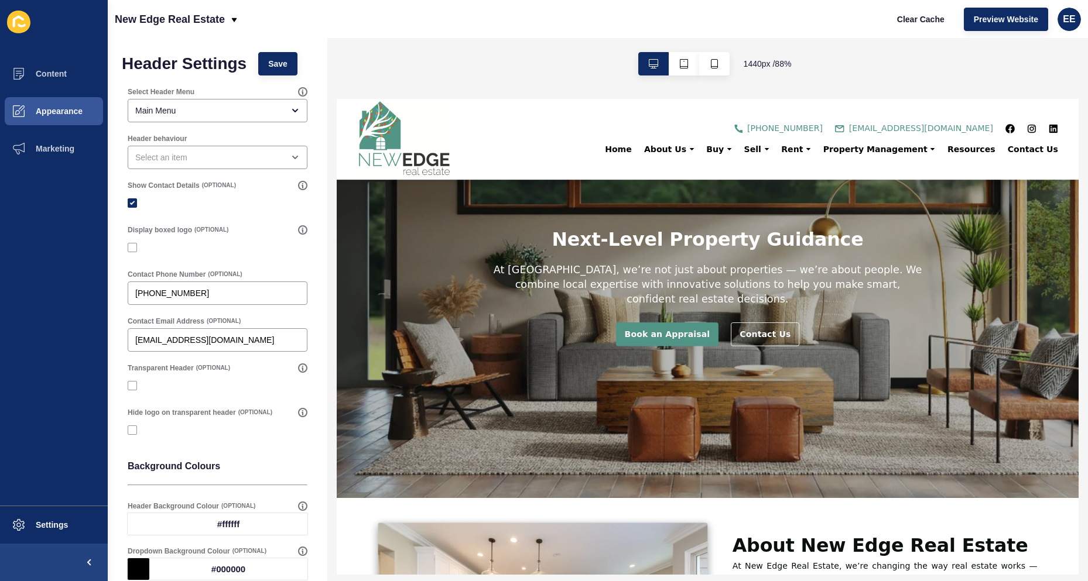
scroll to position [293, 0]
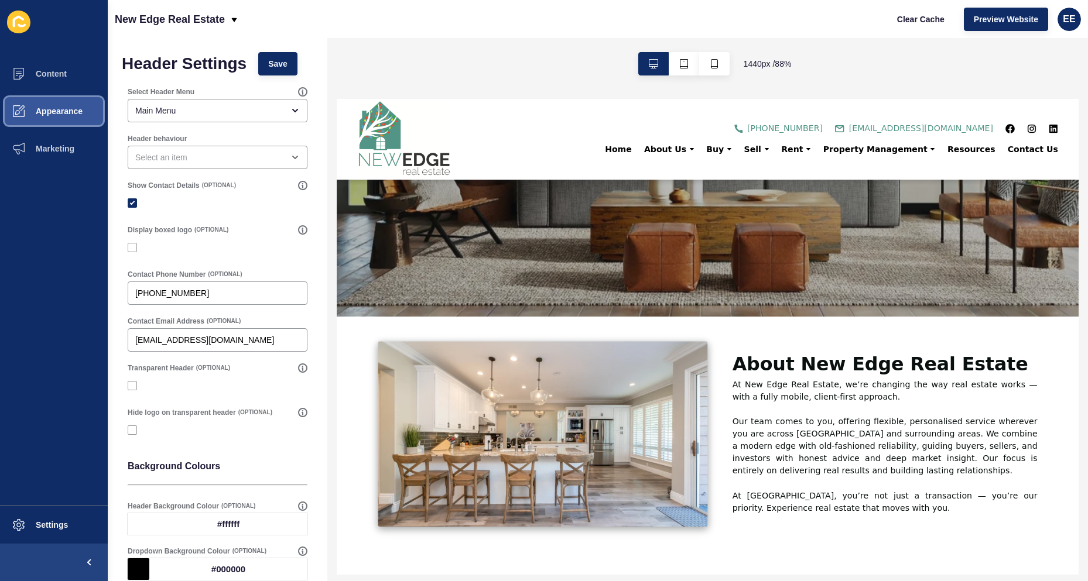
click at [66, 105] on button "Appearance" at bounding box center [54, 110] width 108 height 37
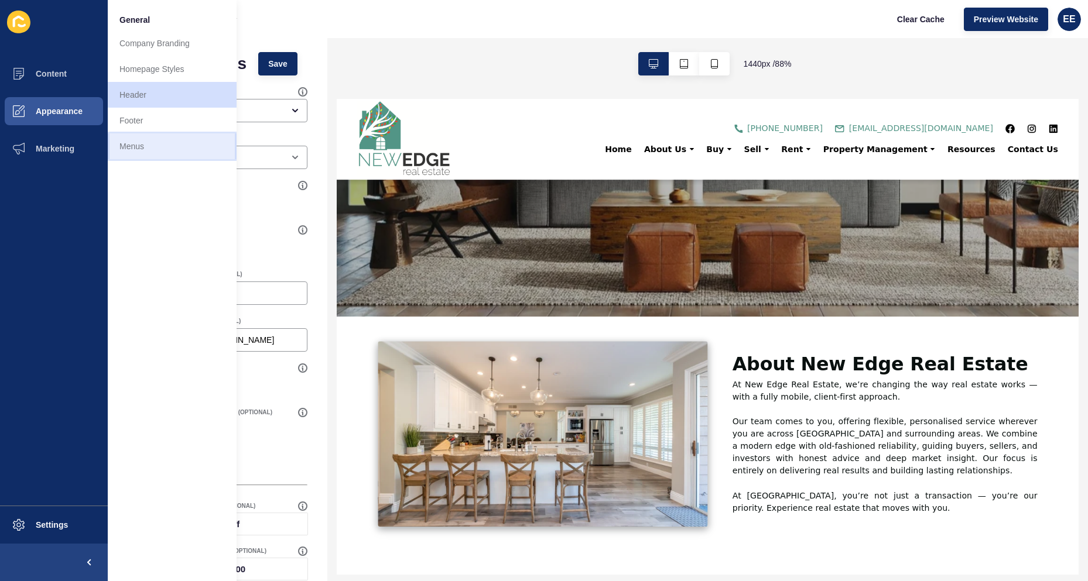
click at [136, 146] on link "Menus" at bounding box center [172, 146] width 129 height 26
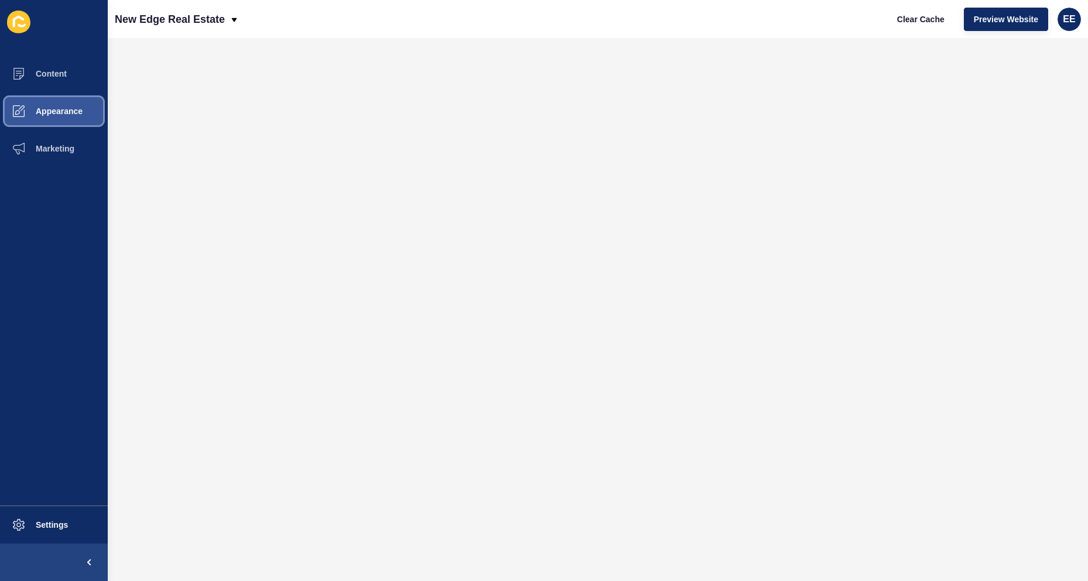
click at [60, 117] on button "Appearance" at bounding box center [54, 110] width 108 height 37
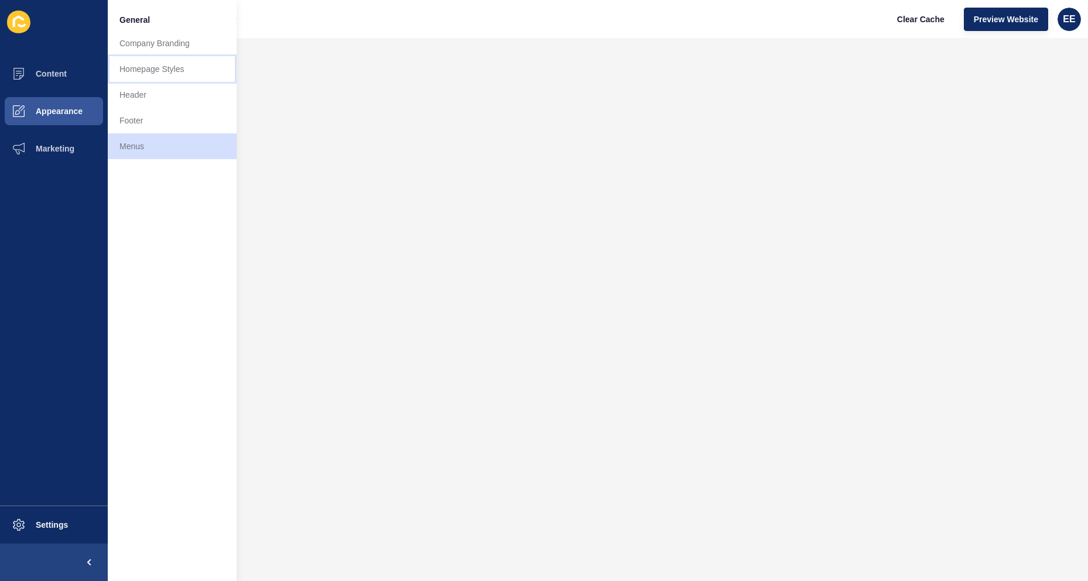
drag, startPoint x: 142, startPoint y: 64, endPoint x: 206, endPoint y: 57, distance: 64.2
click at [144, 64] on link "Homepage Styles" at bounding box center [172, 69] width 129 height 26
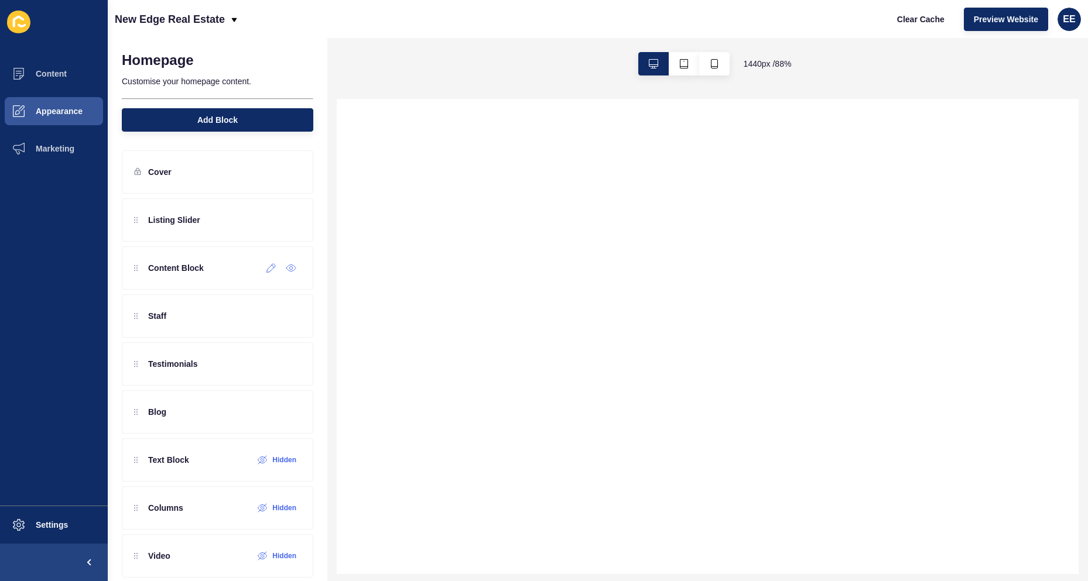
click at [266, 270] on icon at bounding box center [271, 267] width 10 height 9
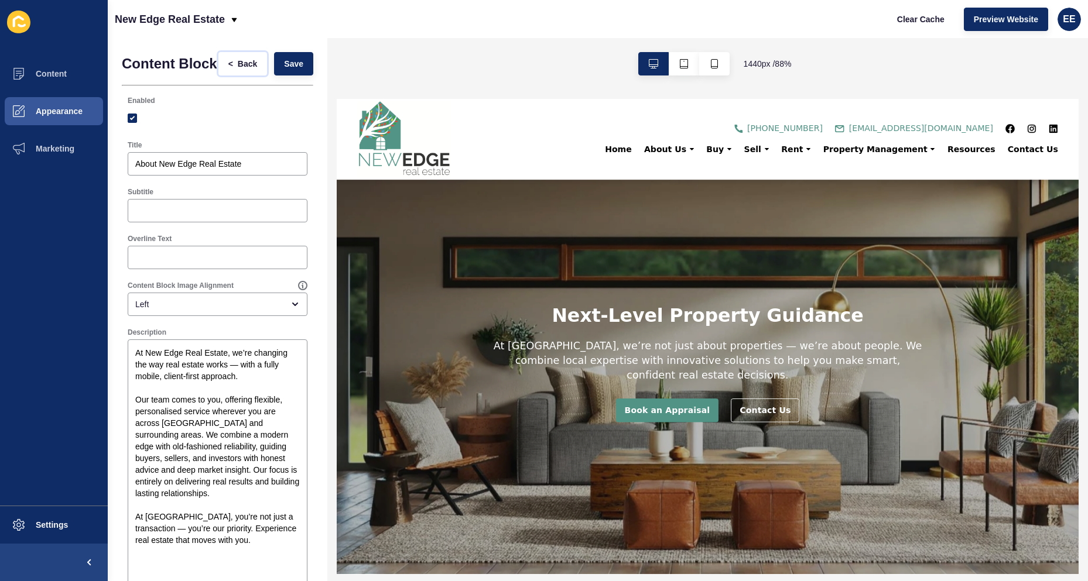
click at [238, 66] on span "Back" at bounding box center [247, 64] width 19 height 12
